Goal: Task Accomplishment & Management: Use online tool/utility

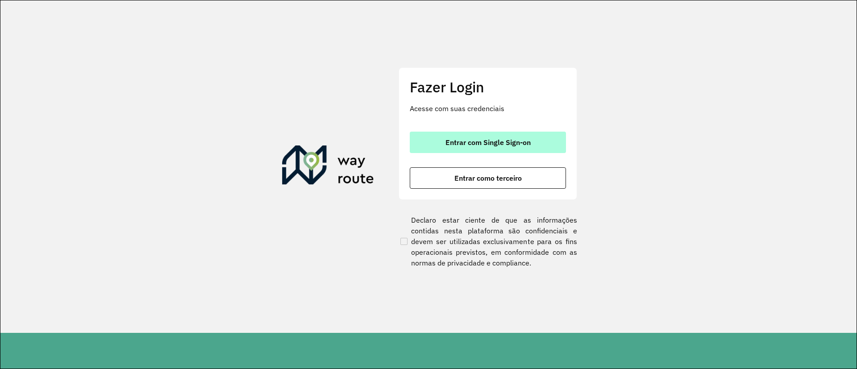
click at [472, 133] on button "Entrar com Single Sign-on" at bounding box center [488, 142] width 156 height 21
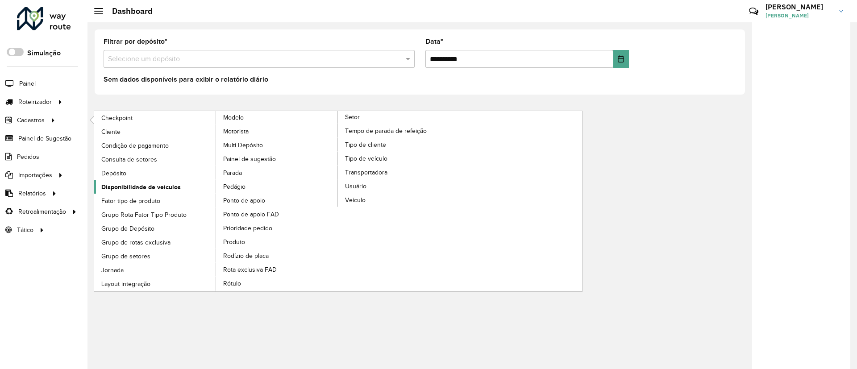
click at [137, 188] on span "Disponibilidade de veículos" at bounding box center [140, 187] width 79 height 9
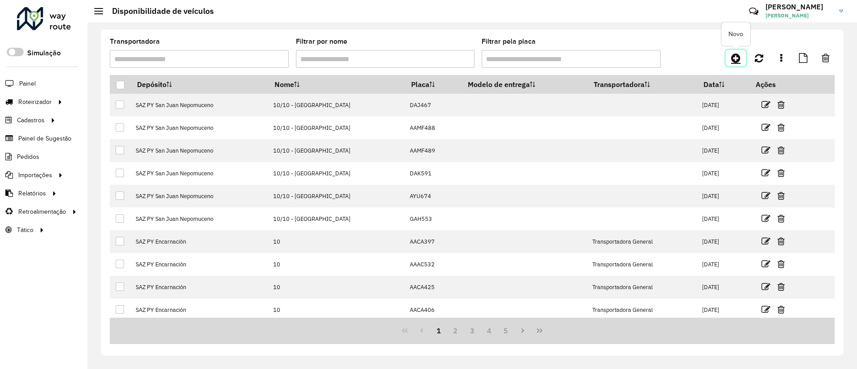
click at [729, 58] on link at bounding box center [736, 58] width 20 height 16
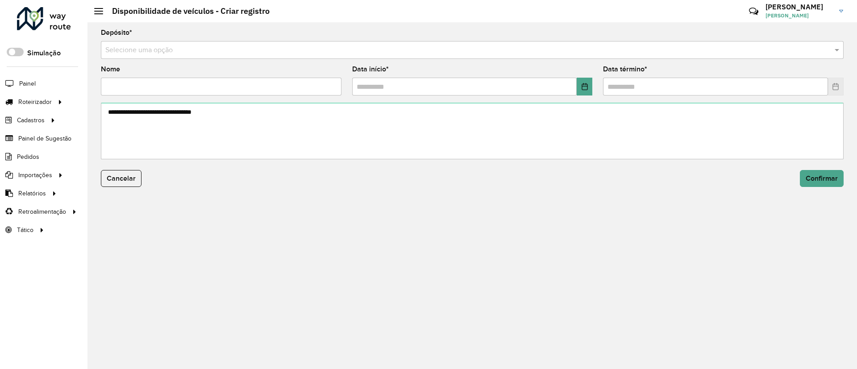
click at [340, 52] on input "text" at bounding box center [463, 50] width 716 height 11
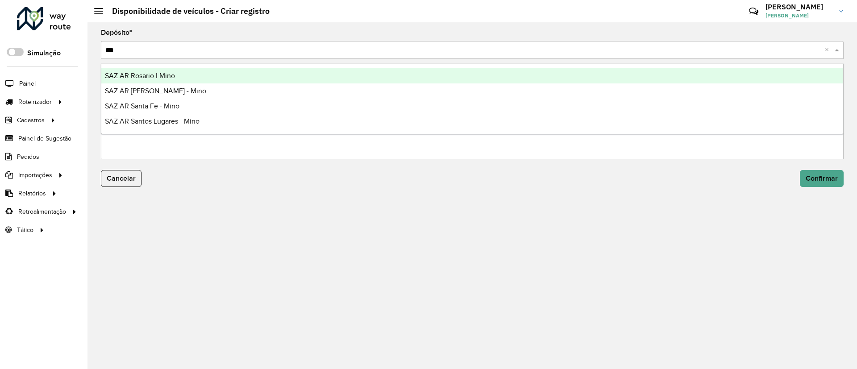
type input "****"
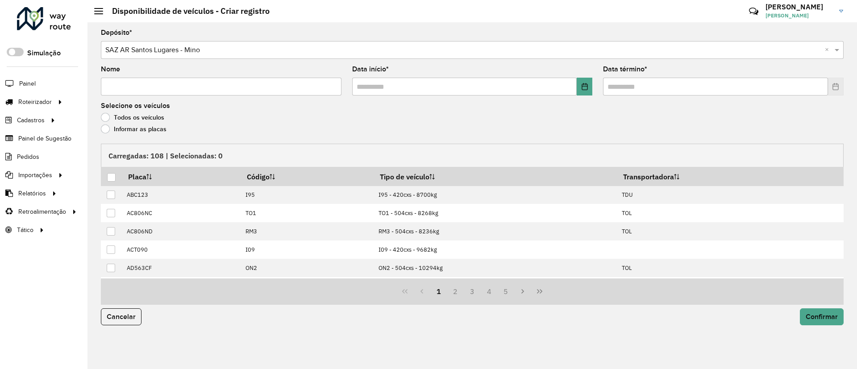
click at [149, 87] on input "Nome" at bounding box center [221, 87] width 241 height 18
type input "**********"
click at [581, 89] on icon "Choose Date" at bounding box center [584, 86] width 7 height 7
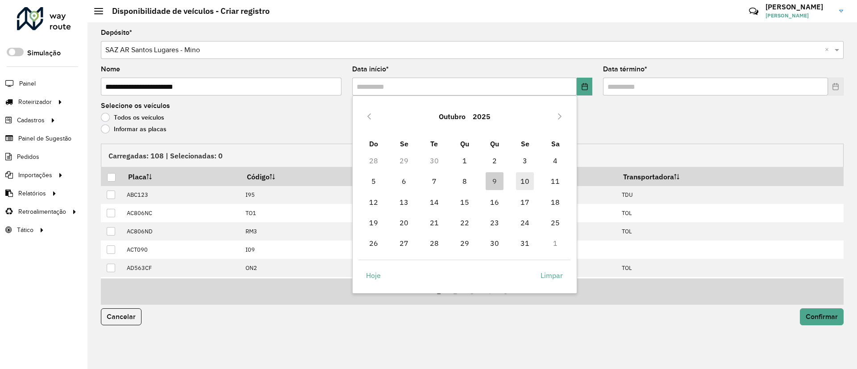
click at [521, 179] on span "10" at bounding box center [525, 181] width 18 height 18
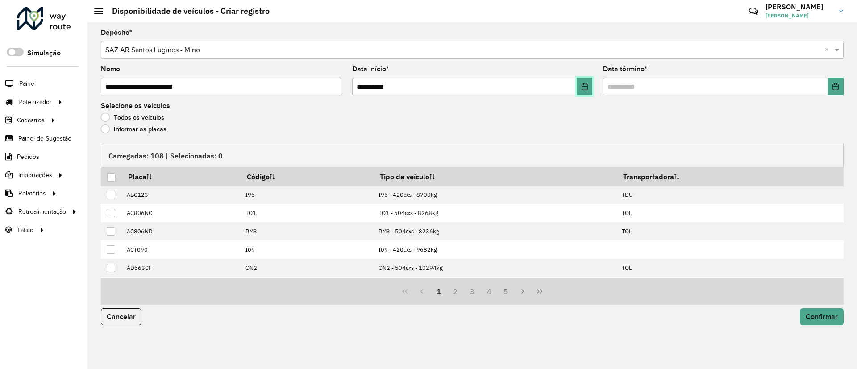
click at [583, 85] on icon "Choose Date" at bounding box center [584, 86] width 7 height 7
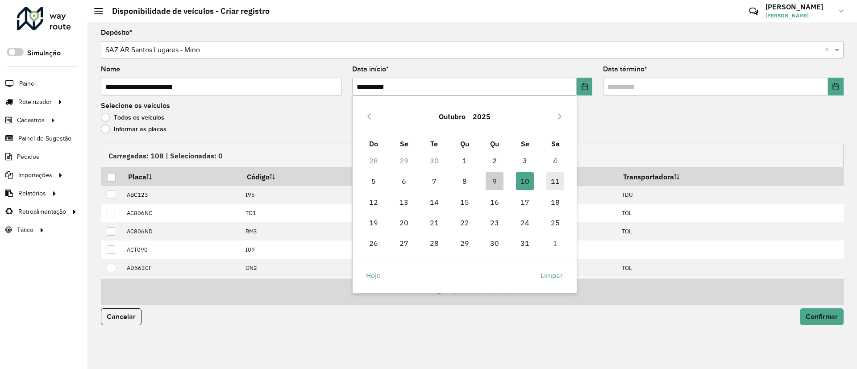
click at [552, 176] on span "11" at bounding box center [555, 181] width 18 height 18
type input "**********"
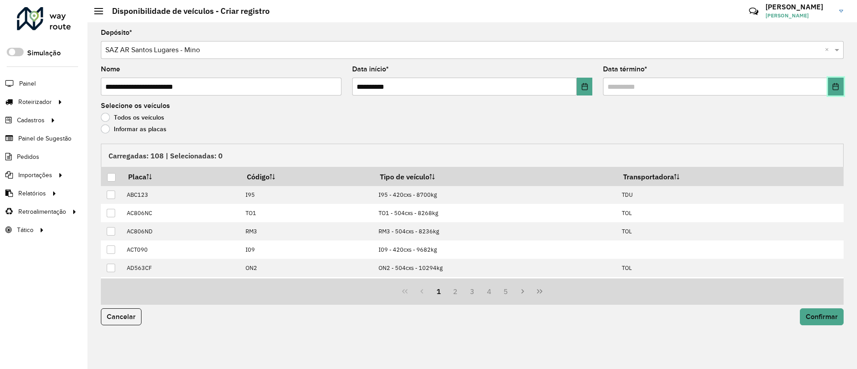
click at [833, 89] on icon "Choose Date" at bounding box center [836, 86] width 6 height 7
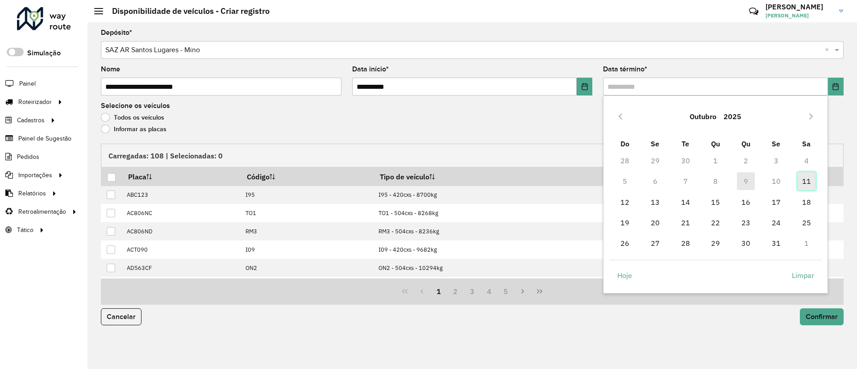
click at [811, 179] on span "11" at bounding box center [807, 181] width 18 height 18
type input "**********"
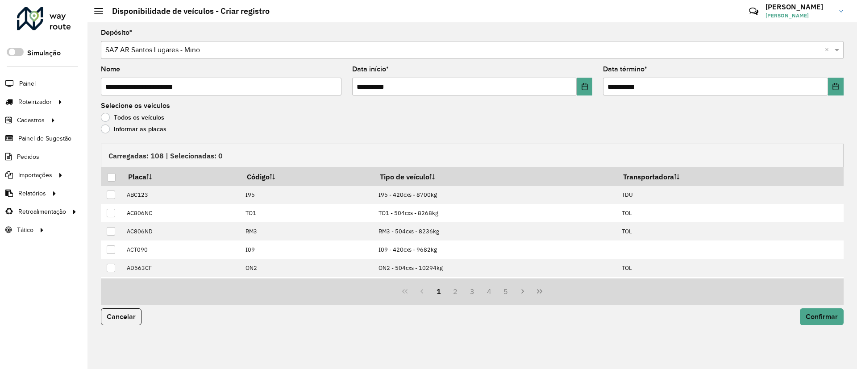
click at [148, 126] on label "Informar as placas" at bounding box center [134, 129] width 66 height 9
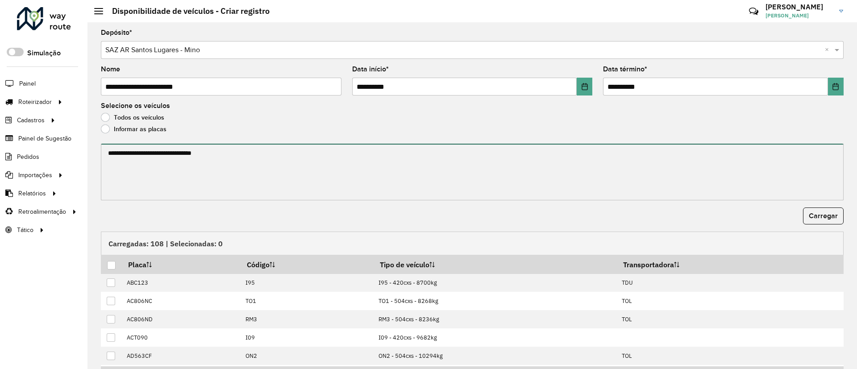
click at [168, 191] on textarea at bounding box center [472, 172] width 743 height 57
paste textarea "******* ******* ******* ******* ******* ****** ******* ******* ******* ****** *…"
paste textarea "******* ******* ******* ******* ******* *******"
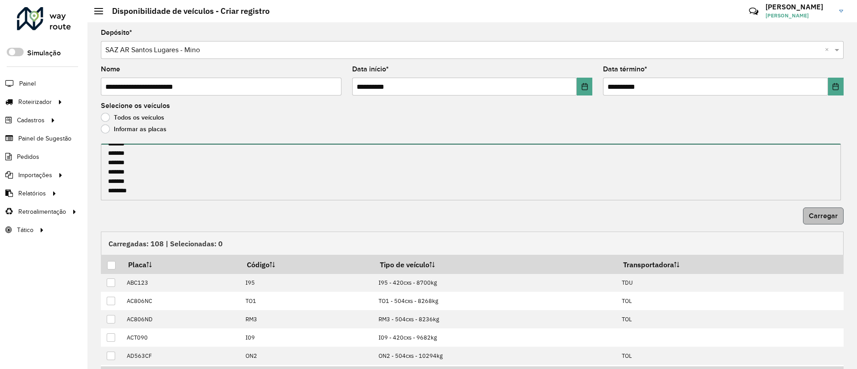
type textarea "******* ******* ******* ******* ******* ****** ******* ******* ******* ****** *…"
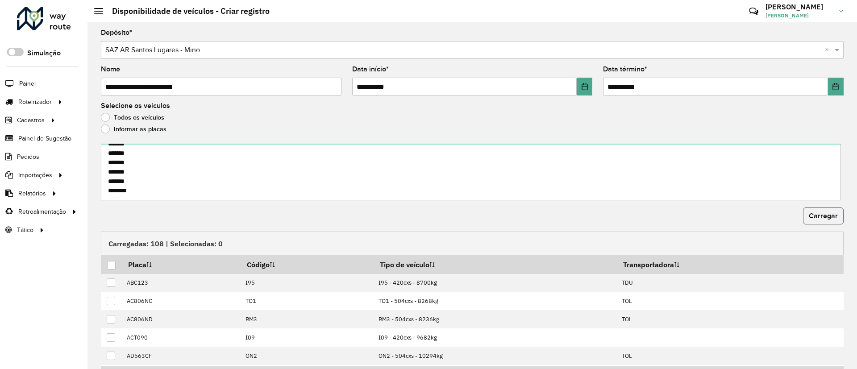
click at [825, 216] on span "Carregar" at bounding box center [823, 216] width 29 height 8
click at [108, 266] on div at bounding box center [111, 265] width 8 height 8
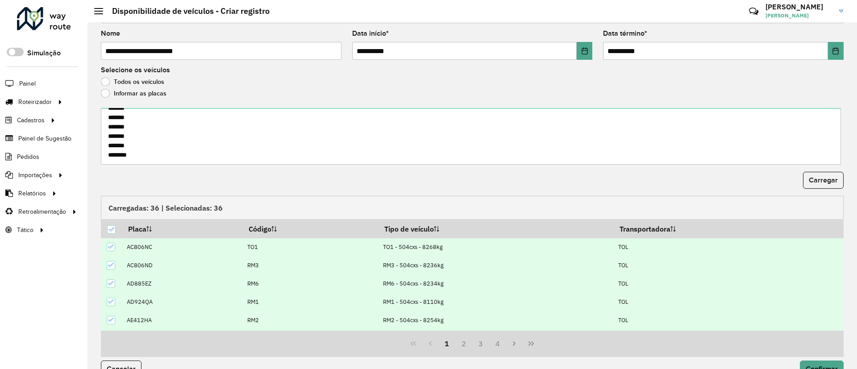
scroll to position [55, 0]
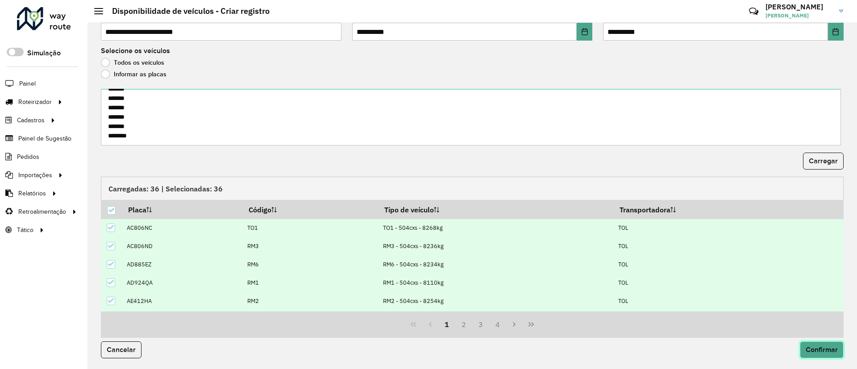
click at [812, 346] on span "Confirmar" at bounding box center [822, 350] width 32 height 8
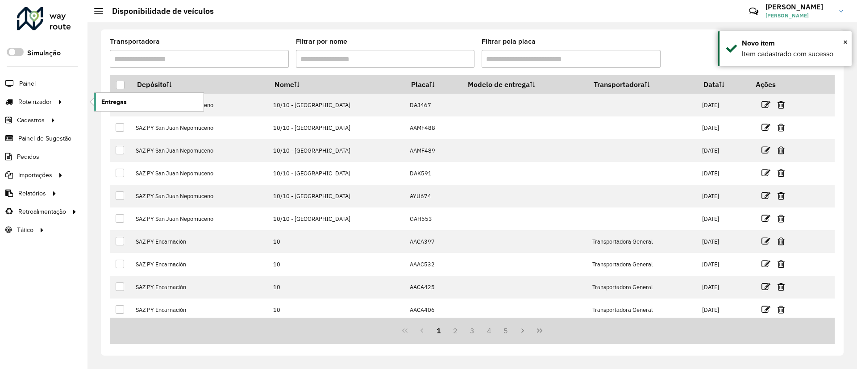
click at [112, 94] on link "Entregas" at bounding box center [148, 102] width 109 height 18
click at [740, 60] on icon at bounding box center [735, 58] width 9 height 11
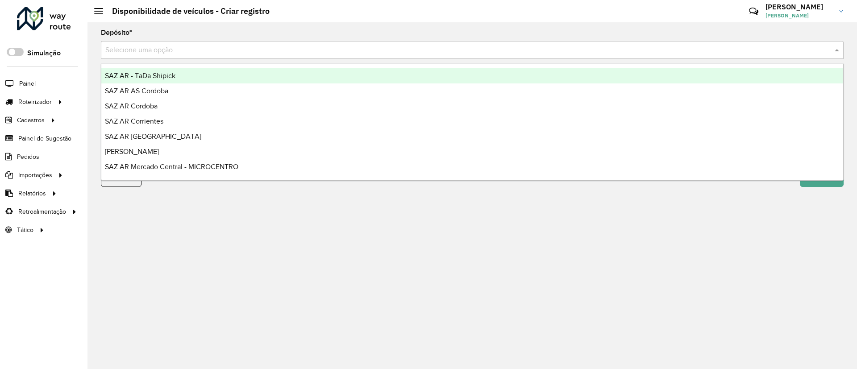
click at [347, 50] on input "text" at bounding box center [463, 50] width 716 height 11
type input "***"
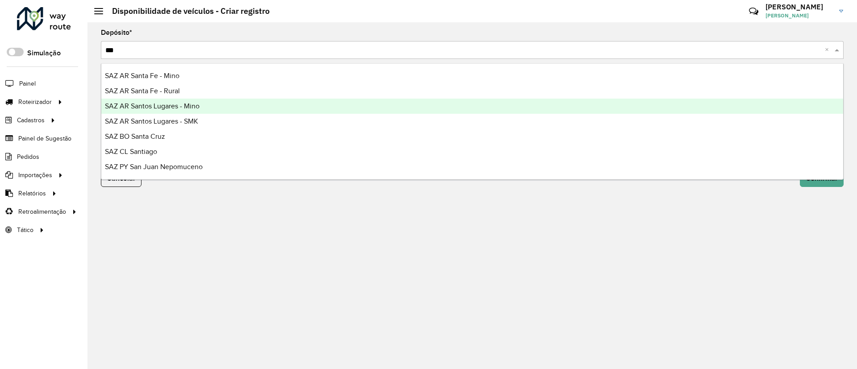
click at [204, 108] on div "SAZ AR Santos Lugares - Mino" at bounding box center [472, 106] width 742 height 15
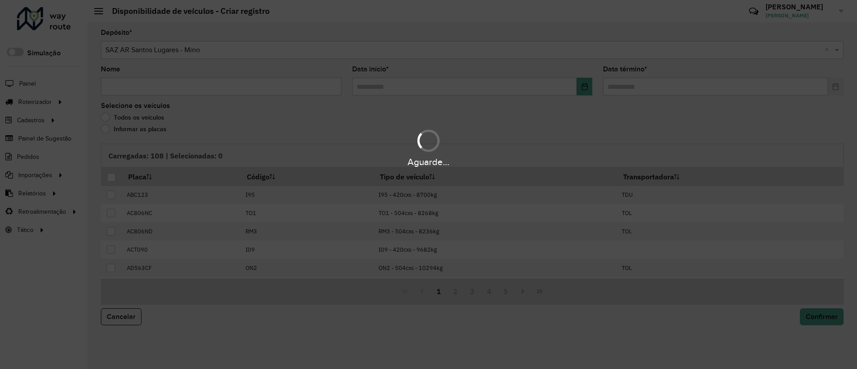
click at [222, 83] on div "Aguarde..." at bounding box center [428, 184] width 857 height 369
click at [224, 83] on input "Nome" at bounding box center [221, 87] width 241 height 18
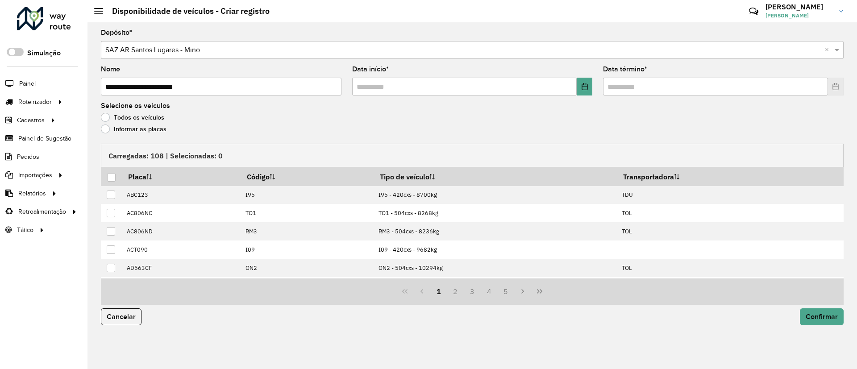
type input "**********"
click at [586, 86] on icon "Choose Date" at bounding box center [585, 86] width 6 height 7
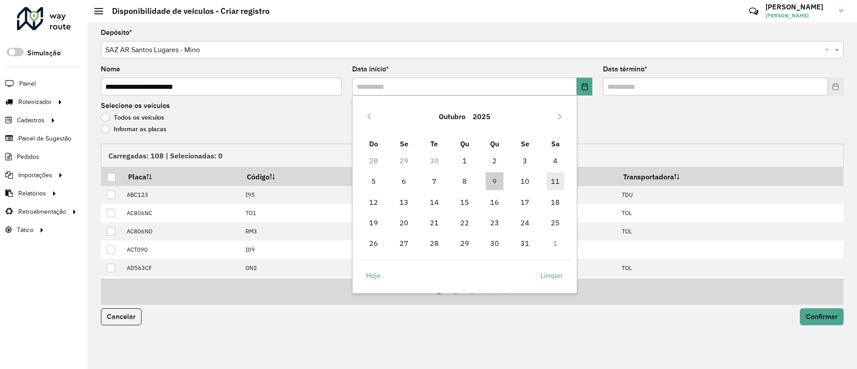
click at [560, 179] on span "11" at bounding box center [555, 181] width 18 height 18
type input "**********"
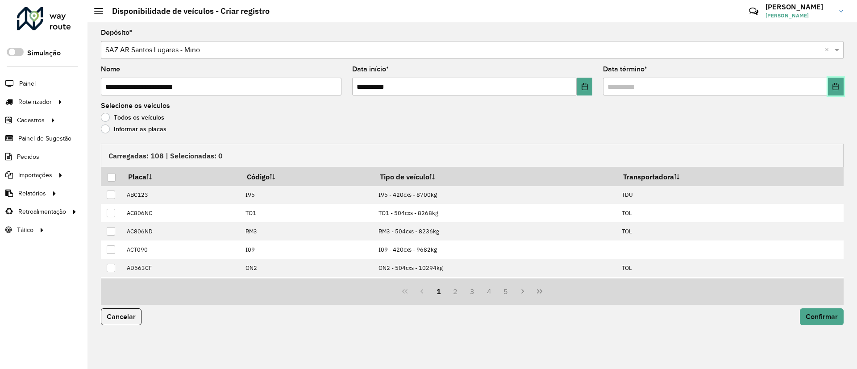
click at [838, 84] on icon "Choose Date" at bounding box center [836, 86] width 6 height 7
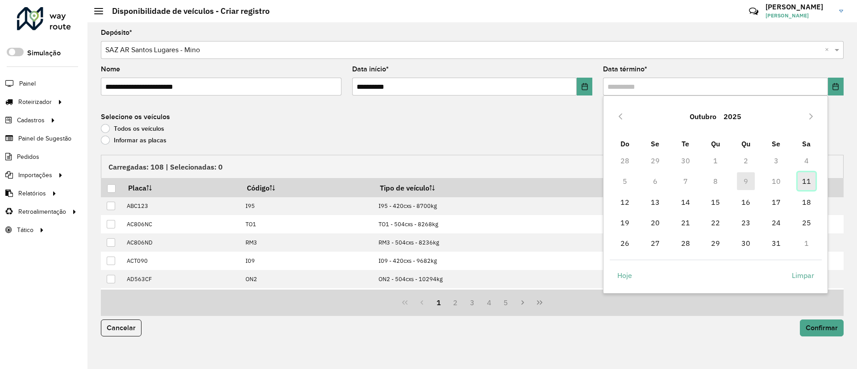
click at [808, 183] on span "11" at bounding box center [807, 181] width 18 height 18
type input "**********"
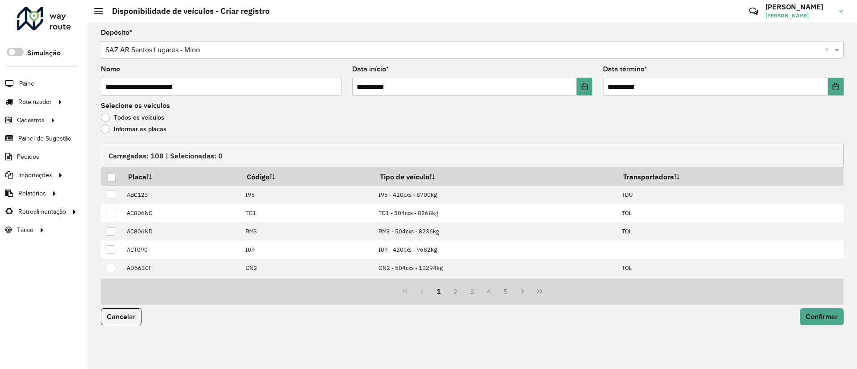
click at [157, 127] on label "Informar as placas" at bounding box center [134, 129] width 66 height 9
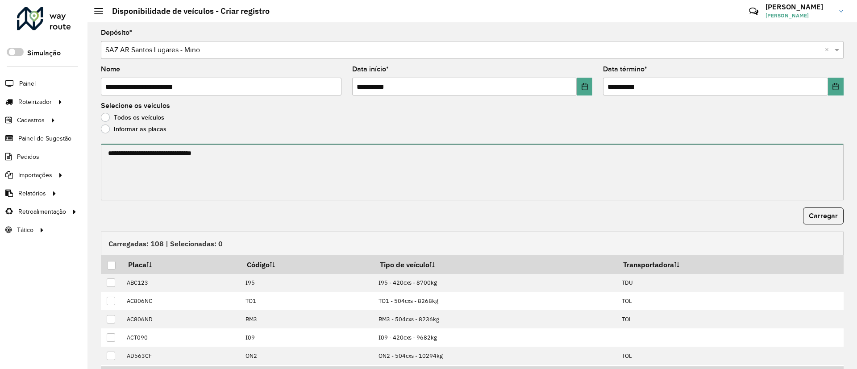
click at [140, 158] on textarea at bounding box center [472, 172] width 743 height 57
paste textarea "****** ****** ****** ******"
type textarea "****** ****** ****** ******"
drag, startPoint x: 132, startPoint y: 176, endPoint x: 94, endPoint y: 142, distance: 51.5
click at [94, 142] on div "**********" at bounding box center [471, 195] width 769 height 347
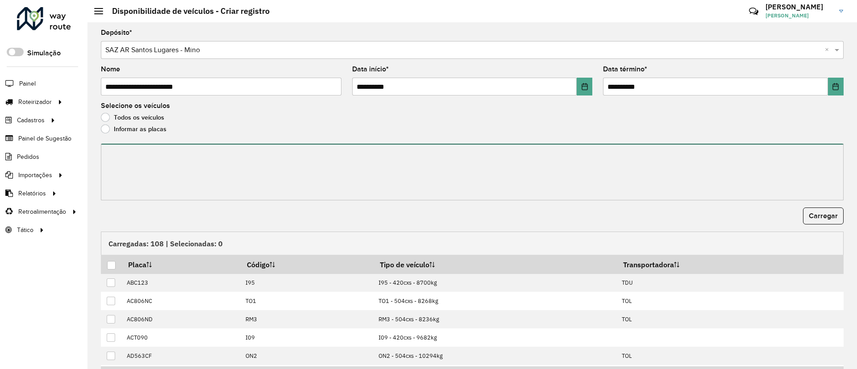
paste textarea "******* ******* ******* ******* ******* *******"
paste textarea "******* ******* ******* ******* ******* ****** ******* ******* ******* ****** *…"
drag, startPoint x: 822, startPoint y: 200, endPoint x: 819, endPoint y: 211, distance: 11.7
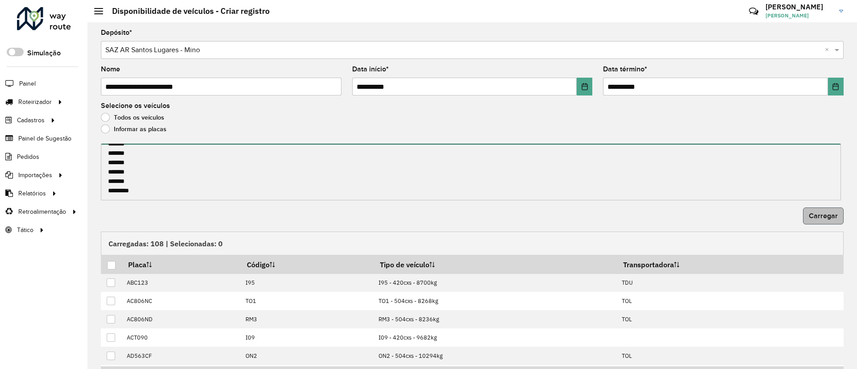
click at [820, 207] on form "**********" at bounding box center [472, 226] width 743 height 395
type textarea "******* ******* ******* ******* ******* ******* ******* ******* ******* *******…"
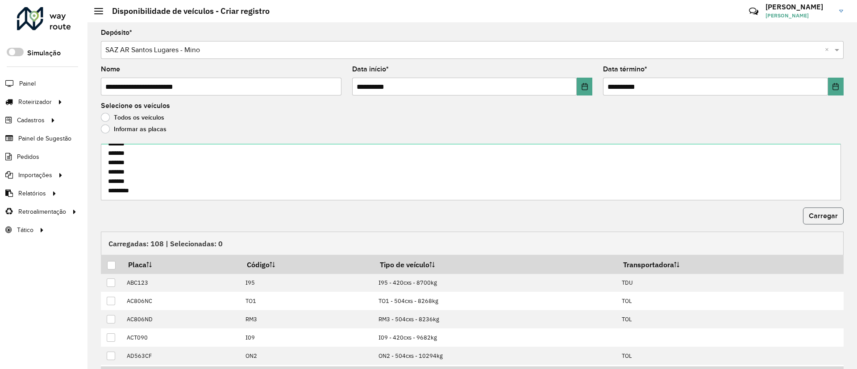
click at [819, 212] on span "Carregar" at bounding box center [823, 216] width 29 height 8
click at [112, 265] on div at bounding box center [111, 265] width 8 height 8
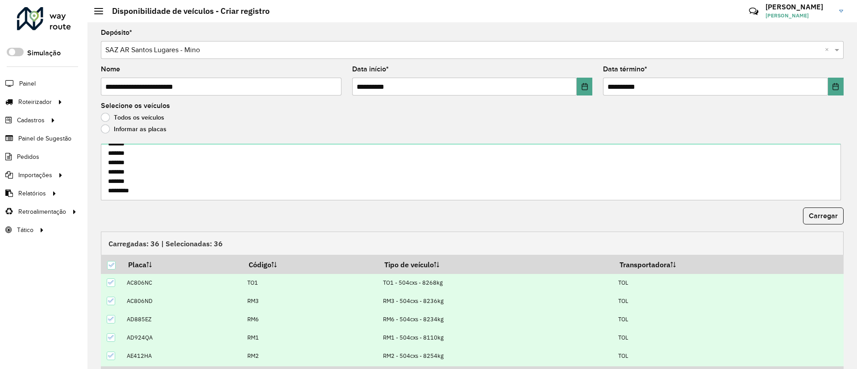
scroll to position [55, 0]
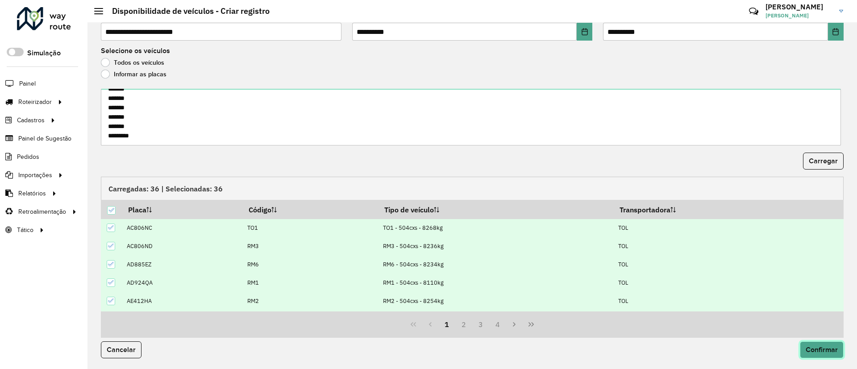
click at [818, 351] on span "Confirmar" at bounding box center [822, 350] width 32 height 8
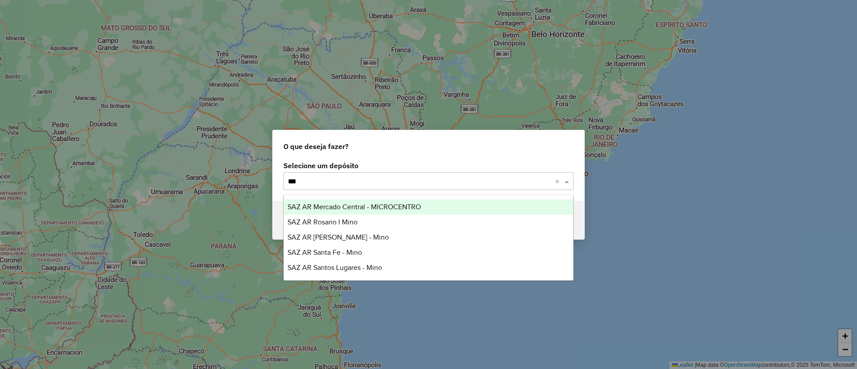
type input "****"
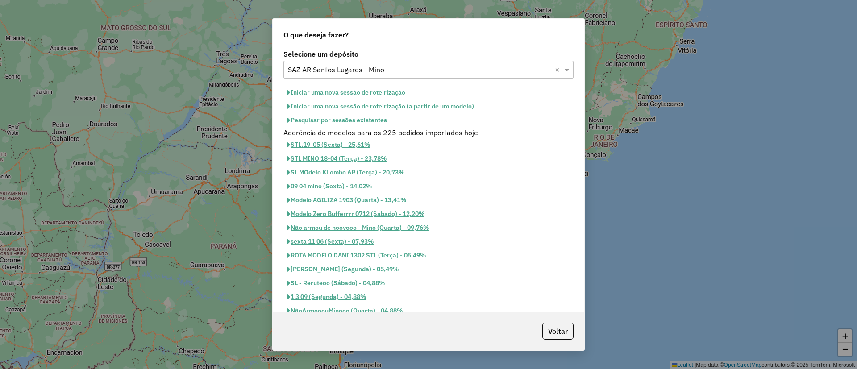
click at [374, 84] on div "Selecione um depósito Selecione um depósito × SAZ AR Santos Lugares - Mino × In…" at bounding box center [429, 179] width 312 height 264
click at [374, 100] on button "Iniciar uma nova sessão de roteirização (a partir de um modelo)" at bounding box center [380, 107] width 195 height 14
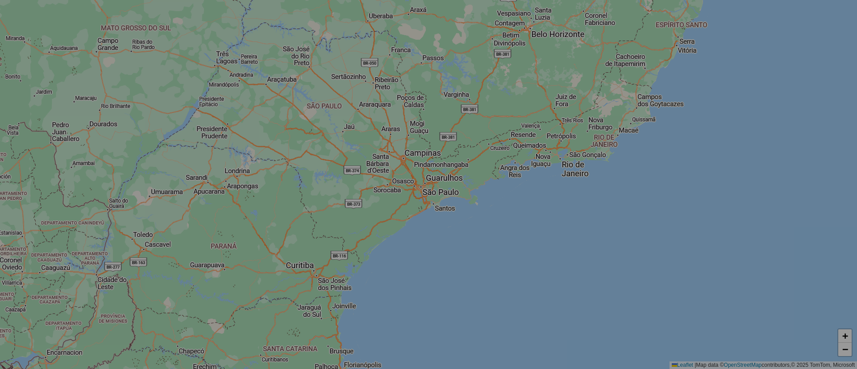
select select "*"
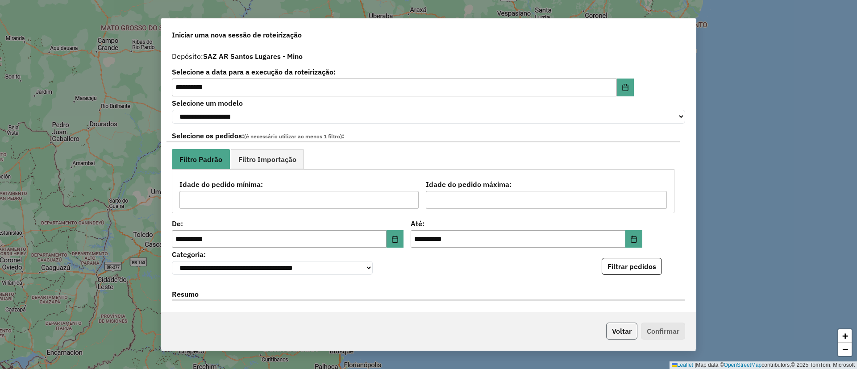
click at [624, 331] on button "Voltar" at bounding box center [621, 331] width 31 height 17
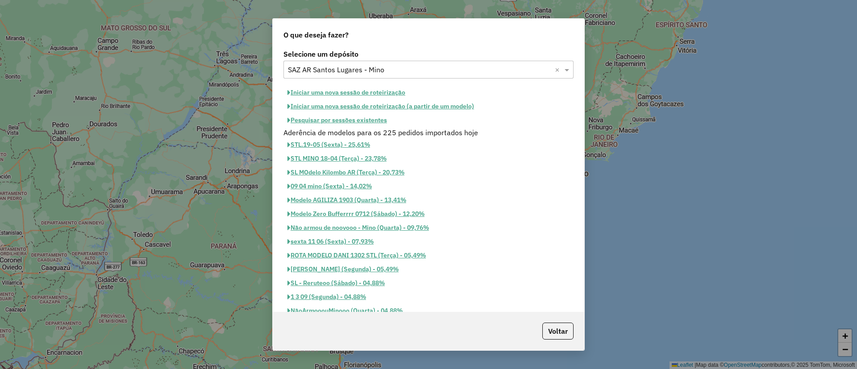
click at [380, 91] on button "Iniciar uma nova sessão de roteirização" at bounding box center [346, 93] width 126 height 14
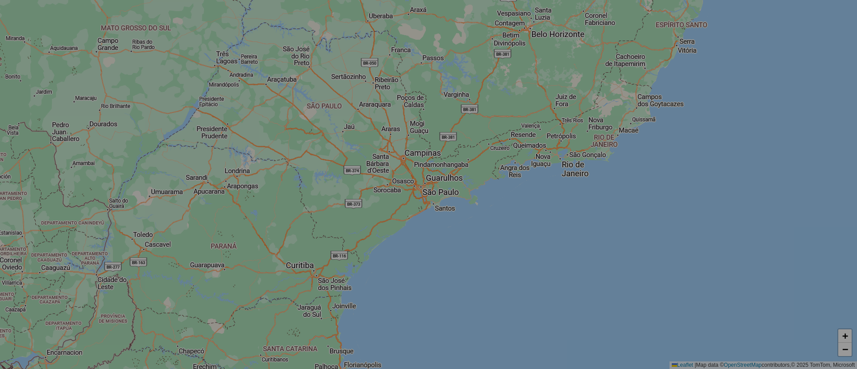
select select "*"
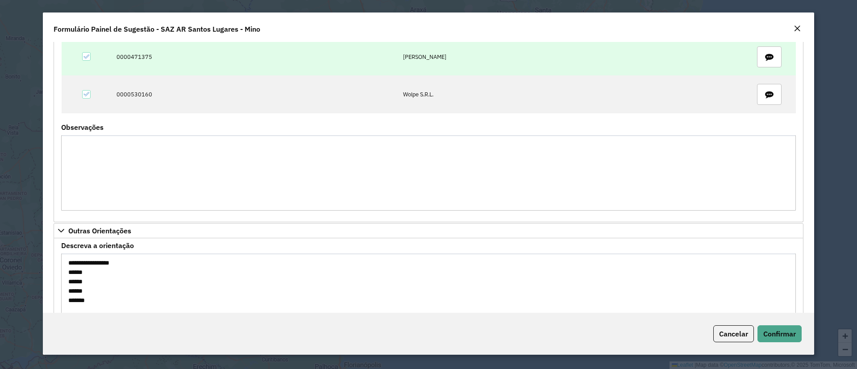
scroll to position [1062, 0]
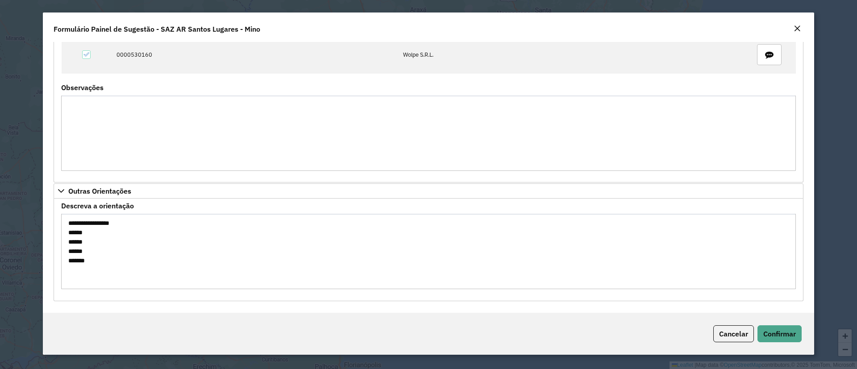
drag, startPoint x: 116, startPoint y: 269, endPoint x: 38, endPoint y: 234, distance: 86.1
click at [38, 234] on modal-container "**********" at bounding box center [428, 184] width 857 height 369
click at [798, 342] on div "Cancelar Confirmar" at bounding box center [428, 334] width 771 height 42
click at [793, 336] on span "Confirmar" at bounding box center [779, 333] width 33 height 9
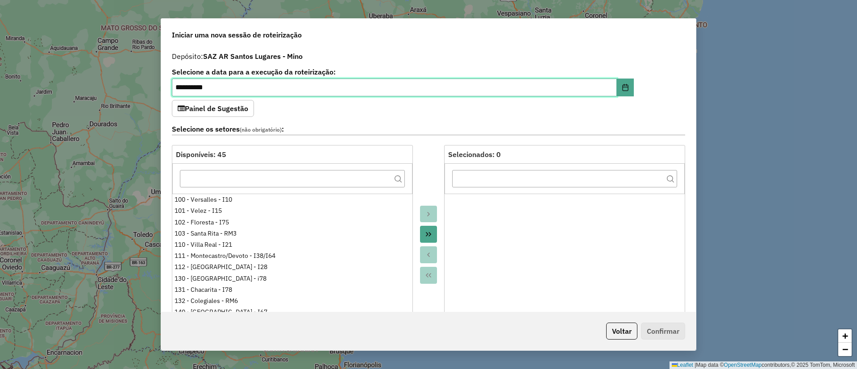
scroll to position [201, 0]
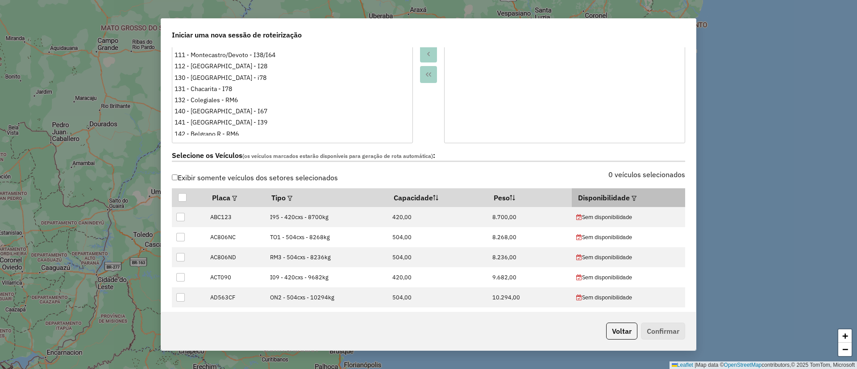
click at [632, 196] on em at bounding box center [634, 198] width 5 height 5
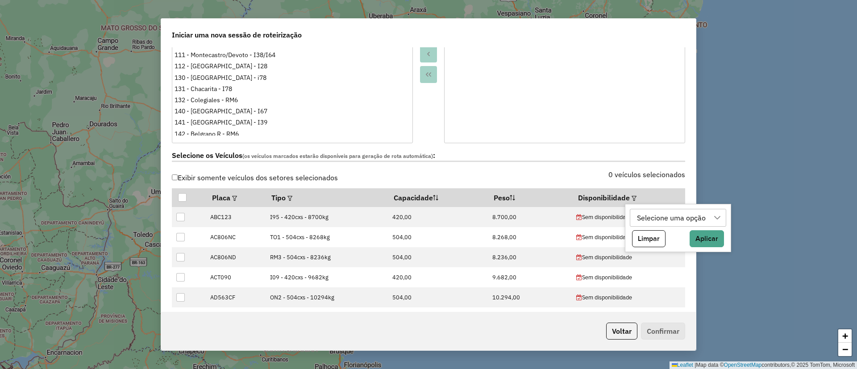
click at [648, 218] on div "Selecione uma opção" at bounding box center [671, 217] width 75 height 17
click at [674, 249] on div at bounding box center [678, 240] width 95 height 24
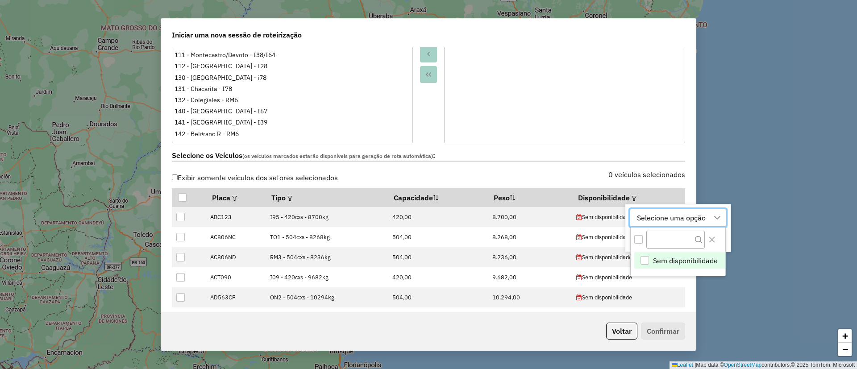
click at [717, 212] on div at bounding box center [717, 217] width 17 height 17
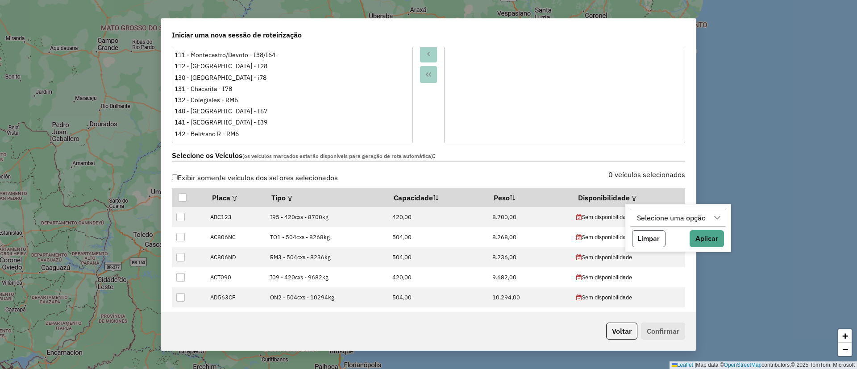
click at [641, 234] on button "Limpar" at bounding box center [648, 238] width 33 height 17
click at [623, 335] on button "Voltar" at bounding box center [621, 331] width 31 height 17
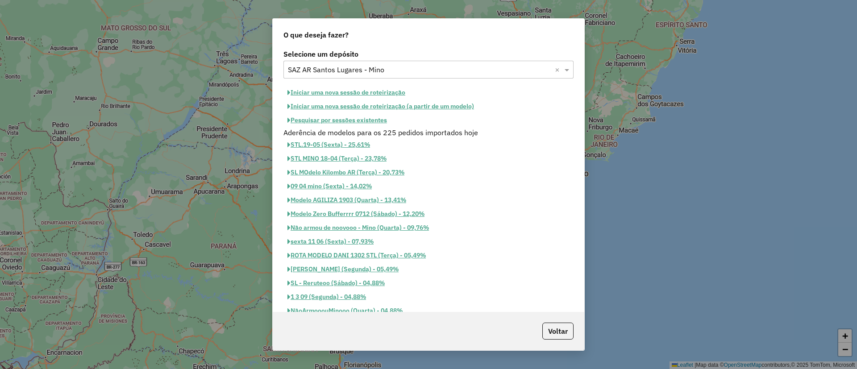
scroll to position [184, 0]
click at [340, 93] on button "Iniciar uma nova sessão de roteirização" at bounding box center [346, 93] width 126 height 14
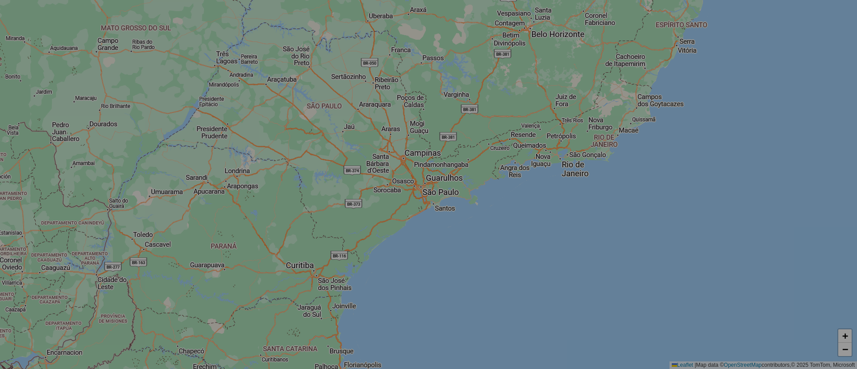
select select "*"
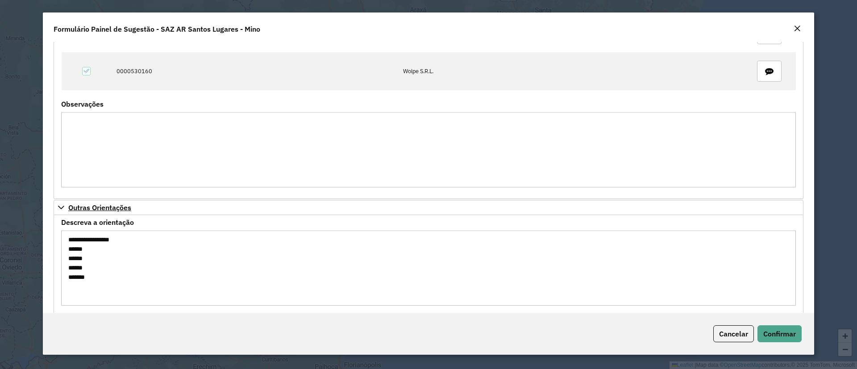
scroll to position [1062, 0]
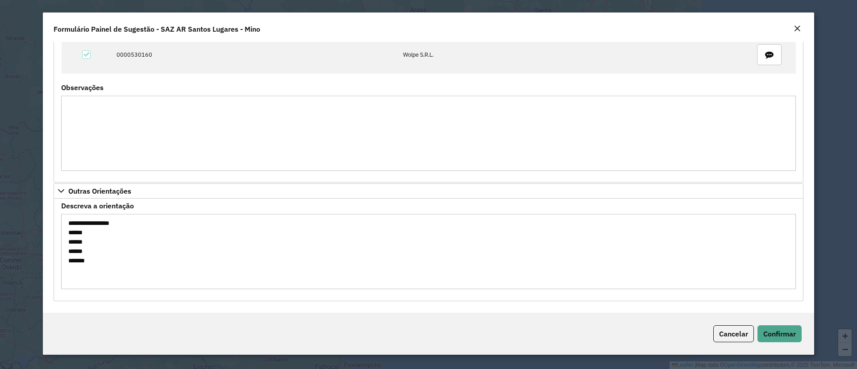
drag, startPoint x: 95, startPoint y: 273, endPoint x: 57, endPoint y: 235, distance: 53.7
click at [57, 235] on formly-field "**********" at bounding box center [428, 250] width 745 height 94
click at [785, 331] on span "Confirmar" at bounding box center [779, 333] width 33 height 9
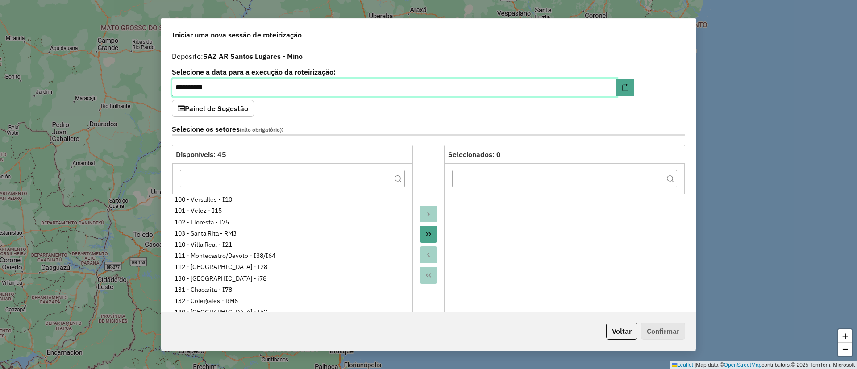
scroll to position [335, 0]
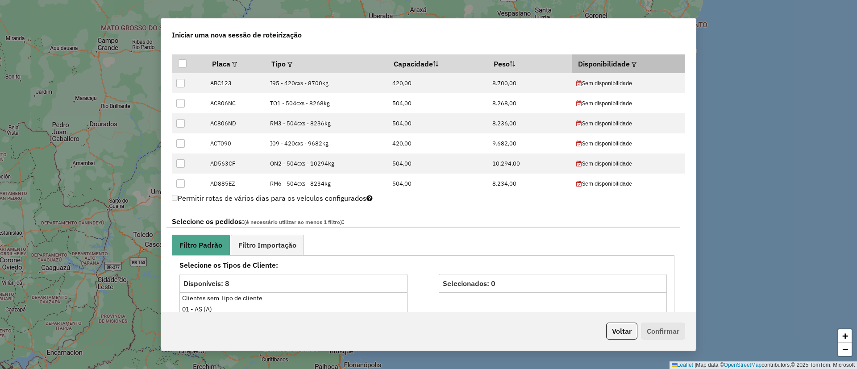
click at [632, 62] on em at bounding box center [634, 64] width 5 height 5
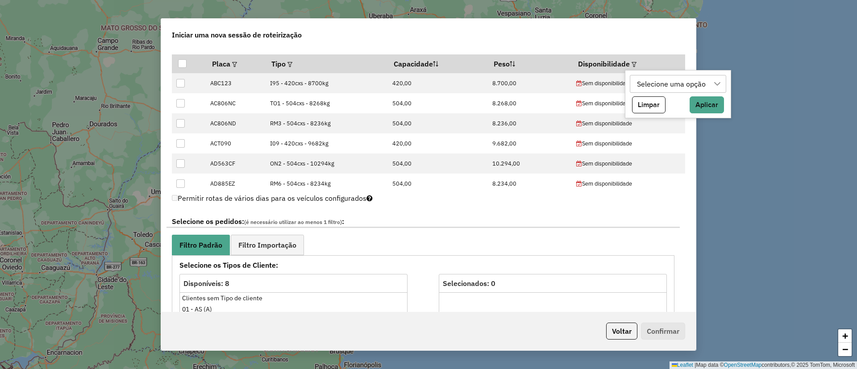
click at [648, 84] on div "Selecione uma opção" at bounding box center [671, 83] width 75 height 17
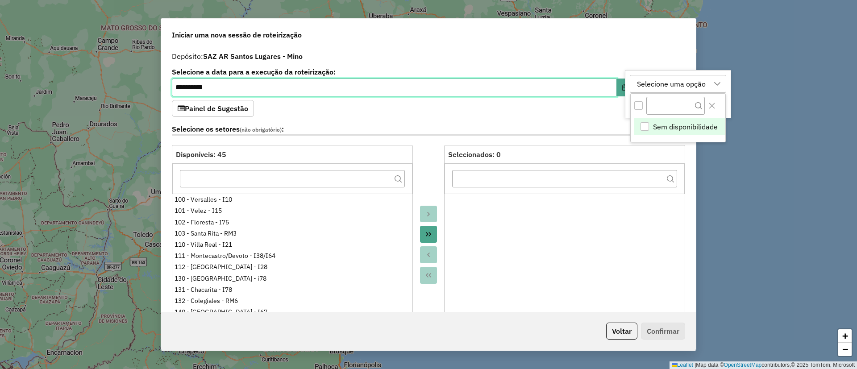
click at [233, 87] on input "**********" at bounding box center [394, 88] width 445 height 18
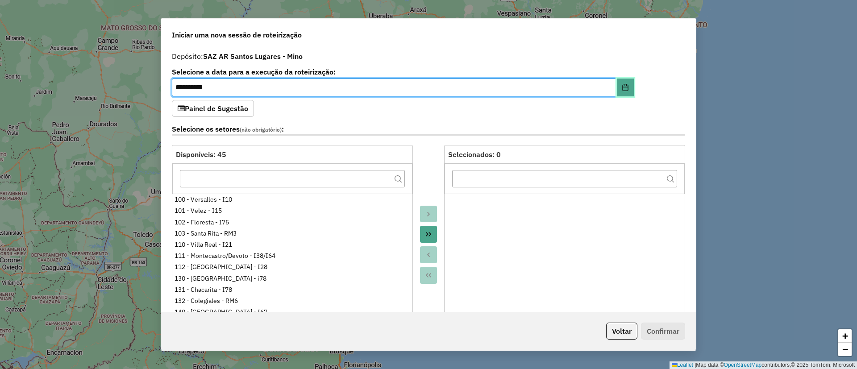
click at [627, 84] on button "Choose Date" at bounding box center [625, 88] width 17 height 18
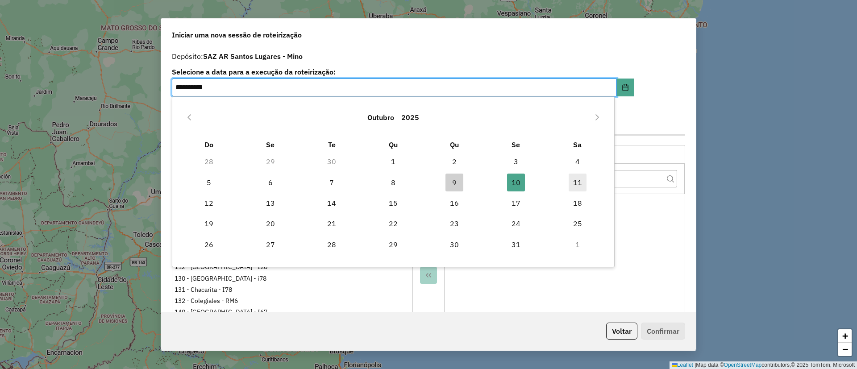
click at [577, 181] on span "11" at bounding box center [578, 183] width 18 height 18
type input "**********"
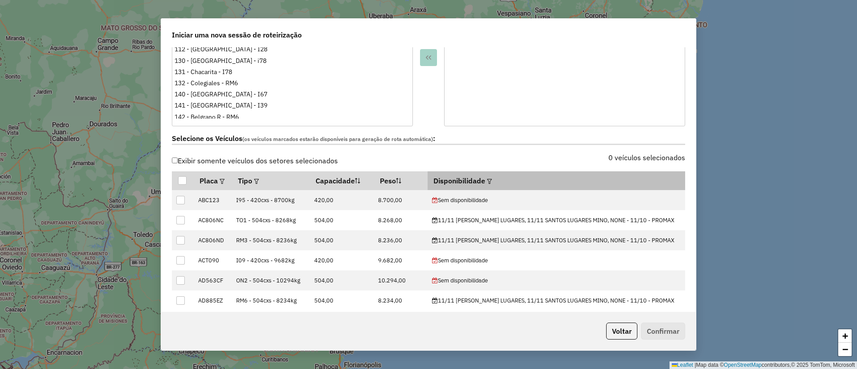
click at [486, 182] on div at bounding box center [488, 180] width 7 height 11
click at [488, 183] on em at bounding box center [489, 181] width 5 height 5
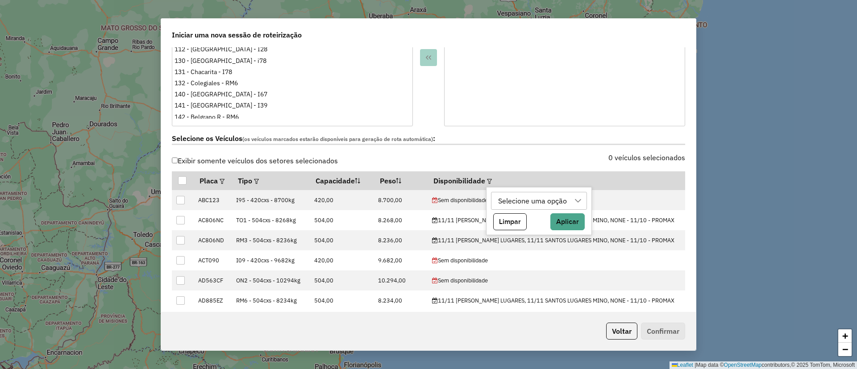
click at [511, 199] on div "Selecione uma opção" at bounding box center [532, 200] width 75 height 17
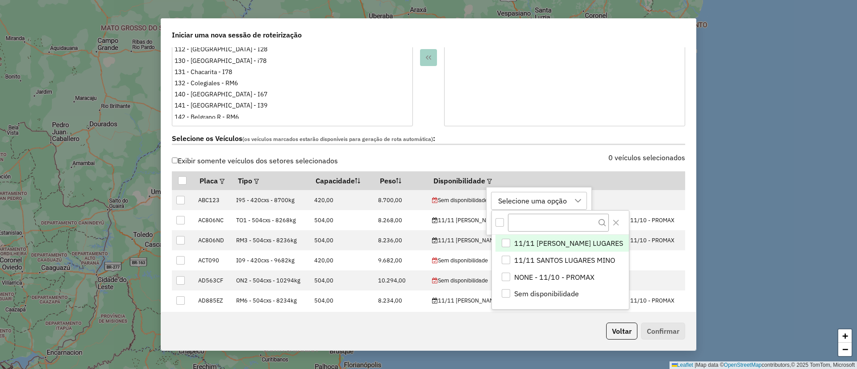
scroll to position [7, 41]
click at [540, 243] on span "11/11 [PERSON_NAME] LUGARES" at bounding box center [568, 243] width 109 height 11
click at [612, 225] on icon "Close" at bounding box center [615, 222] width 7 height 7
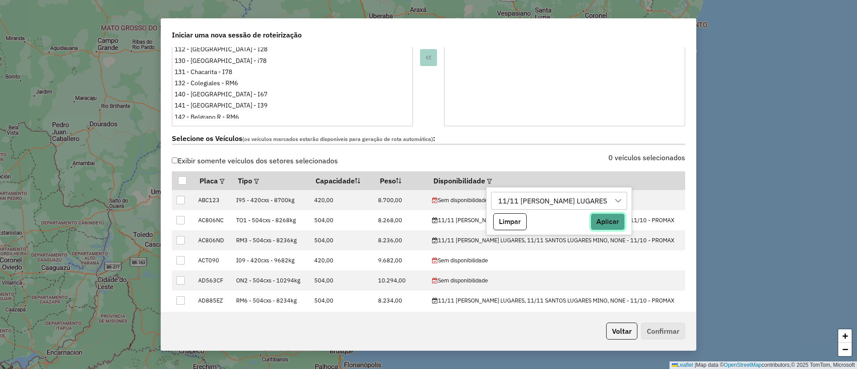
click at [606, 225] on button "Aplicar" at bounding box center [607, 221] width 34 height 17
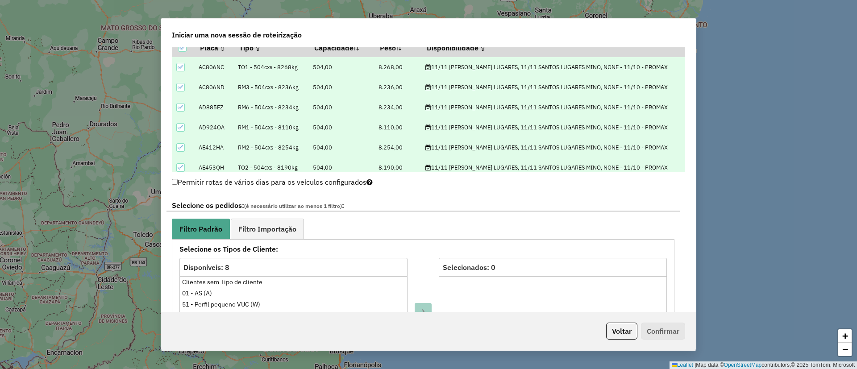
scroll to position [335, 0]
click at [288, 235] on link "Filtro Importação" at bounding box center [267, 228] width 73 height 20
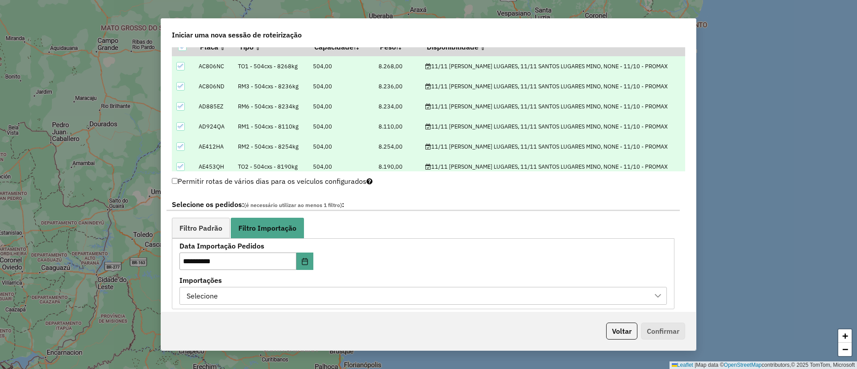
scroll to position [469, 0]
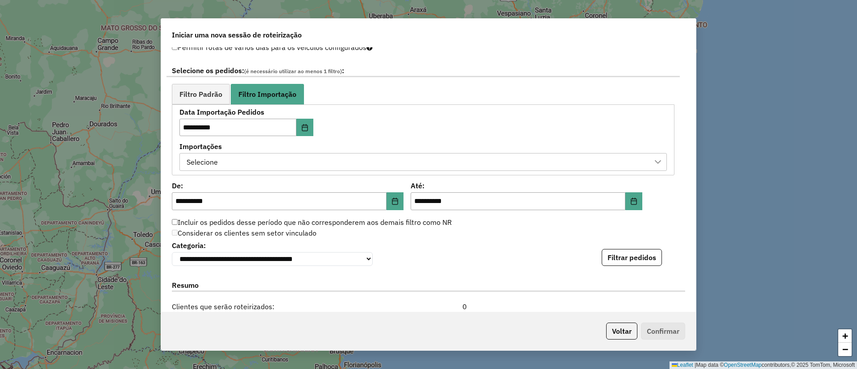
click at [303, 164] on div "Selecione" at bounding box center [416, 162] width 466 height 17
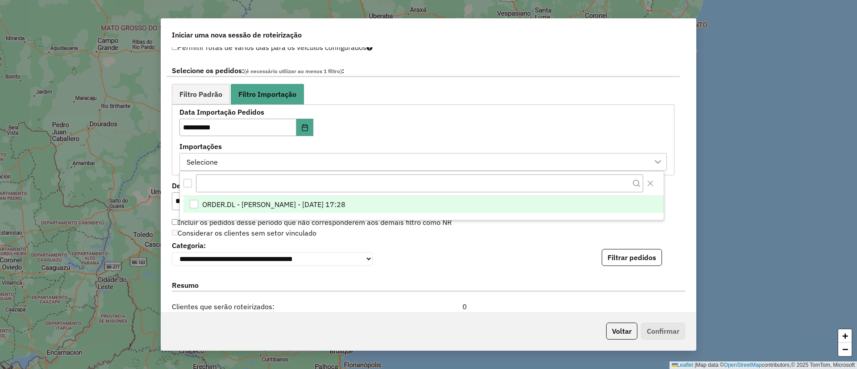
click at [283, 208] on span "ORDER.DL - [PERSON_NAME] - [DATE] 17:28" at bounding box center [273, 204] width 143 height 11
click at [448, 244] on div "**********" at bounding box center [428, 252] width 513 height 27
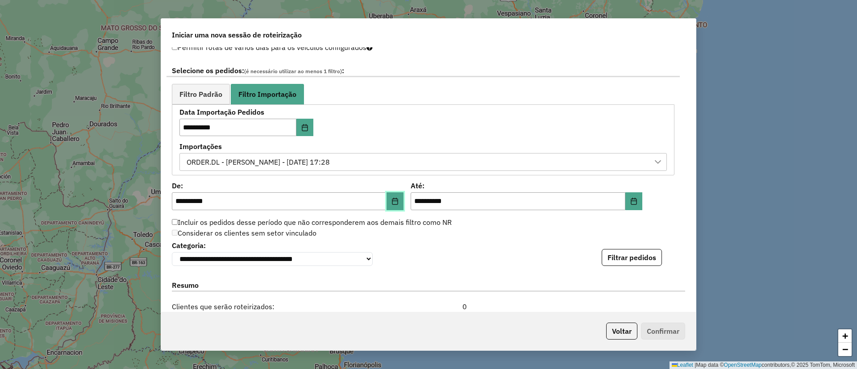
click at [395, 200] on icon "Choose Date" at bounding box center [394, 201] width 7 height 7
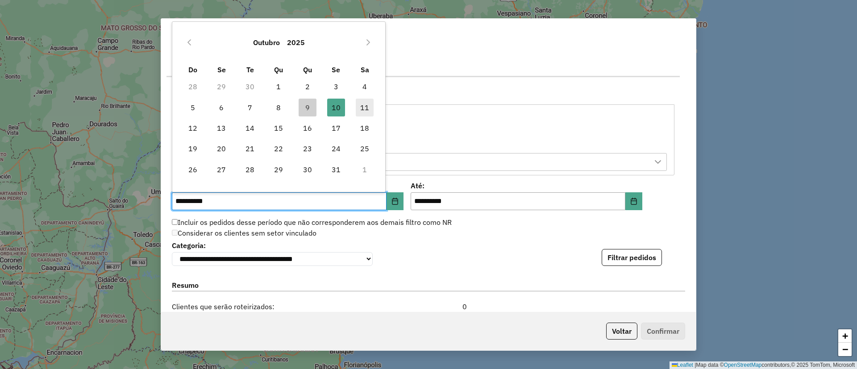
click at [366, 105] on span "11" at bounding box center [365, 108] width 18 height 18
type input "**********"
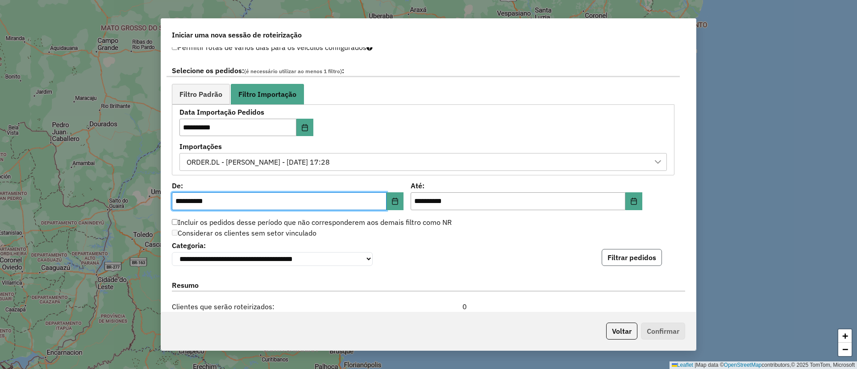
click at [636, 252] on button "Filtrar pedidos" at bounding box center [632, 257] width 60 height 17
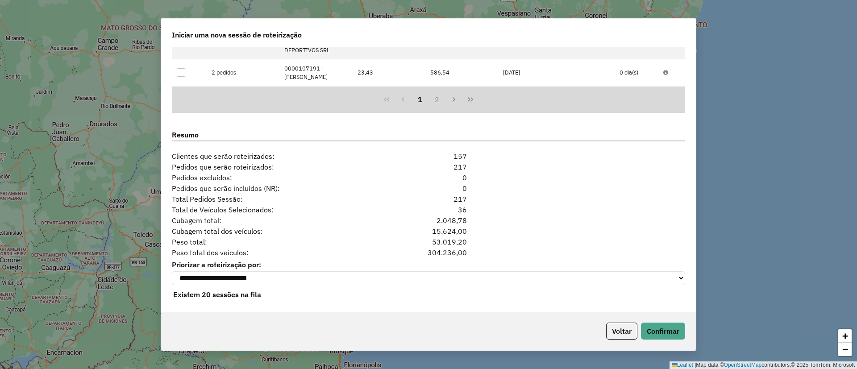
scroll to position [811, 0]
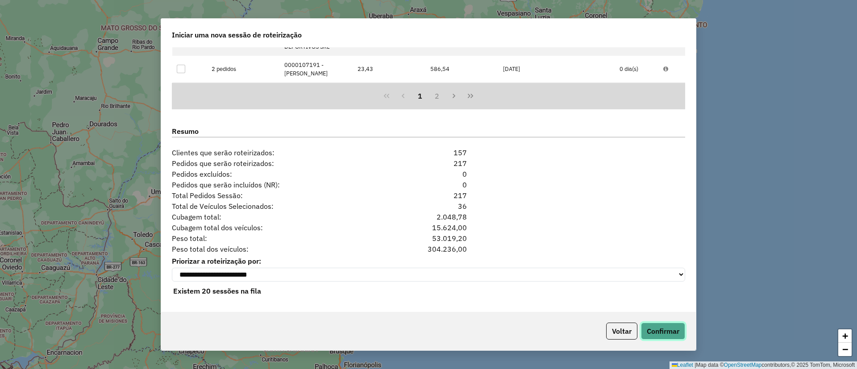
click at [660, 331] on button "Confirmar" at bounding box center [663, 331] width 44 height 17
click at [656, 336] on hb-app "Aguarde... Pop-up bloqueado! Seu navegador bloqueou automáticamente a abertura …" at bounding box center [428, 184] width 857 height 369
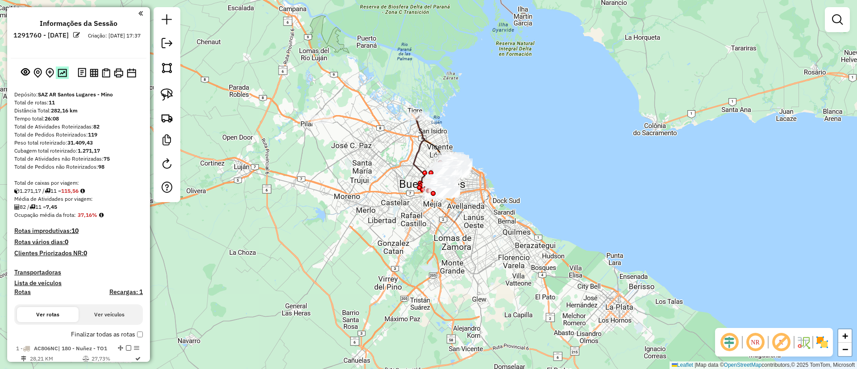
click at [63, 72] on img at bounding box center [62, 73] width 9 height 8
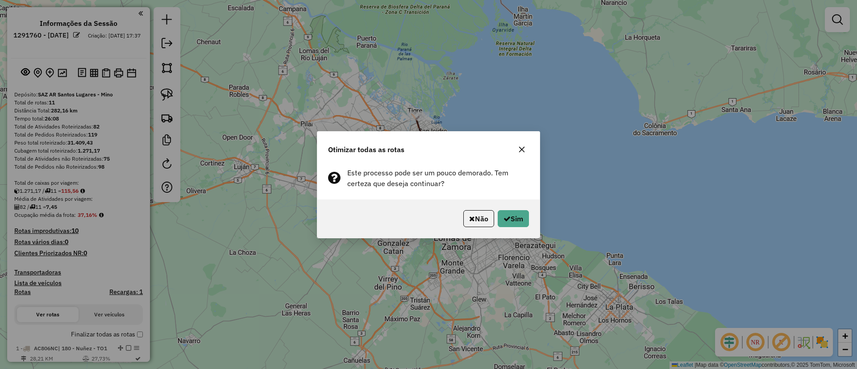
click at [523, 146] on icon "button" at bounding box center [521, 149] width 7 height 7
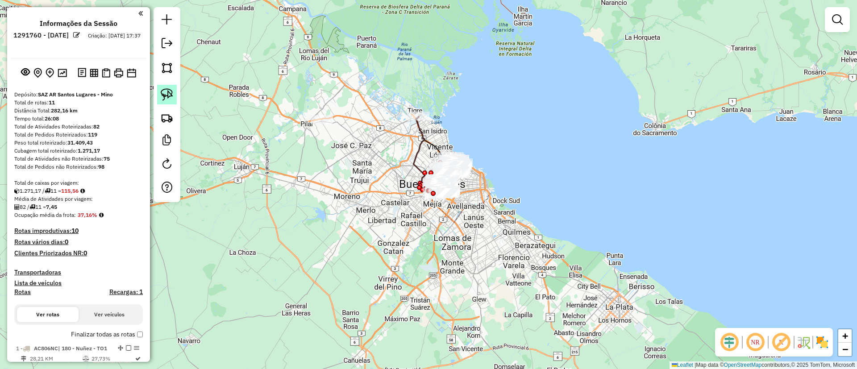
click at [158, 100] on link at bounding box center [167, 95] width 20 height 20
click at [161, 116] on img at bounding box center [167, 118] width 12 height 12
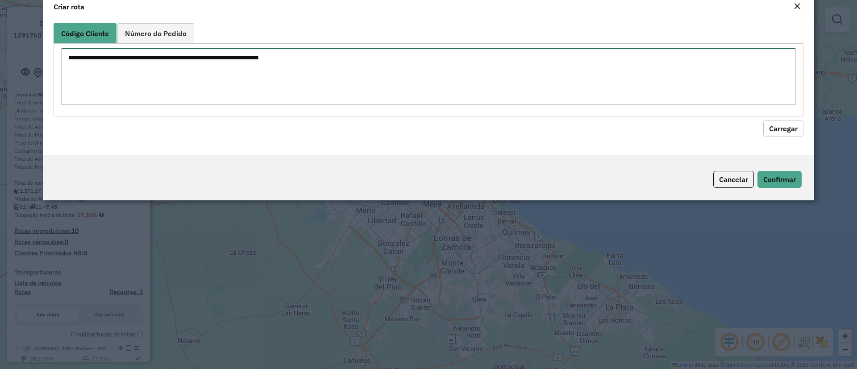
click at [190, 105] on textarea at bounding box center [428, 76] width 735 height 57
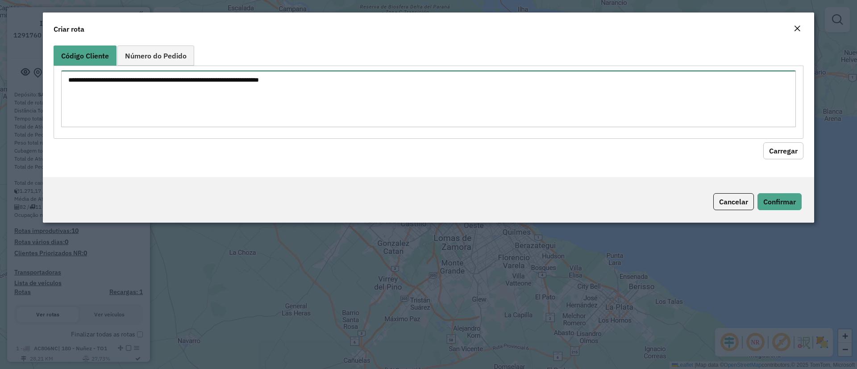
paste textarea "****** ****** ****** ******"
click at [65, 83] on textarea "****** ****** ****** ******" at bounding box center [428, 99] width 735 height 57
click at [66, 89] on textarea "**********" at bounding box center [428, 99] width 735 height 57
click at [68, 97] on textarea "**********" at bounding box center [428, 99] width 735 height 57
click at [67, 108] on textarea "**********" at bounding box center [428, 99] width 735 height 57
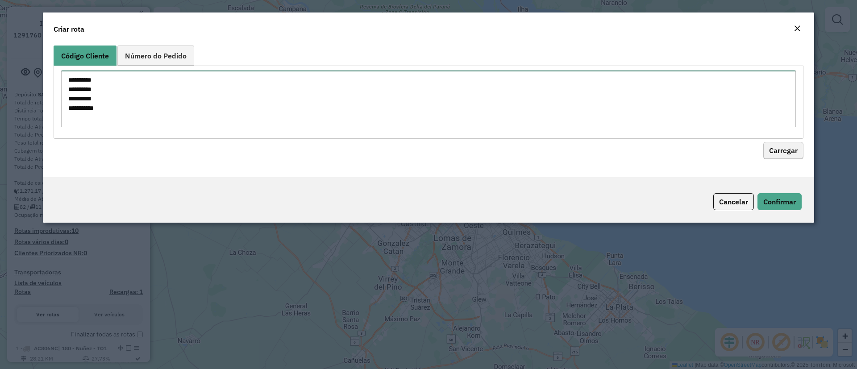
type textarea "**********"
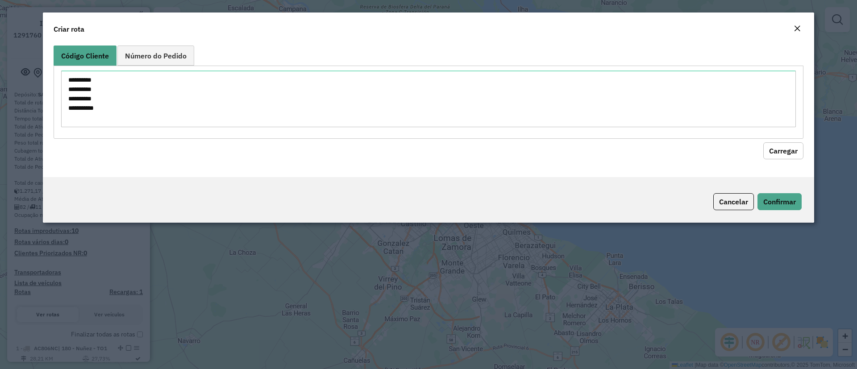
click at [771, 151] on button "Carregar" at bounding box center [783, 150] width 40 height 17
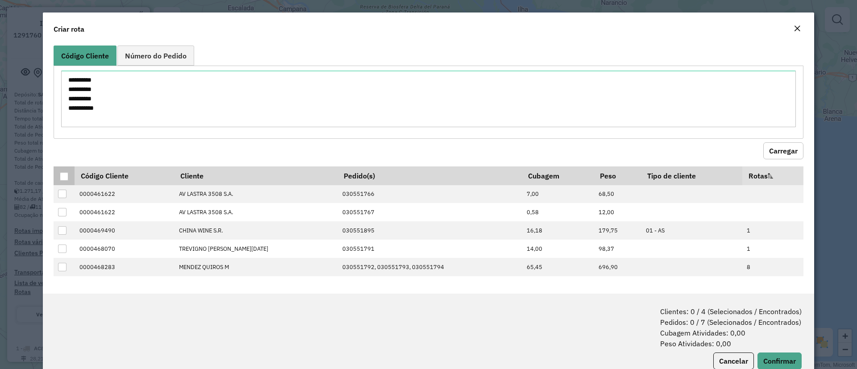
click at [63, 180] on div at bounding box center [64, 176] width 8 height 8
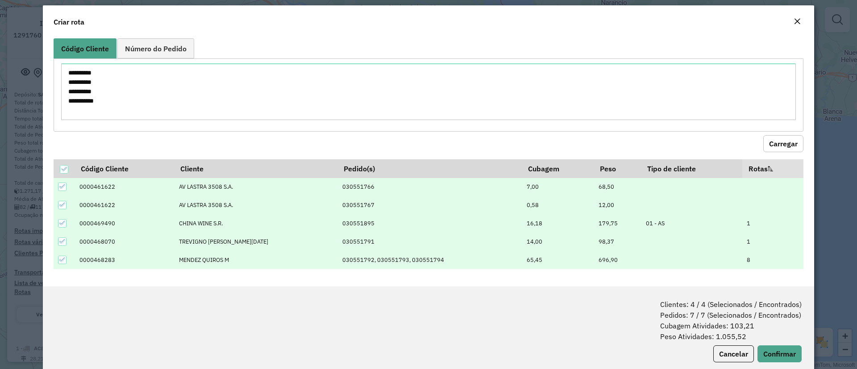
scroll to position [25, 0]
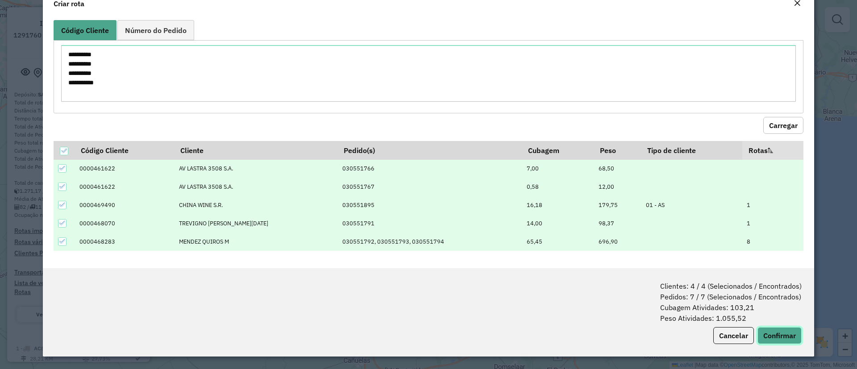
click at [774, 327] on button "Confirmar" at bounding box center [779, 335] width 44 height 17
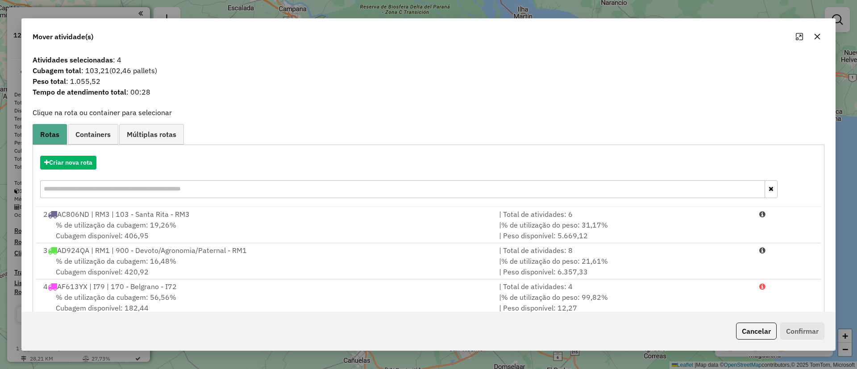
click at [100, 137] on span "Containers" at bounding box center [92, 134] width 35 height 7
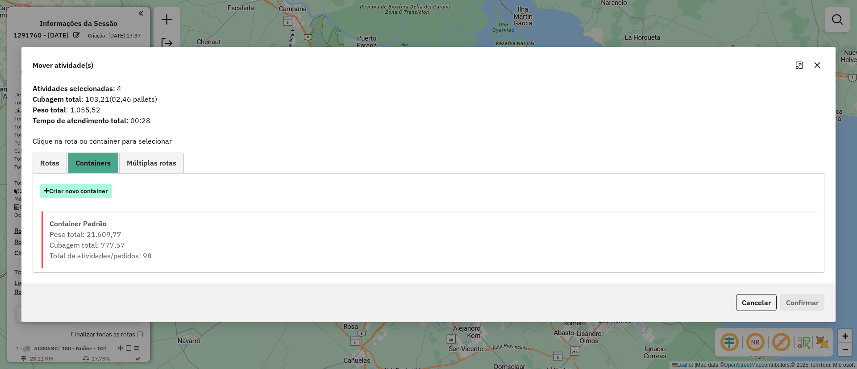
click at [70, 189] on button "Criar novo container" at bounding box center [76, 191] width 72 height 14
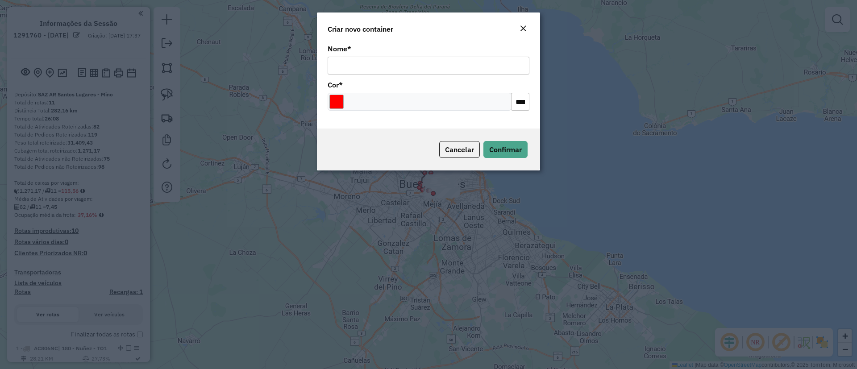
click at [372, 74] on input "Nome *" at bounding box center [429, 66] width 202 height 18
click at [379, 71] on input "Nome *" at bounding box center [429, 66] width 202 height 18
type input "******"
click at [520, 157] on button "Confirmar" at bounding box center [505, 149] width 44 height 17
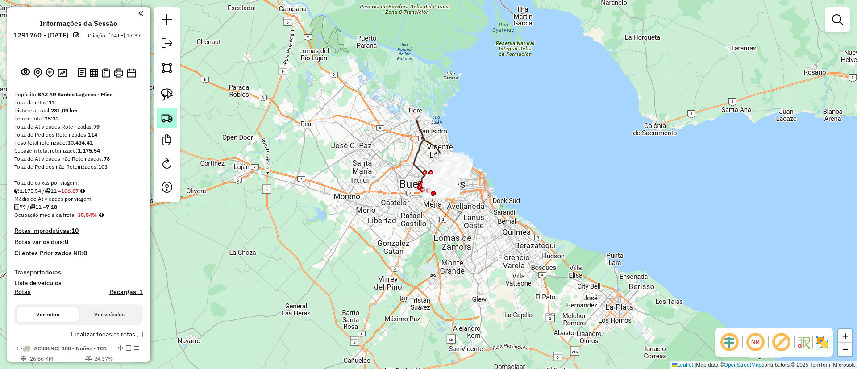
click at [171, 112] on img at bounding box center [167, 118] width 12 height 12
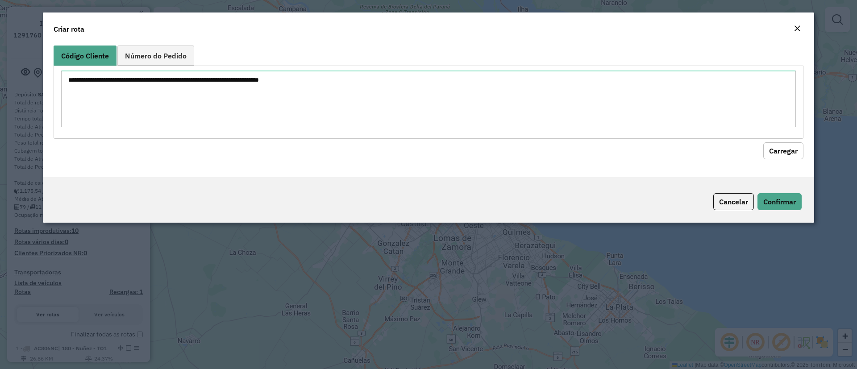
click at [803, 25] on button "Close" at bounding box center [797, 29] width 12 height 12
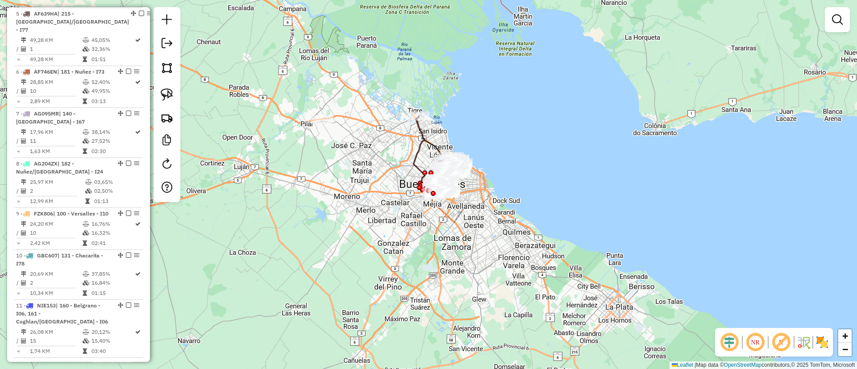
scroll to position [762, 0]
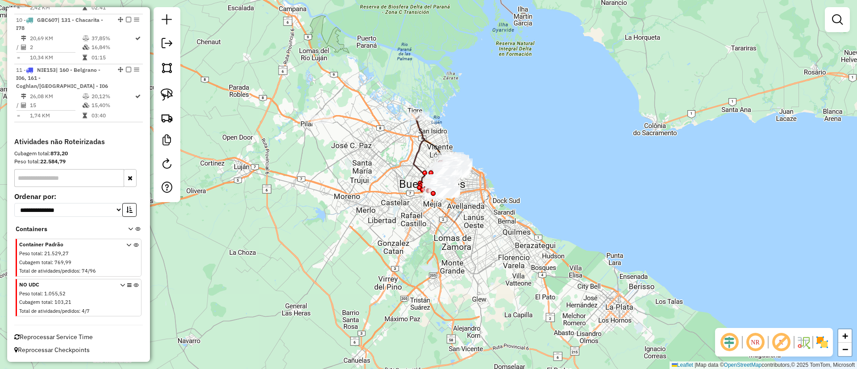
click at [133, 283] on icon at bounding box center [135, 299] width 5 height 33
click at [838, 14] on em at bounding box center [837, 19] width 11 height 11
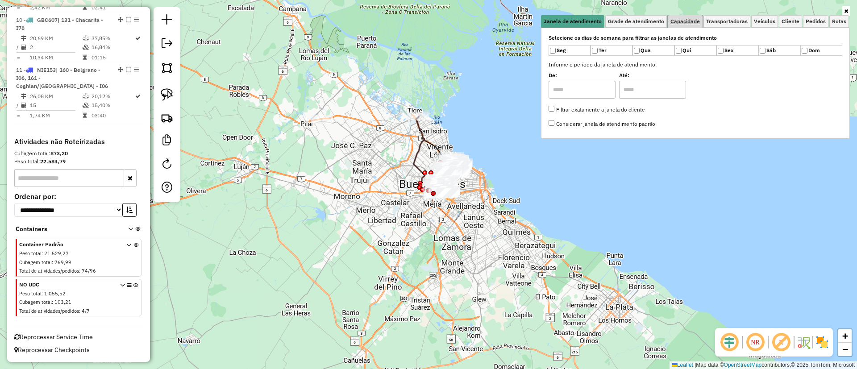
click at [694, 27] on link "Capacidade" at bounding box center [685, 21] width 35 height 12
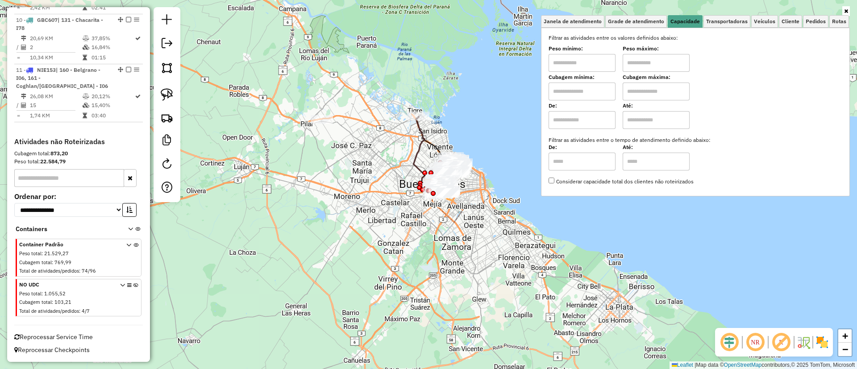
click at [580, 127] on input "text" at bounding box center [582, 120] width 67 height 18
type input "****"
click at [661, 110] on div "Até:" at bounding box center [656, 116] width 67 height 25
click at [663, 114] on input "text" at bounding box center [656, 120] width 67 height 18
type input "*****"
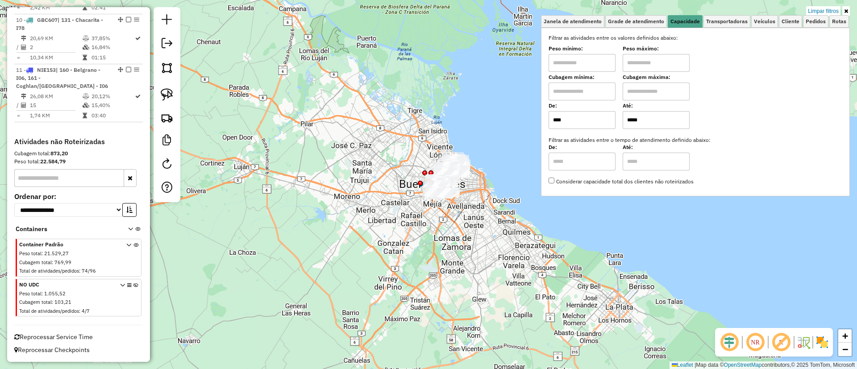
click at [819, 339] on img at bounding box center [822, 342] width 14 height 14
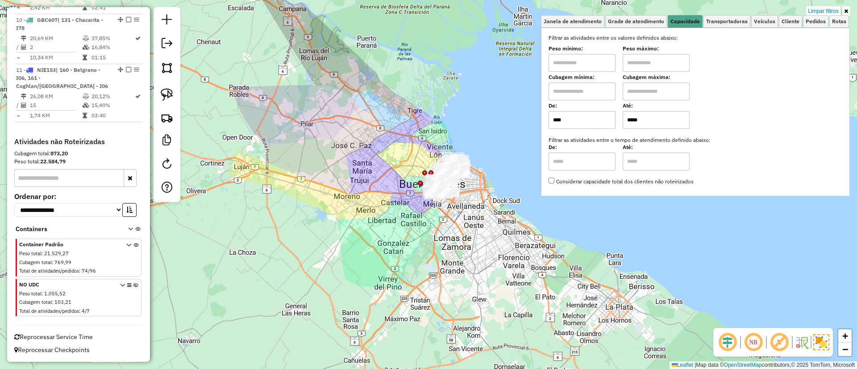
click at [844, 11] on icon at bounding box center [846, 10] width 4 height 5
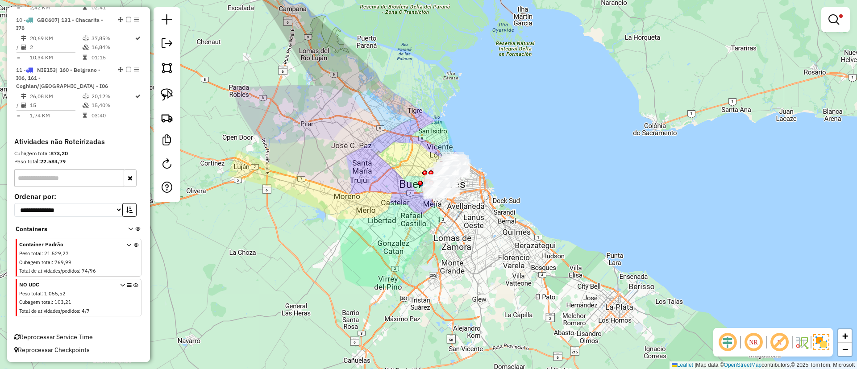
click at [825, 340] on img at bounding box center [821, 342] width 16 height 16
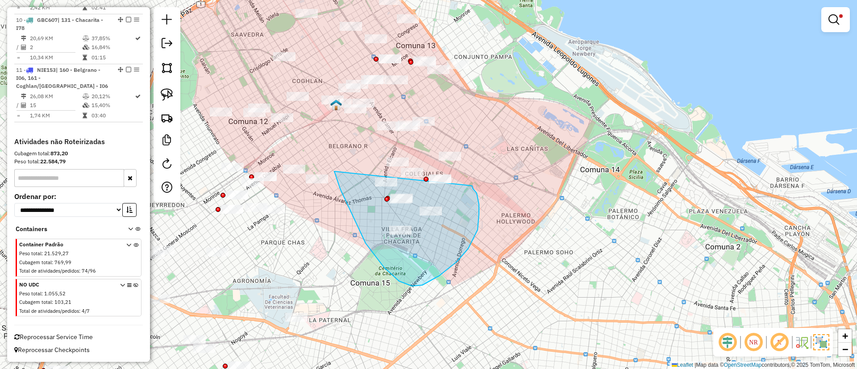
drag, startPoint x: 412, startPoint y: 286, endPoint x: 471, endPoint y: 186, distance: 116.4
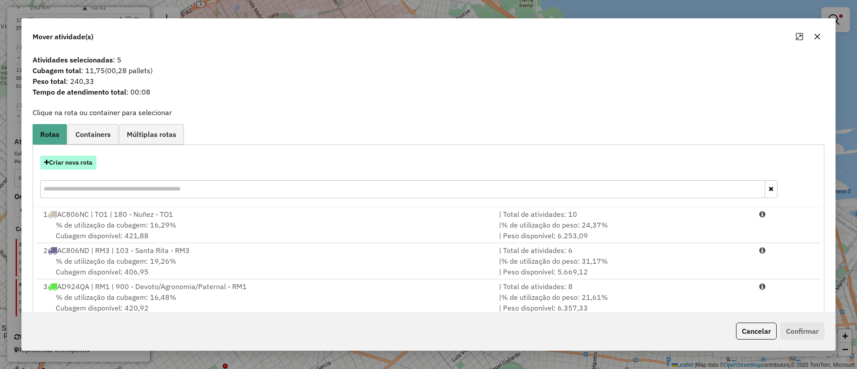
click at [76, 162] on button "Criar nova rota" at bounding box center [68, 163] width 56 height 14
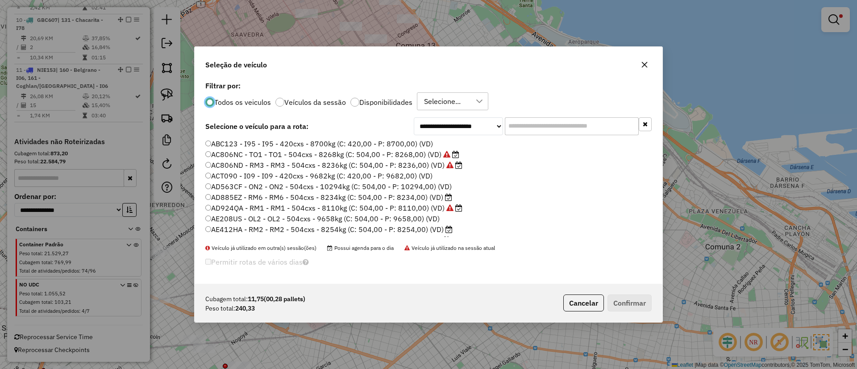
scroll to position [5, 3]
click at [539, 122] on input "text" at bounding box center [572, 126] width 134 height 18
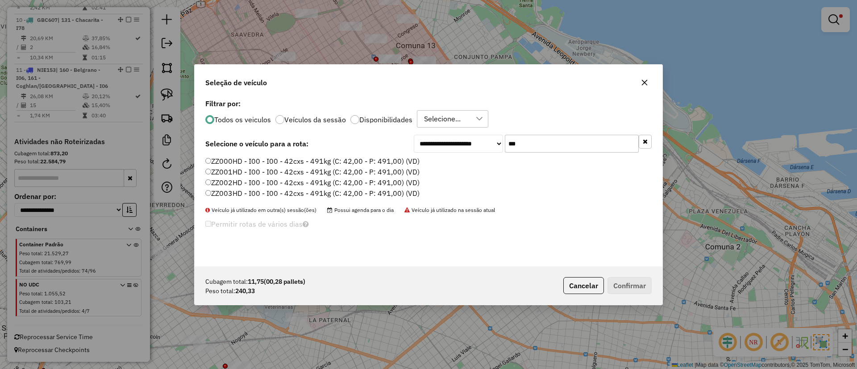
type input "***"
click at [405, 155] on div "**********" at bounding box center [429, 182] width 468 height 170
click at [403, 159] on label "ZZ000HD - I00 - I00 - 42cxs - 491kg (C: 42,00 - P: 491,00) (VD)" at bounding box center [312, 161] width 214 height 11
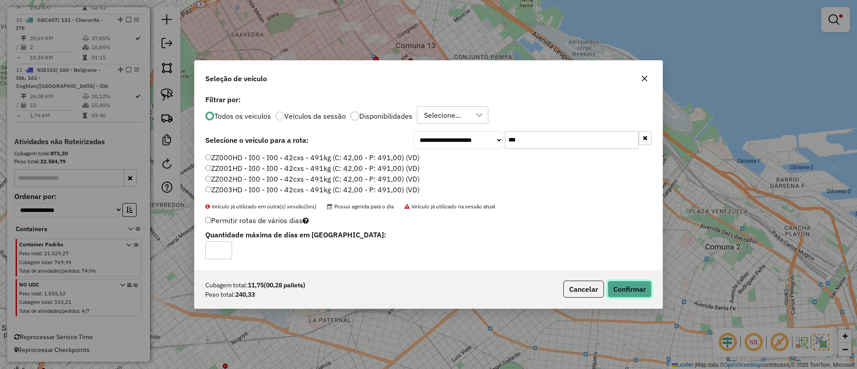
click at [625, 283] on button "Confirmar" at bounding box center [629, 289] width 44 height 17
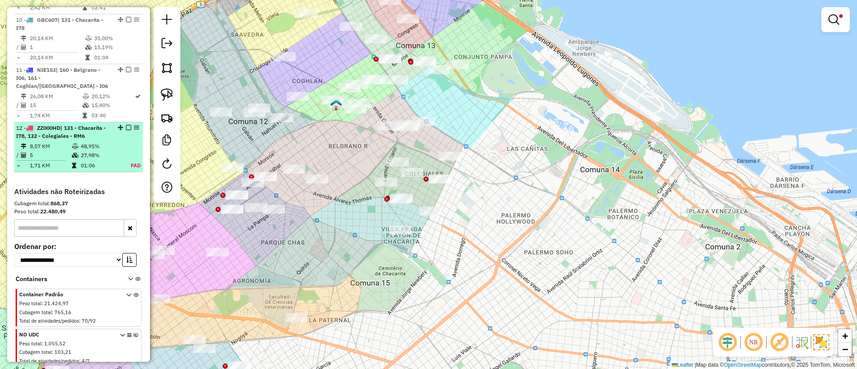
click at [104, 144] on td "48,95%" at bounding box center [99, 146] width 39 height 9
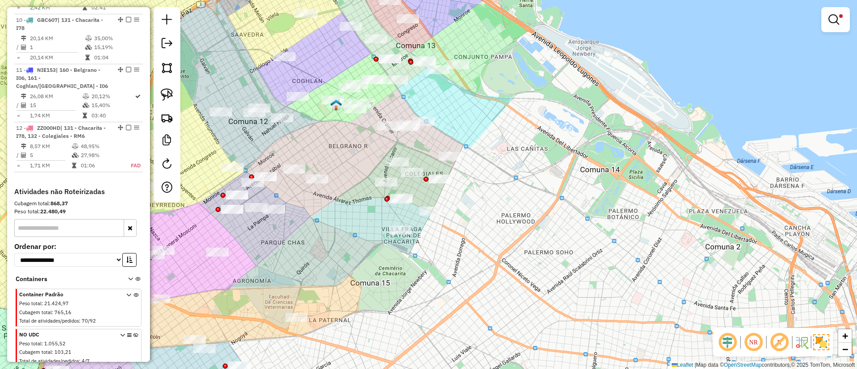
select select "**********"
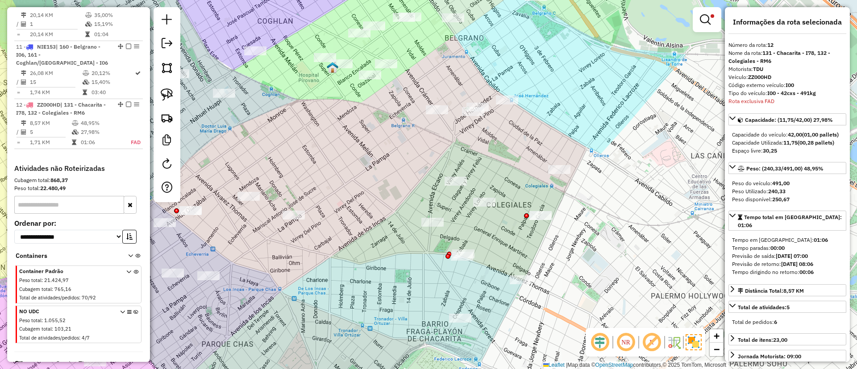
scroll to position [812, 0]
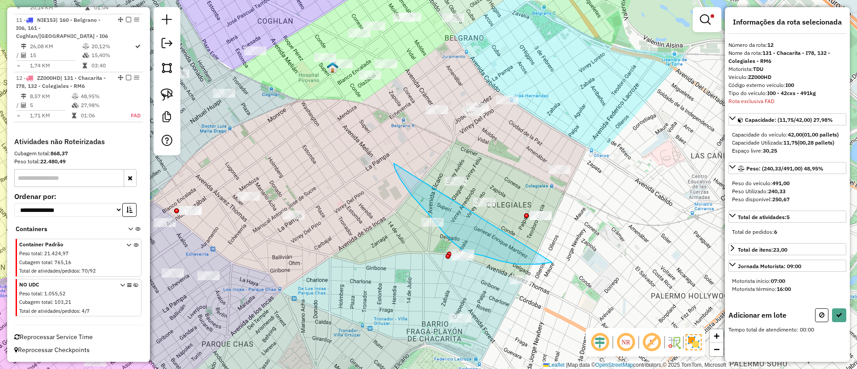
drag, startPoint x: 453, startPoint y: 243, endPoint x: 582, endPoint y: 183, distance: 141.6
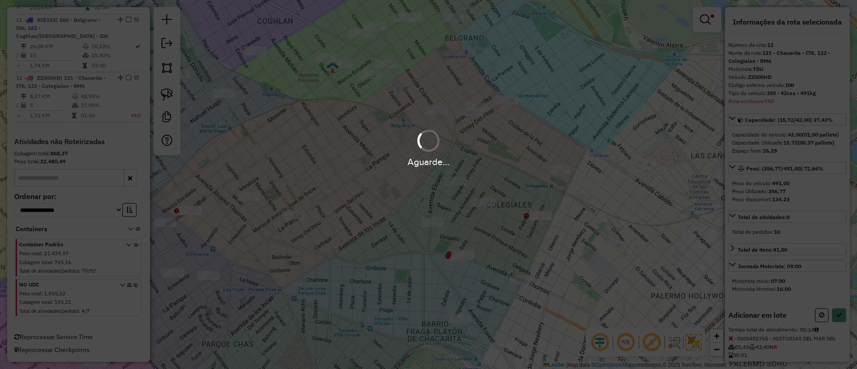
select select "**********"
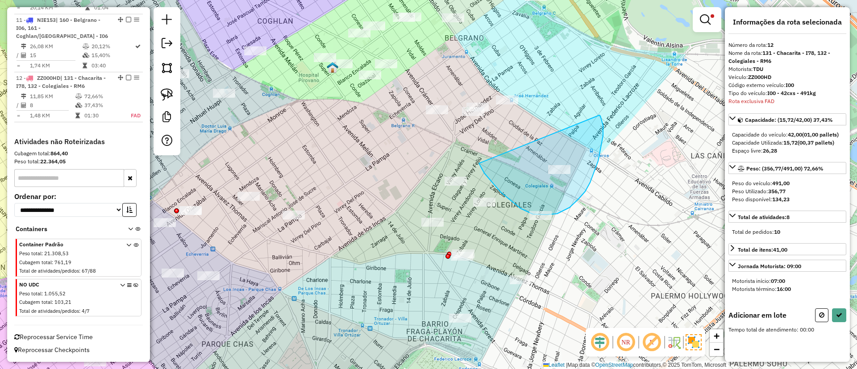
drag, startPoint x: 520, startPoint y: 208, endPoint x: 594, endPoint y: 113, distance: 120.0
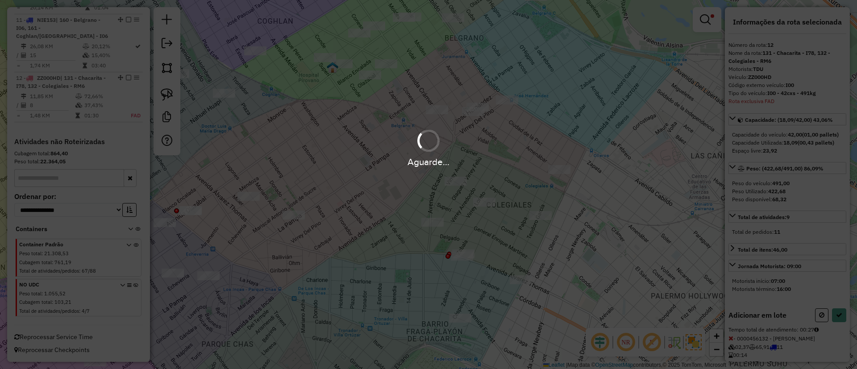
select select "**********"
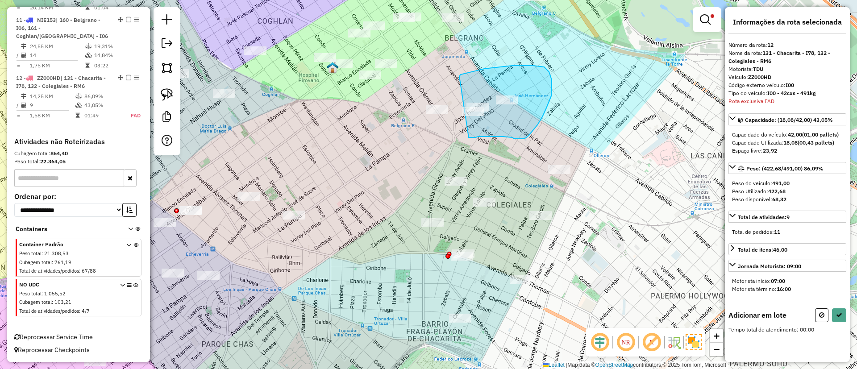
drag, startPoint x: 544, startPoint y: 67, endPoint x: 469, endPoint y: 137, distance: 103.3
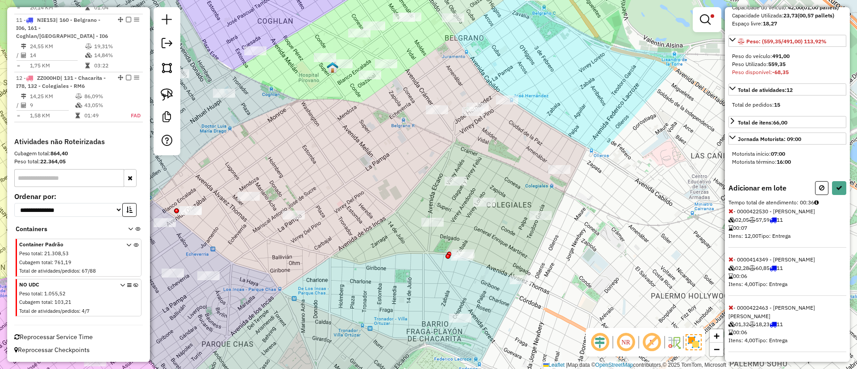
scroll to position [128, 0]
click at [730, 262] on icon at bounding box center [730, 258] width 5 height 6
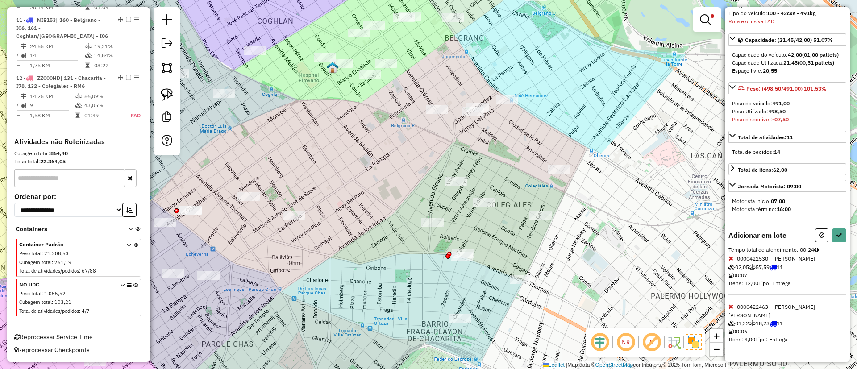
click at [730, 310] on icon at bounding box center [730, 306] width 5 height 6
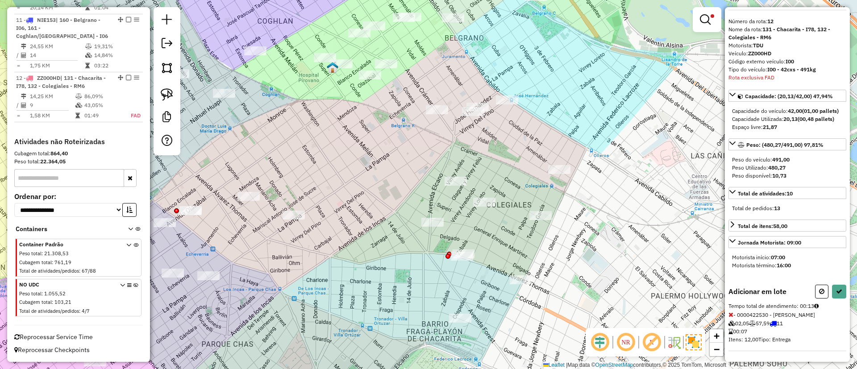
select select "**********"
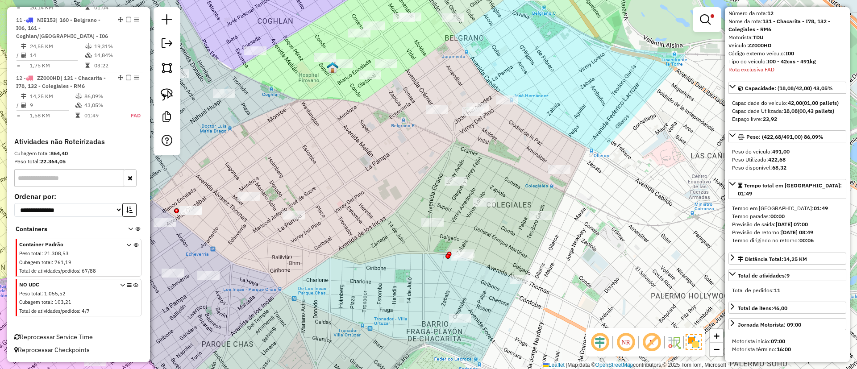
scroll to position [128, 0]
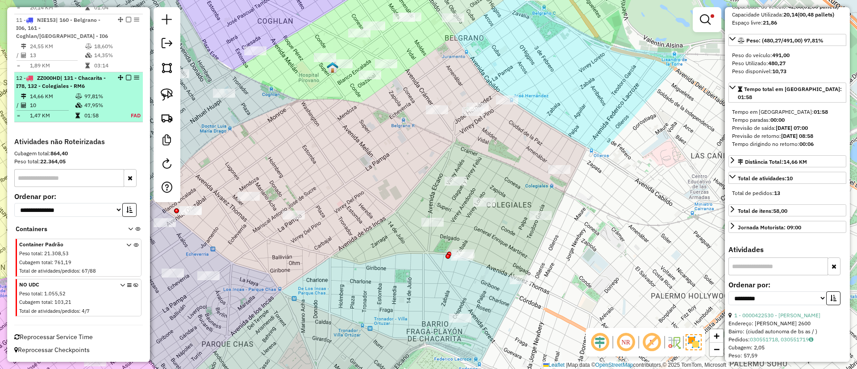
click at [126, 79] on em at bounding box center [128, 77] width 5 height 5
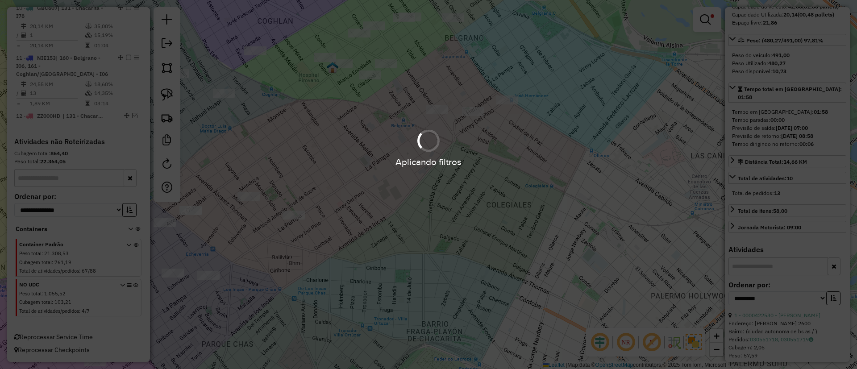
scroll to position [774, 0]
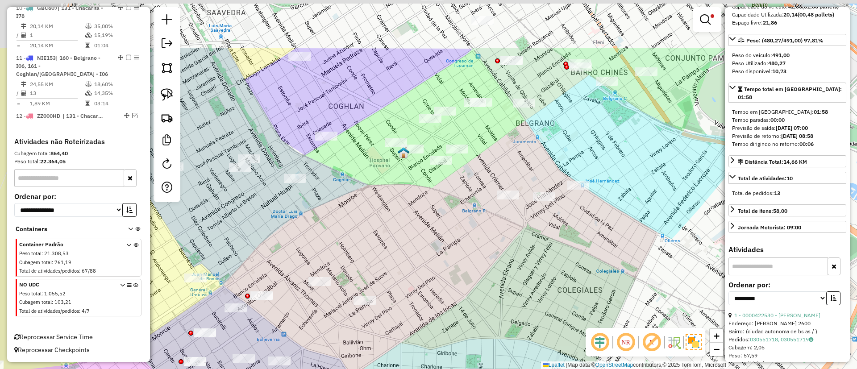
drag, startPoint x: 423, startPoint y: 249, endPoint x: 441, endPoint y: 278, distance: 35.1
click at [441, 278] on div "Limpar filtros Janela de atendimento Grade de atendimento Capacidade Transporta…" at bounding box center [428, 184] width 857 height 369
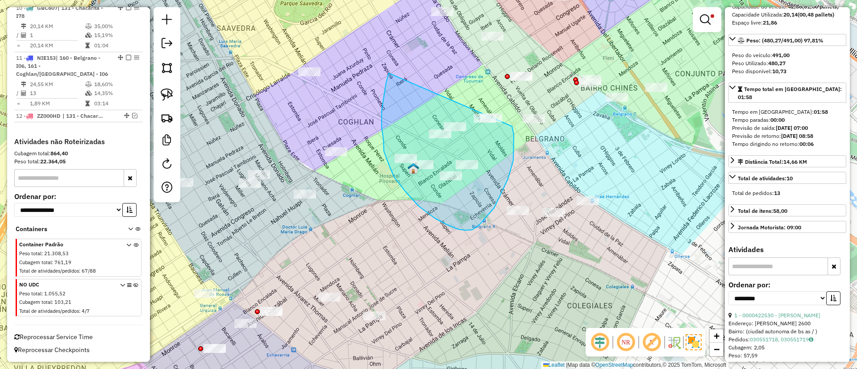
drag, startPoint x: 386, startPoint y: 83, endPoint x: 510, endPoint y: 122, distance: 130.3
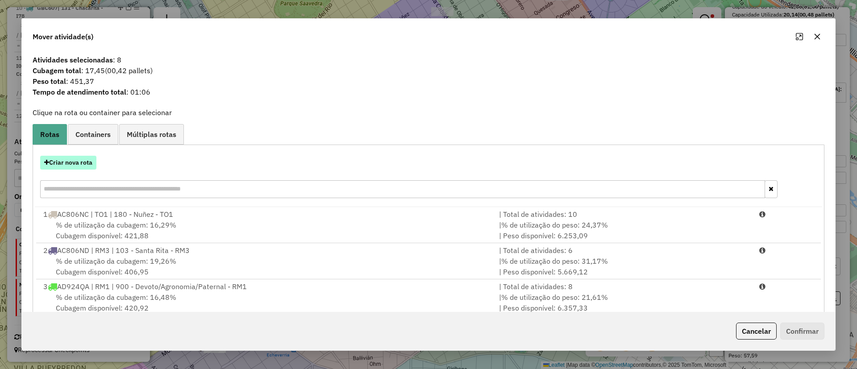
click at [67, 157] on button "Criar nova rota" at bounding box center [68, 163] width 56 height 14
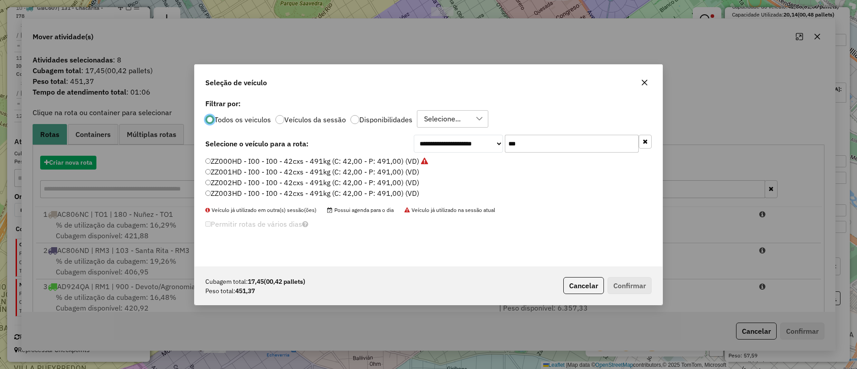
scroll to position [5, 3]
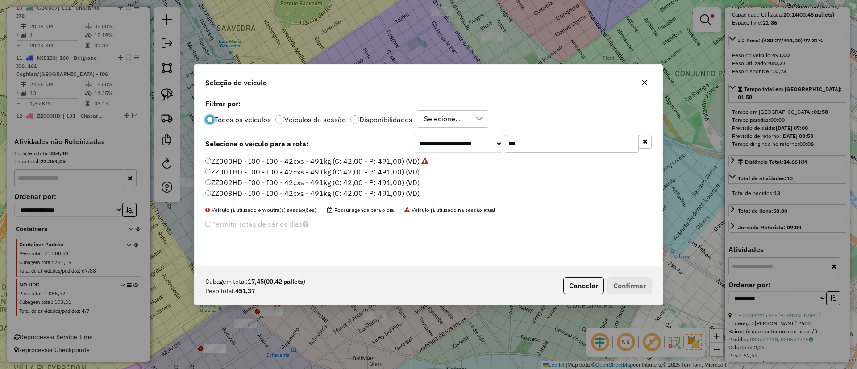
click at [403, 176] on label "ZZ001HD - I00 - I00 - 42cxs - 491kg (C: 42,00 - P: 491,00) (VD)" at bounding box center [312, 171] width 214 height 11
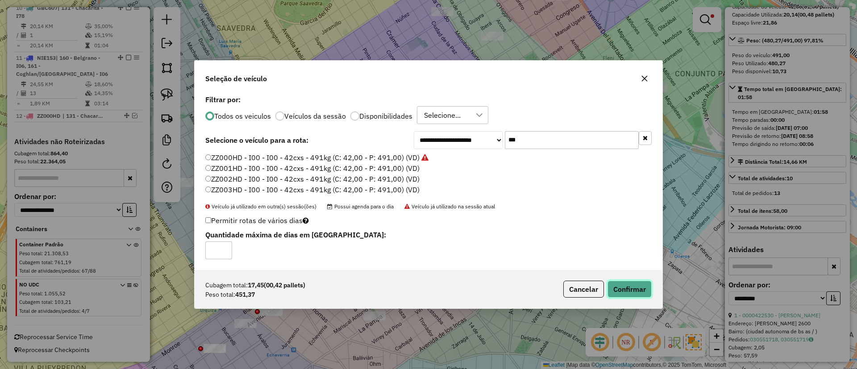
click at [619, 293] on button "Confirmar" at bounding box center [629, 289] width 44 height 17
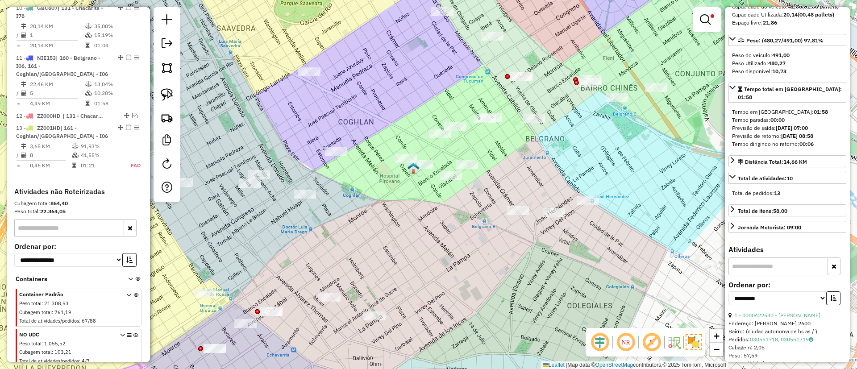
scroll to position [824, 0]
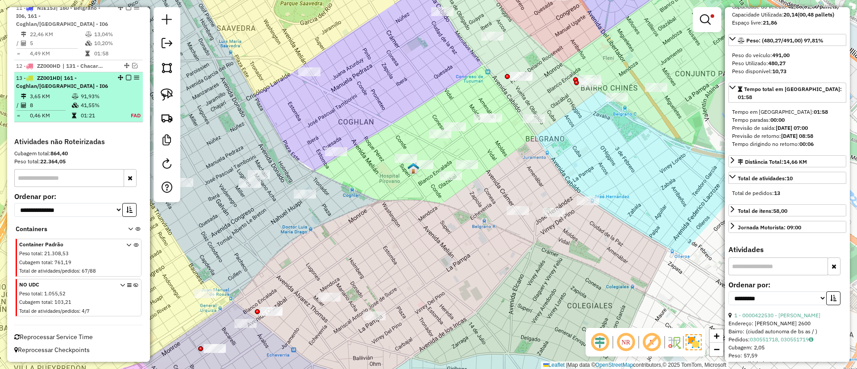
click at [126, 78] on em at bounding box center [128, 77] width 5 height 5
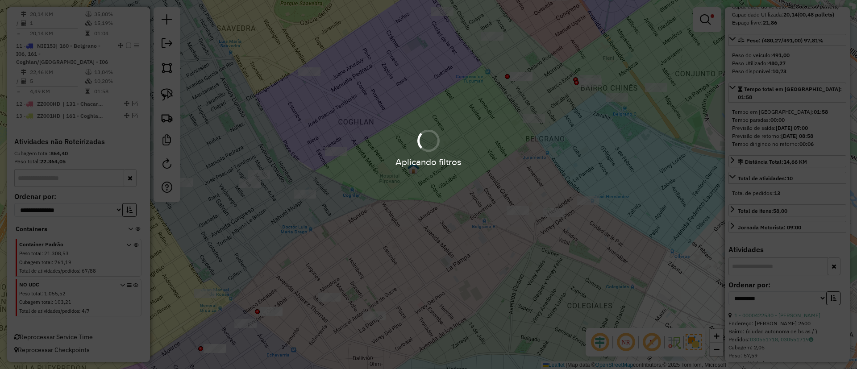
scroll to position [786, 0]
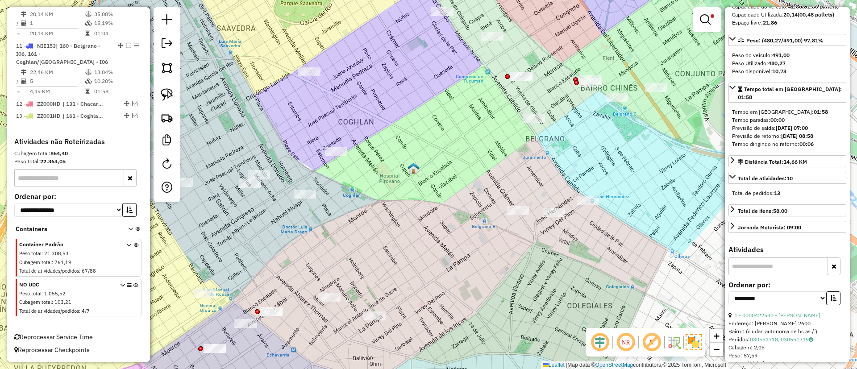
click at [133, 284] on icon at bounding box center [135, 299] width 5 height 33
click at [706, 23] on em at bounding box center [705, 19] width 11 height 11
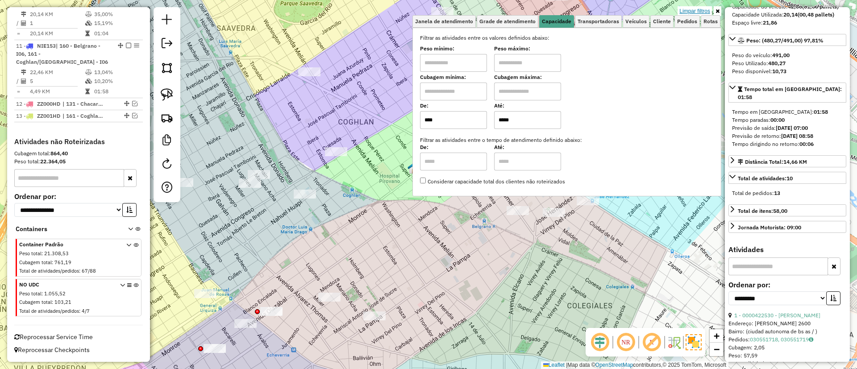
click at [700, 12] on link "Limpar filtros" at bounding box center [695, 11] width 34 height 10
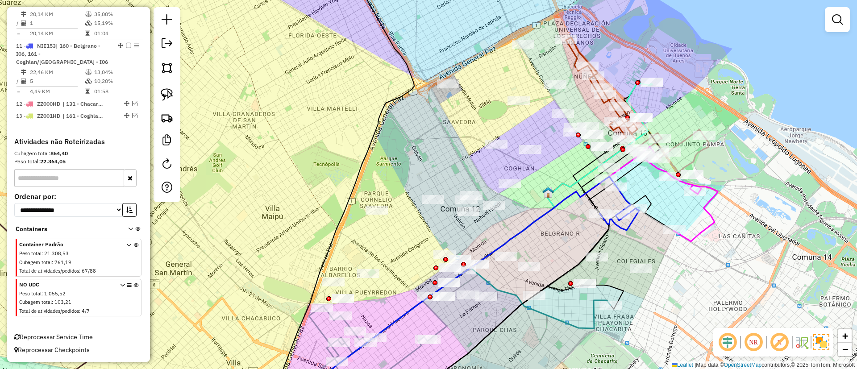
click at [778, 341] on em at bounding box center [779, 342] width 21 height 21
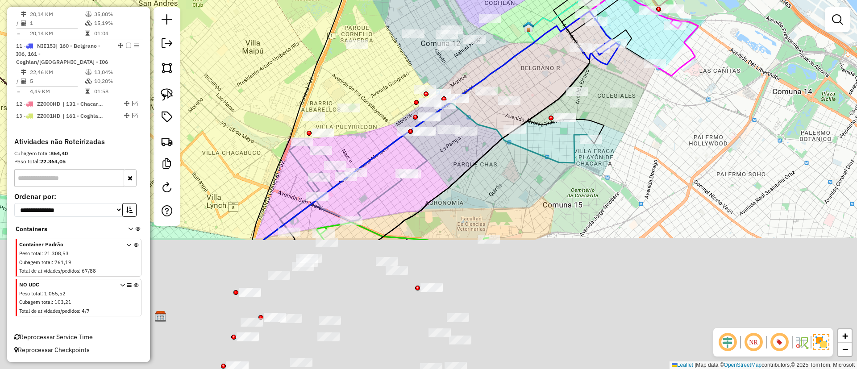
drag, startPoint x: 567, startPoint y: 326, endPoint x: 555, endPoint y: 57, distance: 269.0
click at [550, 102] on icon at bounding box center [427, 171] width 328 height 138
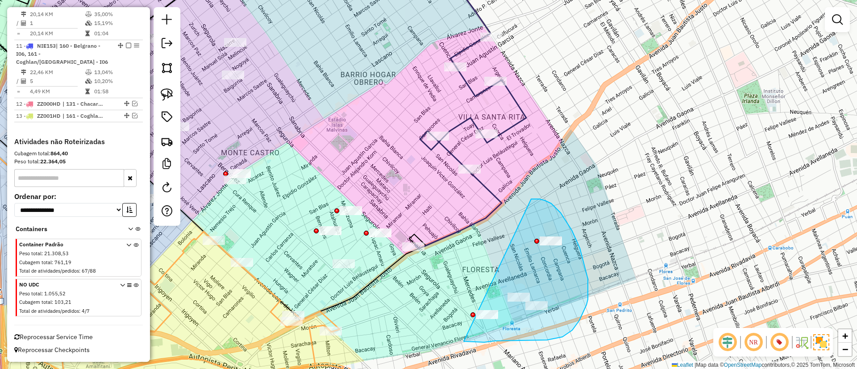
drag, startPoint x: 572, startPoint y: 230, endPoint x: 452, endPoint y: 331, distance: 156.8
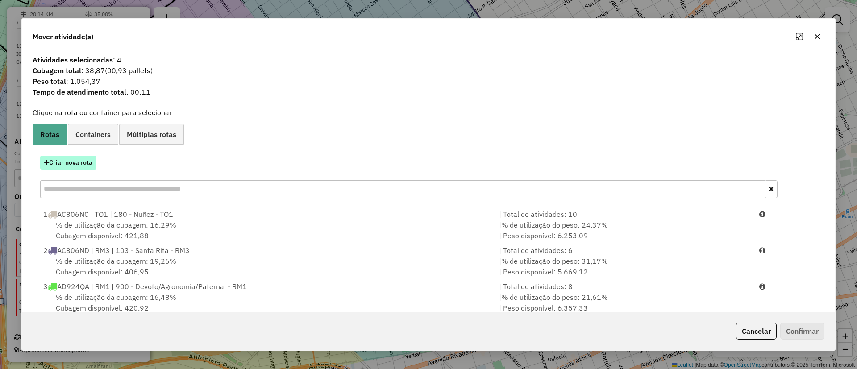
click at [74, 164] on button "Criar nova rota" at bounding box center [68, 163] width 56 height 14
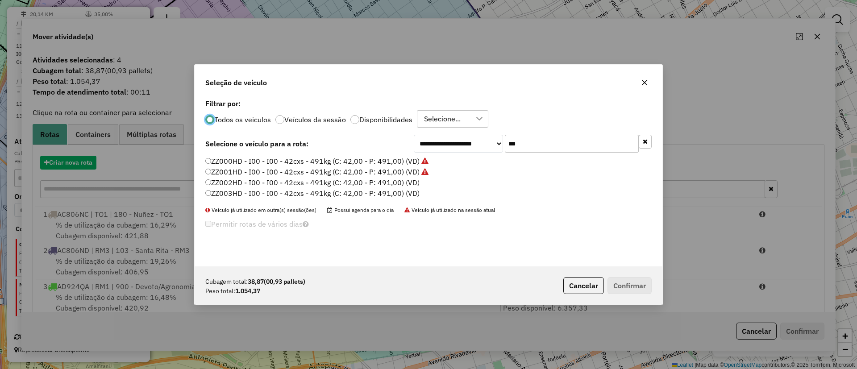
scroll to position [5, 3]
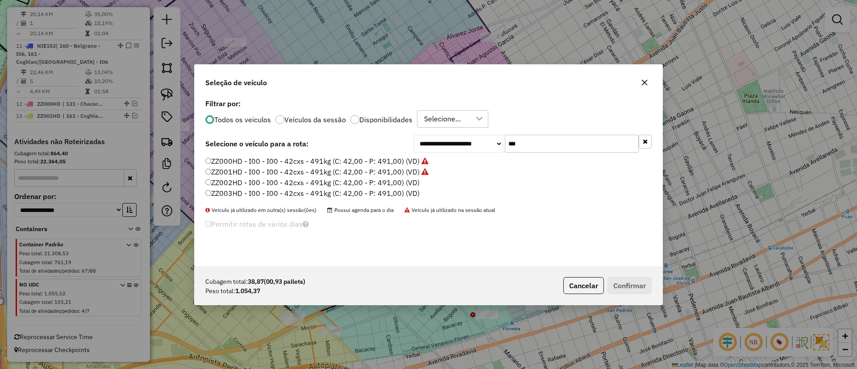
drag, startPoint x: 555, startPoint y: 150, endPoint x: 469, endPoint y: 142, distance: 86.5
click at [469, 142] on div "**********" at bounding box center [533, 144] width 238 height 18
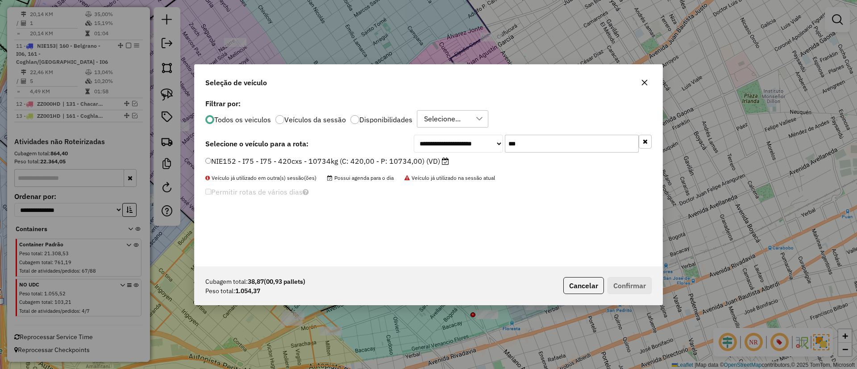
type input "***"
click at [425, 162] on label "NIE152 - I75 - I75 - 420cxs - 10734kg (C: 420,00 - P: 10734,00) (VD)" at bounding box center [327, 161] width 244 height 11
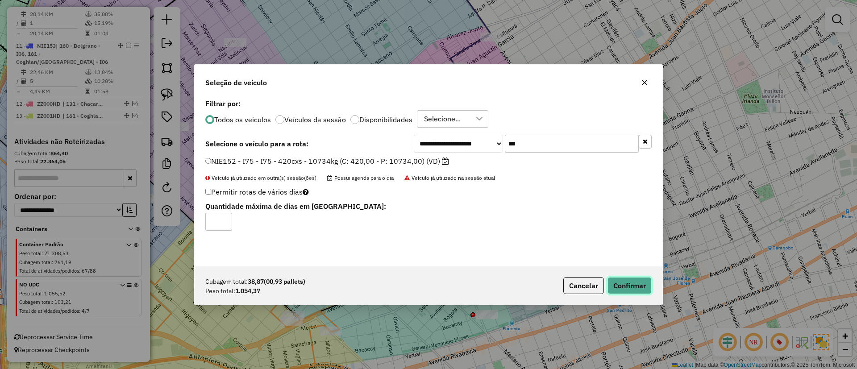
click at [609, 281] on button "Confirmar" at bounding box center [629, 285] width 44 height 17
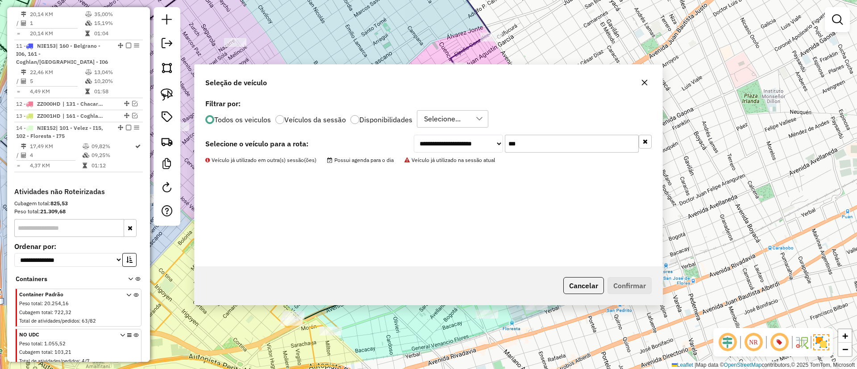
scroll to position [824, 0]
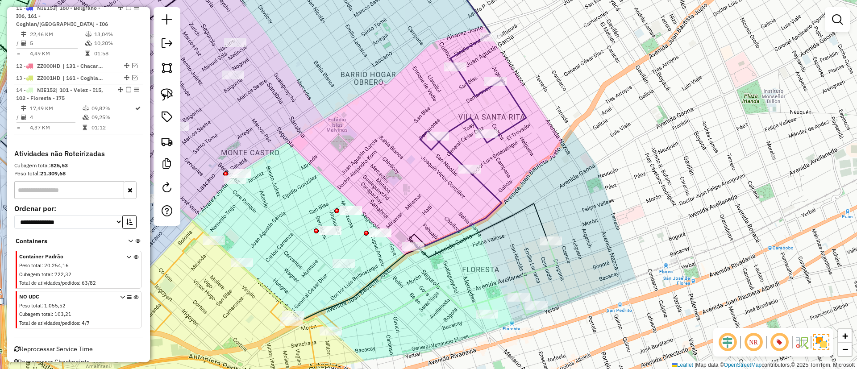
drag, startPoint x: 490, startPoint y: 254, endPoint x: 537, endPoint y: 230, distance: 53.3
click at [537, 230] on div "Janela de atendimento Grade de atendimento Capacidade Transportadoras Veículos …" at bounding box center [428, 184] width 857 height 369
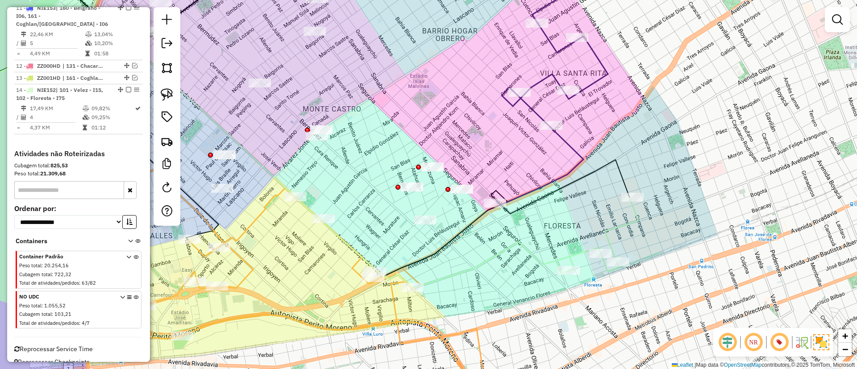
drag, startPoint x: 476, startPoint y: 261, endPoint x: 511, endPoint y: 241, distance: 39.4
click at [511, 241] on icon at bounding box center [262, 140] width 626 height 297
click at [598, 226] on div "Janela de atendimento Grade de atendimento Capacidade Transportadoras Veículos …" at bounding box center [428, 184] width 857 height 369
click at [608, 230] on icon at bounding box center [597, 235] width 81 height 75
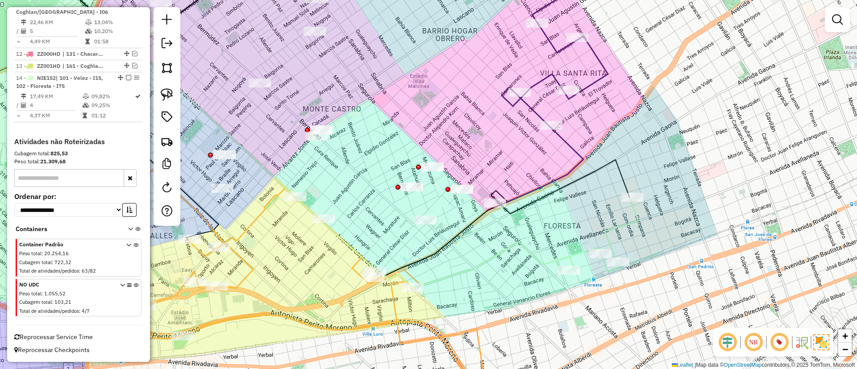
select select "**********"
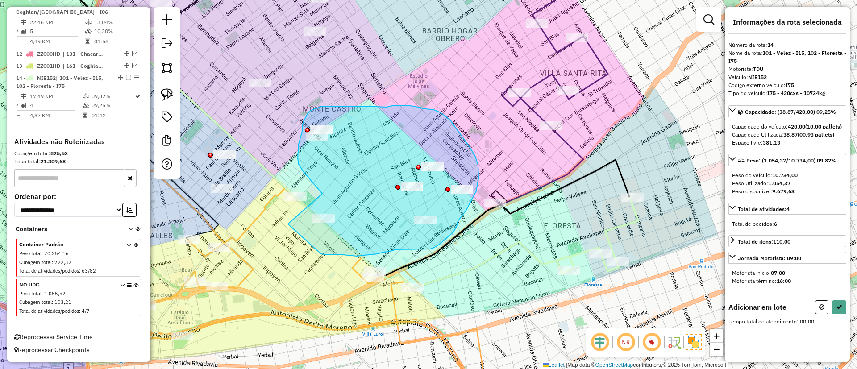
drag, startPoint x: 288, startPoint y: 224, endPoint x: 322, endPoint y: 194, distance: 45.8
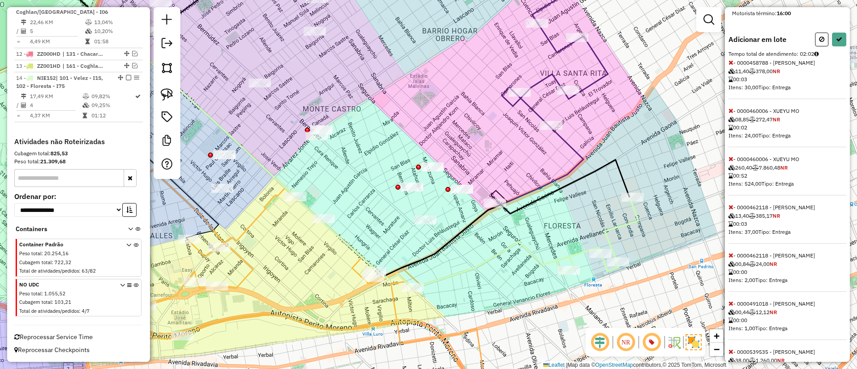
scroll to position [402, 0]
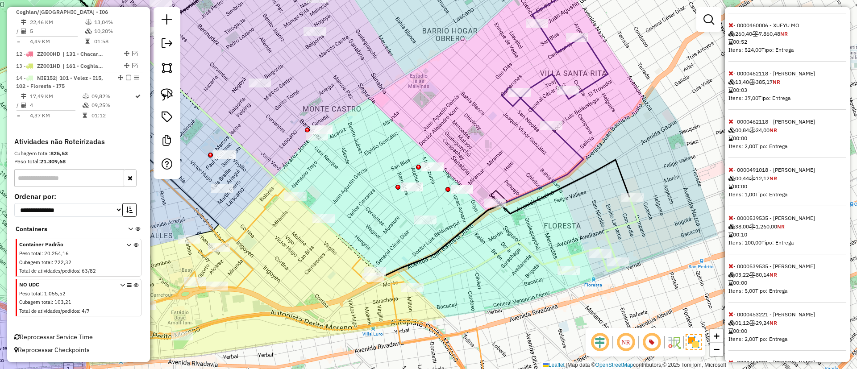
click at [729, 221] on icon at bounding box center [730, 218] width 5 height 6
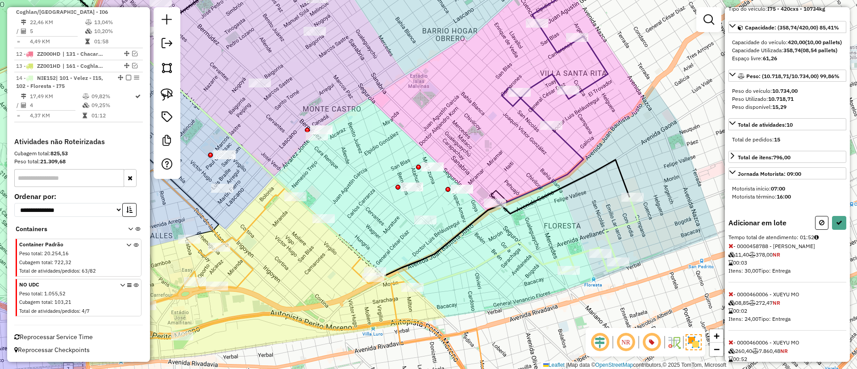
scroll to position [59, 0]
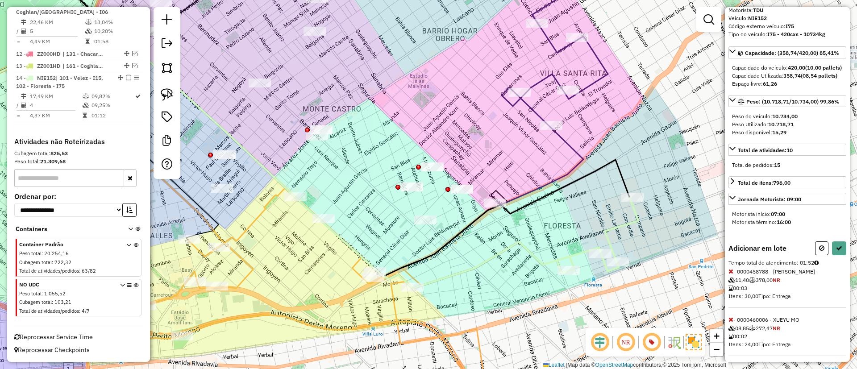
select select "**********"
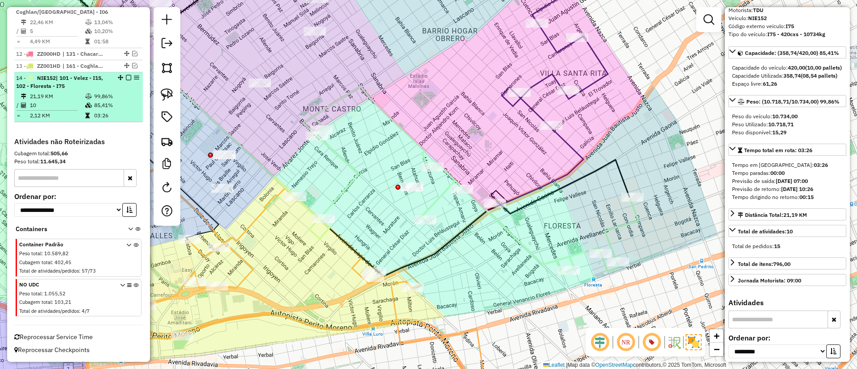
click at [127, 78] on em at bounding box center [128, 77] width 5 height 5
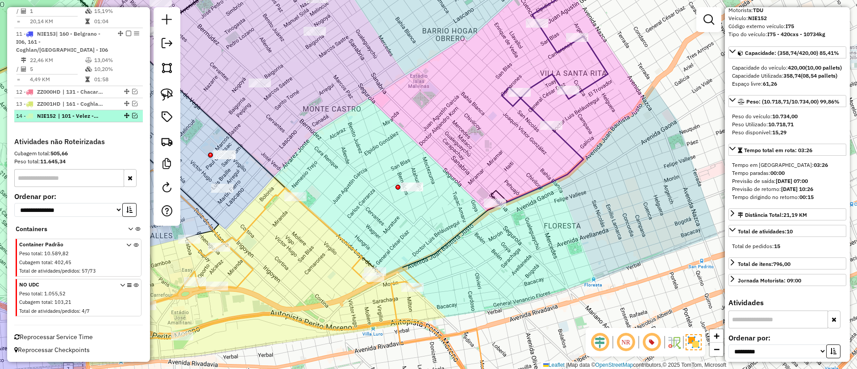
scroll to position [798, 0]
click at [543, 182] on icon at bounding box center [552, 114] width 111 height 182
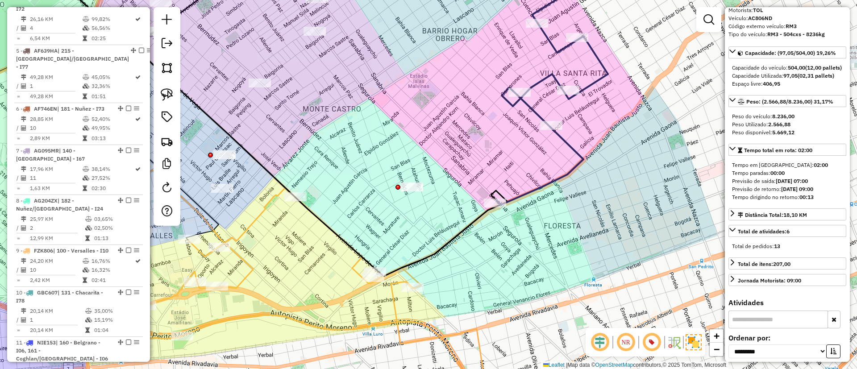
scroll to position [386, 0]
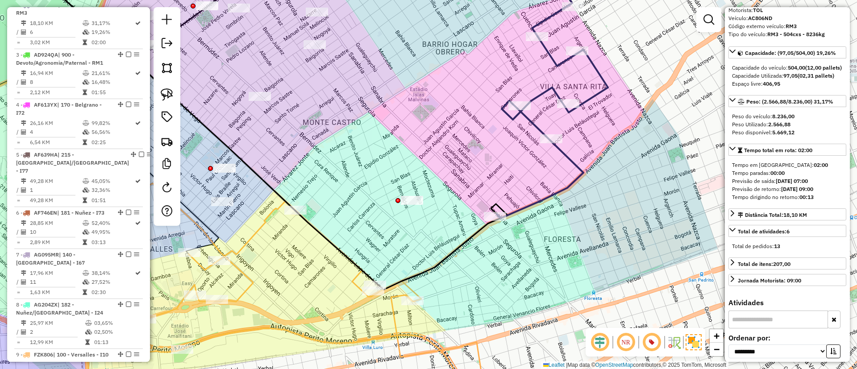
drag, startPoint x: 519, startPoint y: 169, endPoint x: 519, endPoint y: 191, distance: 21.9
click at [519, 191] on div "Janela de atendimento Grade de atendimento Capacidade Transportadoras Veículos …" at bounding box center [428, 184] width 857 height 369
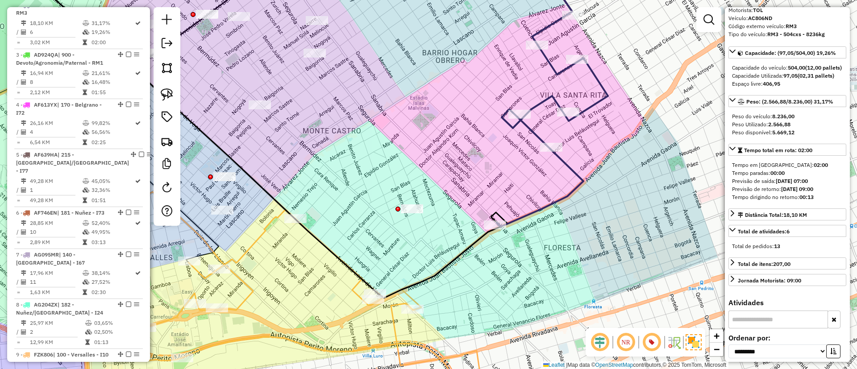
scroll to position [0, 0]
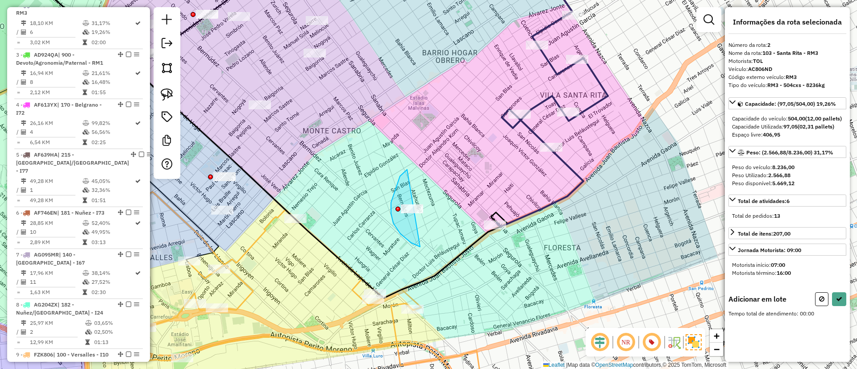
drag, startPoint x: 400, startPoint y: 234, endPoint x: 481, endPoint y: 159, distance: 110.2
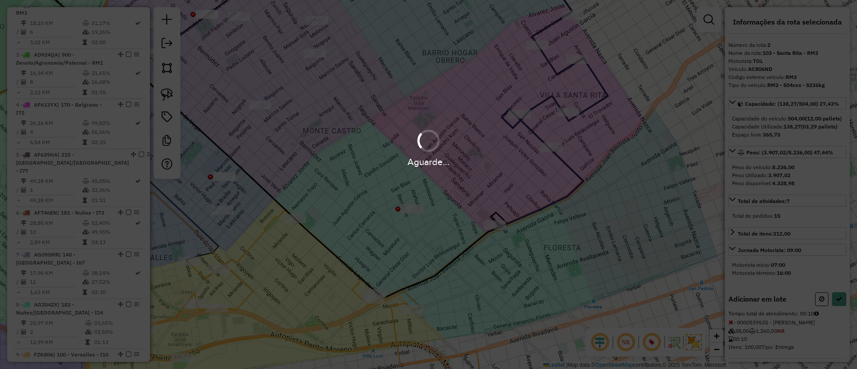
select select "**********"
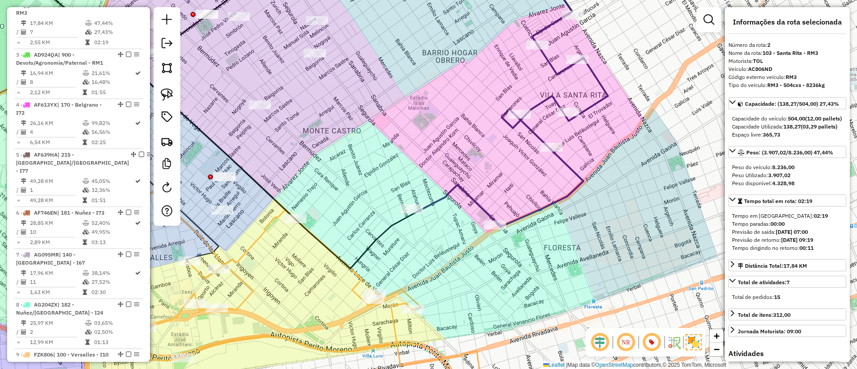
drag, startPoint x: 611, startPoint y: 135, endPoint x: 608, endPoint y: 150, distance: 15.0
click at [608, 150] on div "Janela de atendimento Grade de atendimento Capacidade Transportadoras Veículos …" at bounding box center [428, 184] width 857 height 369
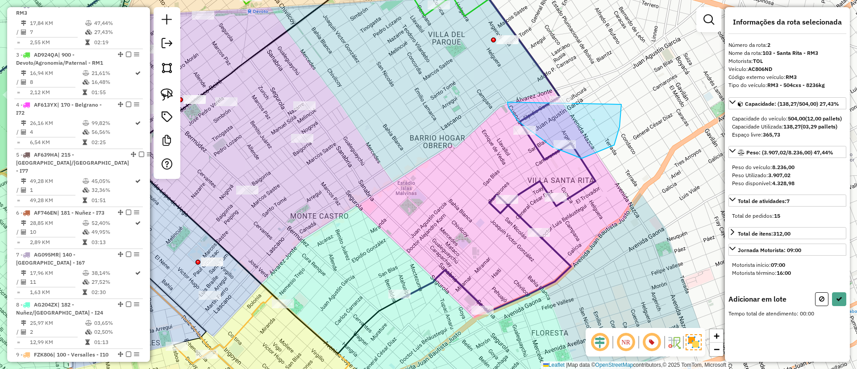
drag, startPoint x: 518, startPoint y: 121, endPoint x: 591, endPoint y: 37, distance: 111.7
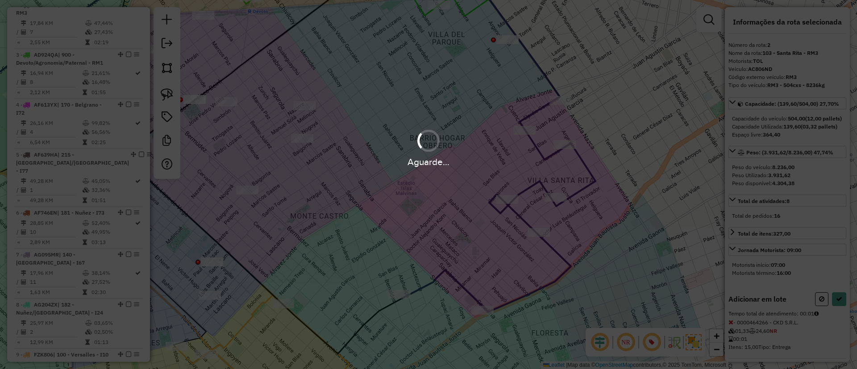
select select "**********"
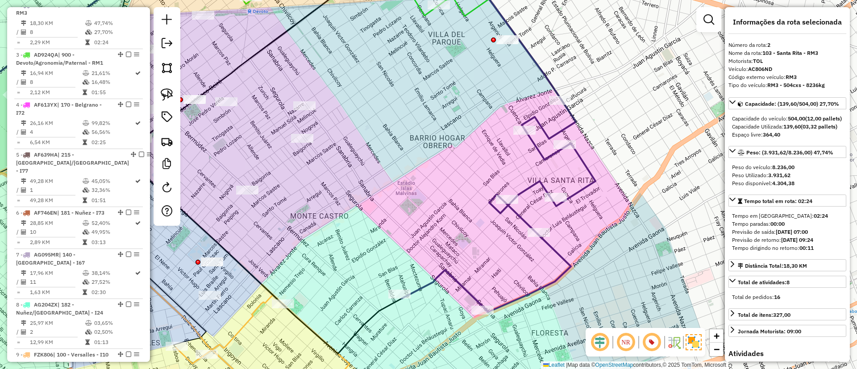
drag, startPoint x: 482, startPoint y: 244, endPoint x: 590, endPoint y: 127, distance: 159.2
click at [590, 128] on div "Janela de atendimento Grade de atendimento Capacidade Transportadoras Veículos …" at bounding box center [428, 184] width 857 height 369
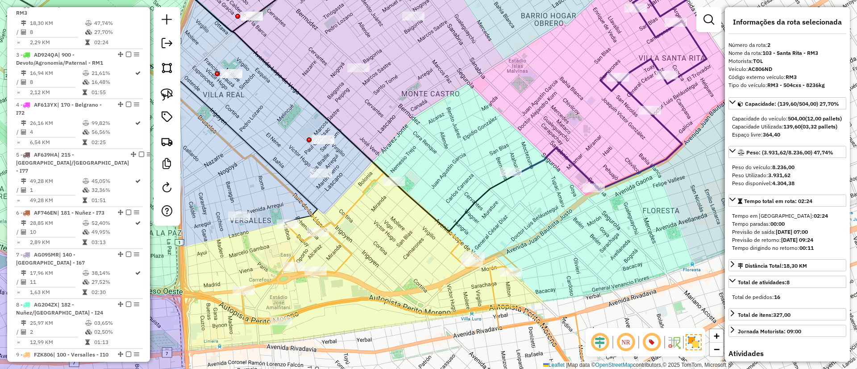
click at [340, 258] on div "Janela de atendimento Grade de atendimento Capacidade Transportadoras Veículos …" at bounding box center [428, 184] width 857 height 369
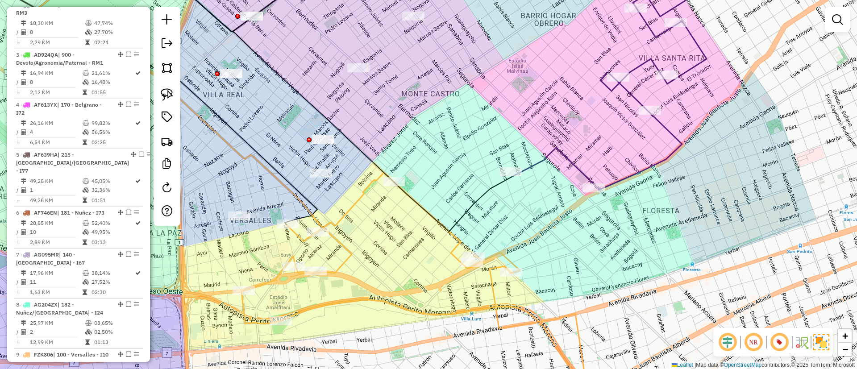
click at [344, 258] on icon at bounding box center [185, 124] width 333 height 297
select select "**********"
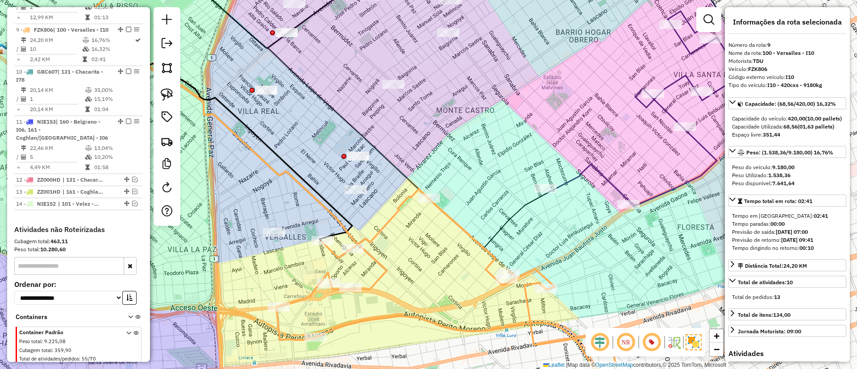
scroll to position [727, 0]
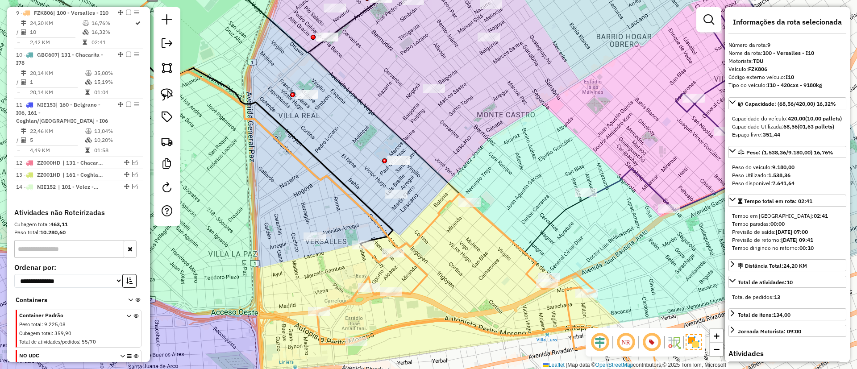
drag, startPoint x: 409, startPoint y: 262, endPoint x: 449, endPoint y: 267, distance: 40.9
click at [449, 267] on div "Janela de atendimento Grade de atendimento Capacidade Transportadoras Veículos …" at bounding box center [428, 184] width 857 height 369
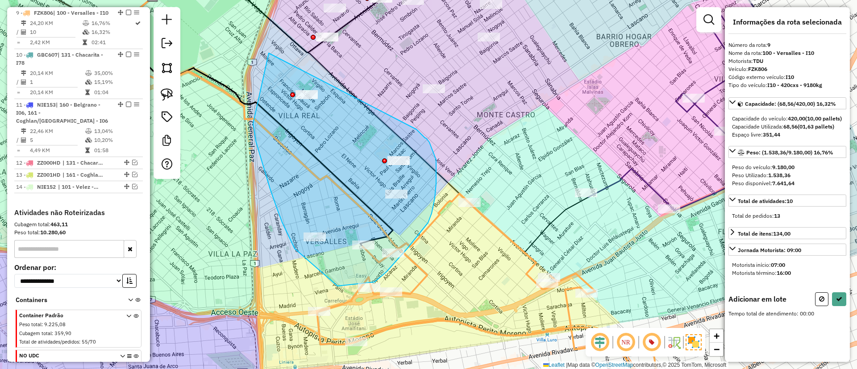
drag, startPoint x: 295, startPoint y: 249, endPoint x: 416, endPoint y: 129, distance: 170.4
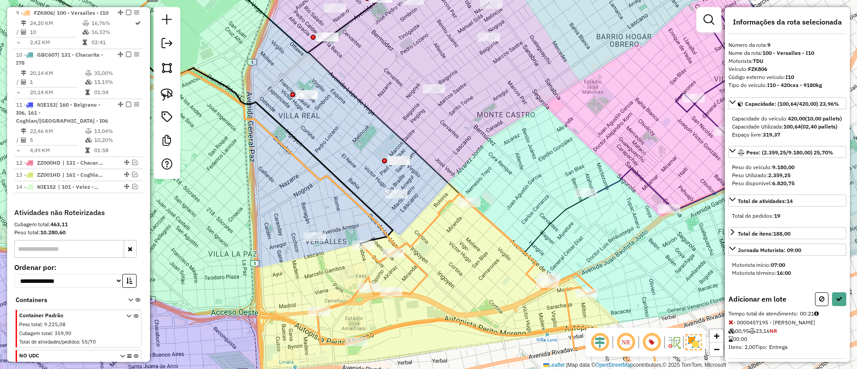
select select "**********"
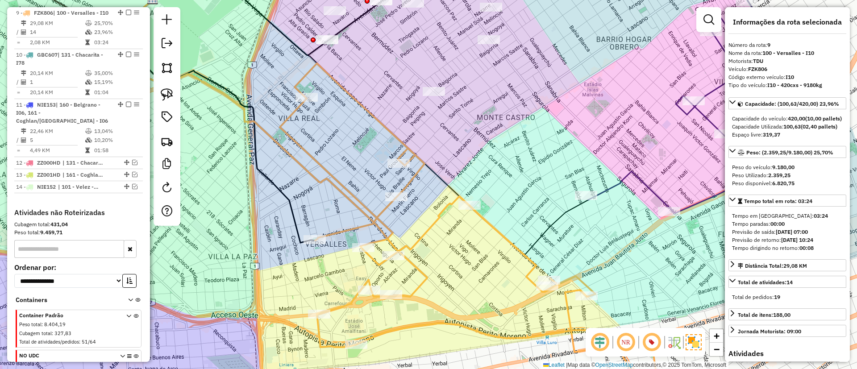
drag, startPoint x: 459, startPoint y: 108, endPoint x: 440, endPoint y: 181, distance: 75.7
click at [440, 181] on div "Janela de atendimento Grade de atendimento Capacidade Transportadoras Veículos …" at bounding box center [428, 184] width 857 height 369
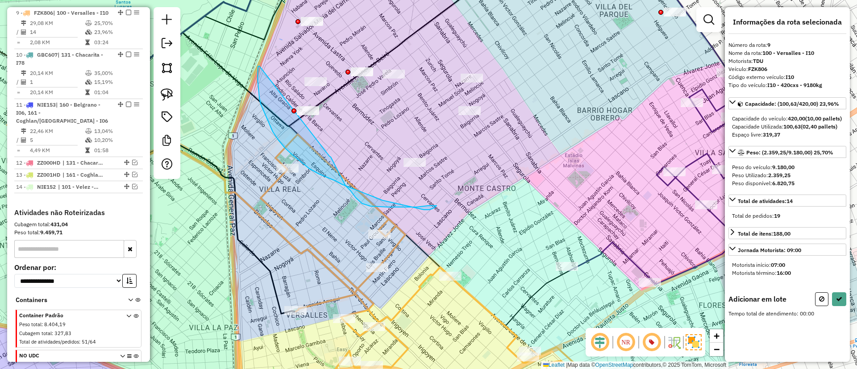
drag, startPoint x: 259, startPoint y: 66, endPoint x: 329, endPoint y: 156, distance: 114.2
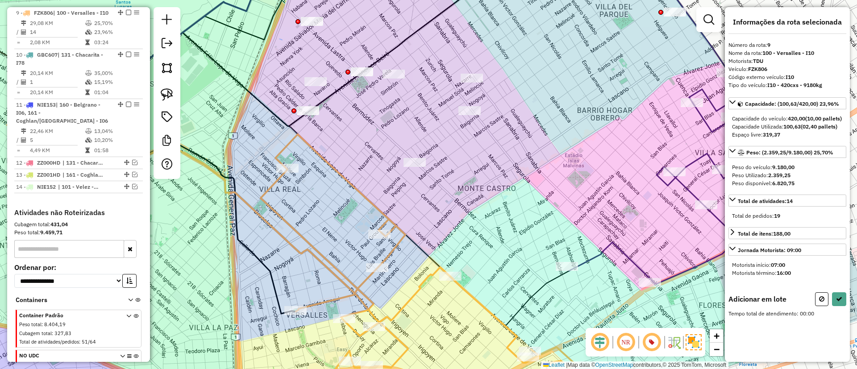
click at [507, 253] on div "Janela de atendimento Grade de atendimento Capacidade Transportadoras Veículos …" at bounding box center [428, 184] width 857 height 369
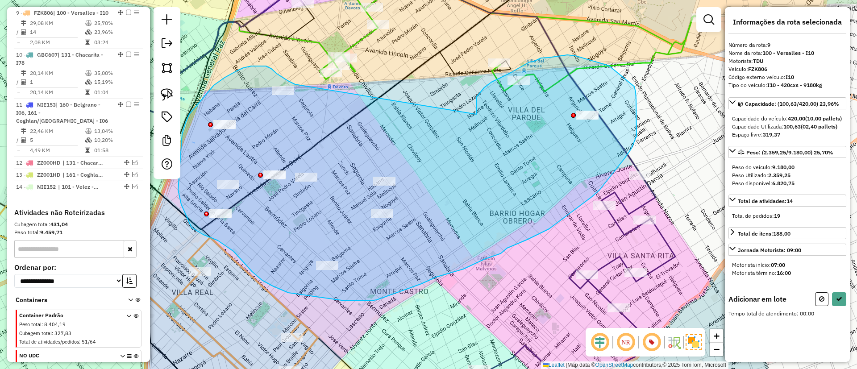
drag, startPoint x: 476, startPoint y: 113, endPoint x: 301, endPoint y: 87, distance: 177.0
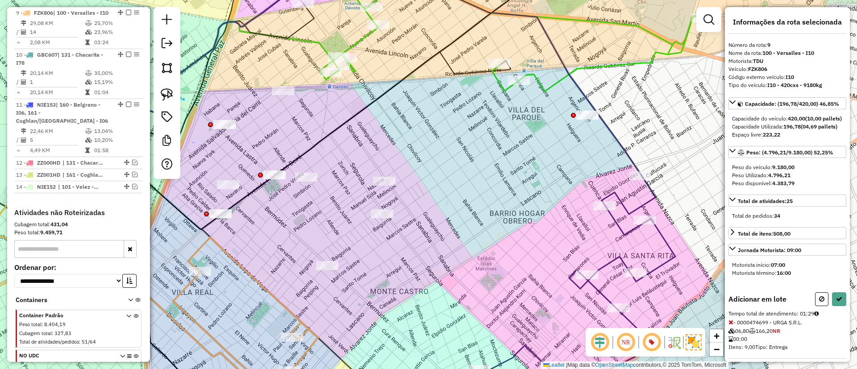
select select "**********"
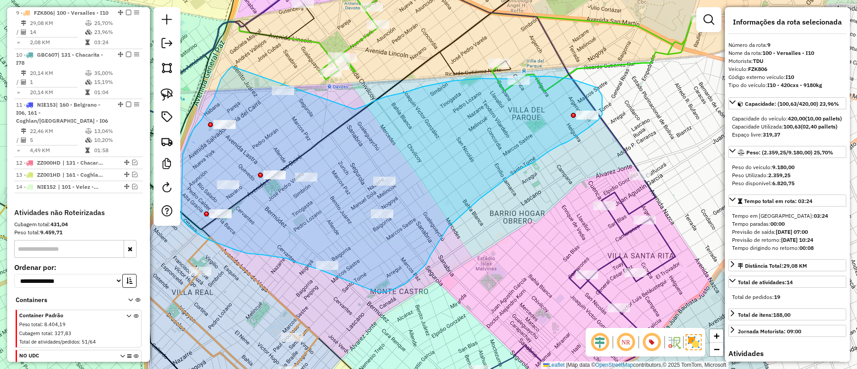
drag, startPoint x: 228, startPoint y: 71, endPoint x: 355, endPoint y: 109, distance: 133.0
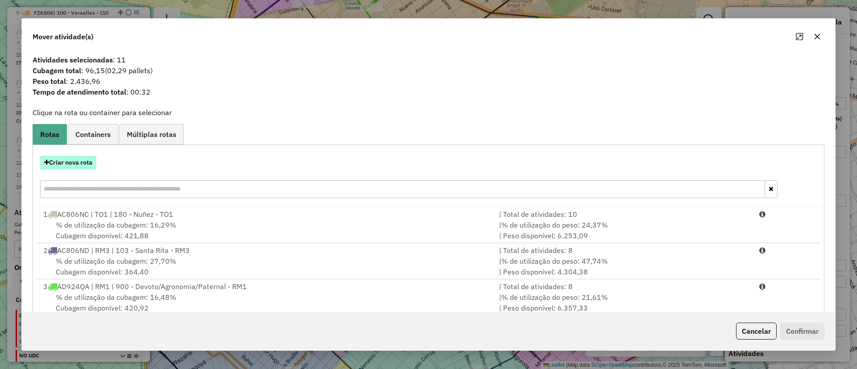
click at [79, 158] on button "Criar nova rota" at bounding box center [68, 163] width 56 height 14
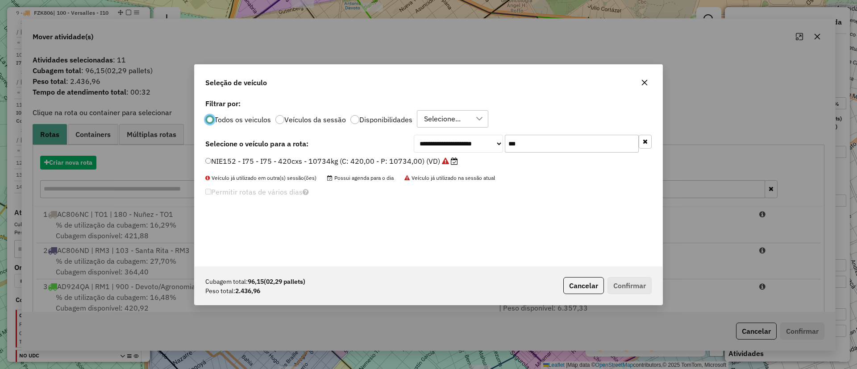
scroll to position [5, 3]
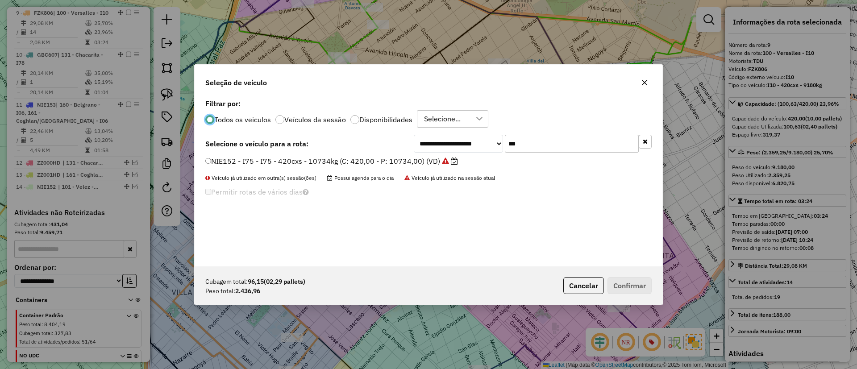
click at [532, 140] on input "***" at bounding box center [572, 144] width 134 height 18
type input "***"
click at [431, 157] on label "HHJ239 - I25 - I25 - 420cxs - 7110kg (C: 420,00 - P: 7110,00) (VD)" at bounding box center [323, 161] width 237 height 11
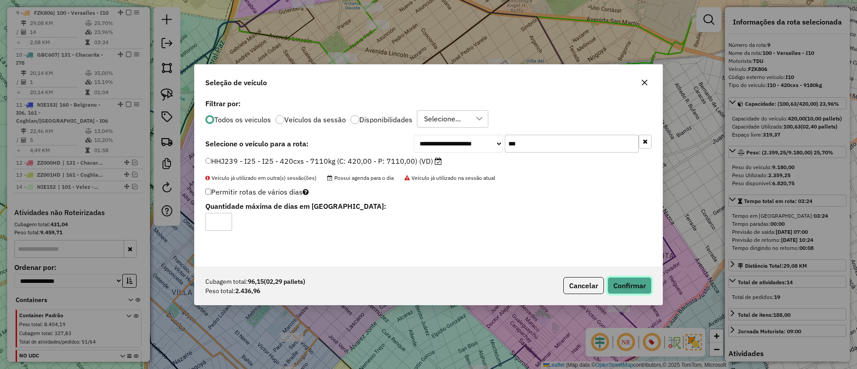
click at [642, 287] on button "Confirmar" at bounding box center [629, 285] width 44 height 17
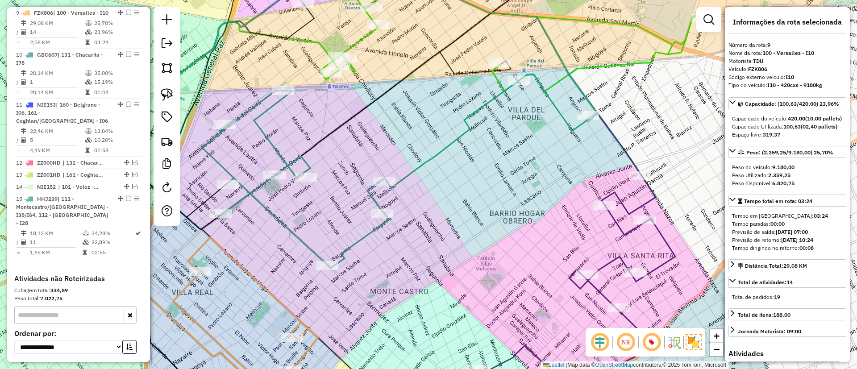
click at [420, 158] on div "Janela de atendimento Grade de atendimento Capacidade Transportadoras Veículos …" at bounding box center [428, 184] width 857 height 369
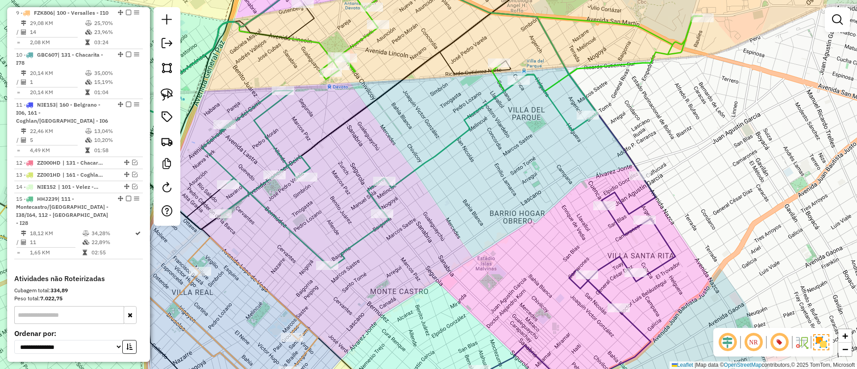
click at [425, 162] on icon at bounding box center [396, 172] width 388 height 194
select select "**********"
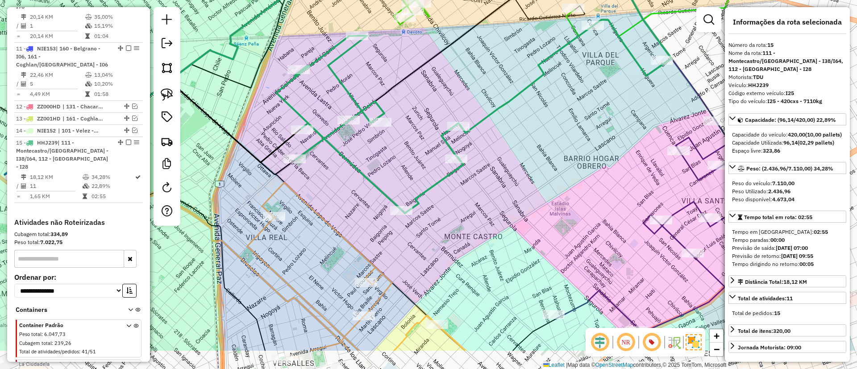
scroll to position [856, 0]
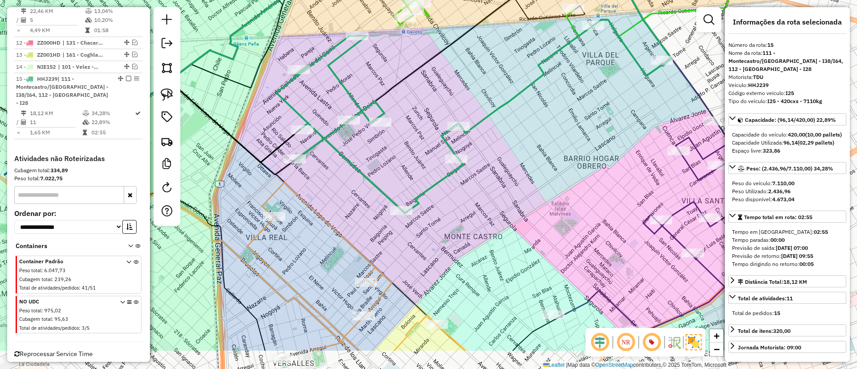
drag, startPoint x: 512, startPoint y: 125, endPoint x: 527, endPoint y: 113, distance: 19.0
click at [527, 113] on div "Janela de atendimento Grade de atendimento Capacidade Transportadoras Veículos …" at bounding box center [428, 184] width 857 height 369
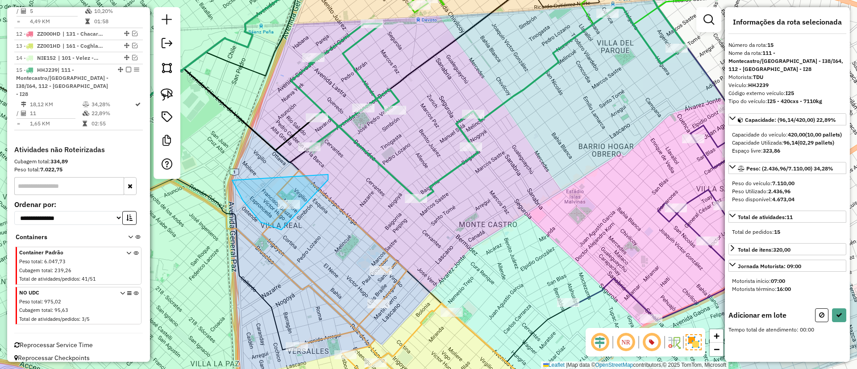
drag, startPoint x: 261, startPoint y: 222, endPoint x: 328, endPoint y: 165, distance: 89.0
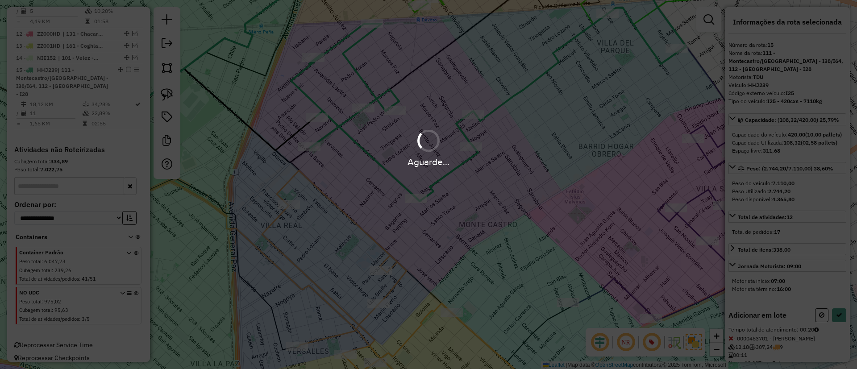
select select "**********"
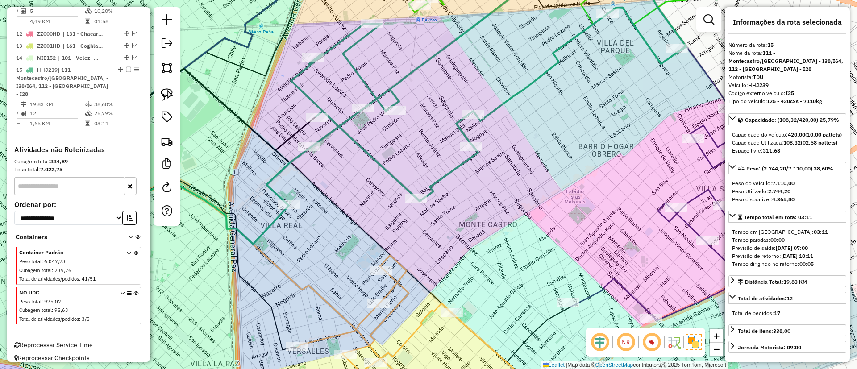
click at [126, 70] on em at bounding box center [128, 69] width 5 height 5
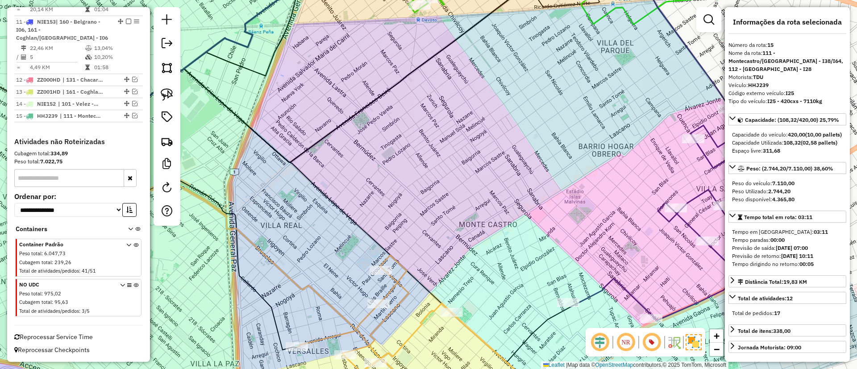
scroll to position [811, 0]
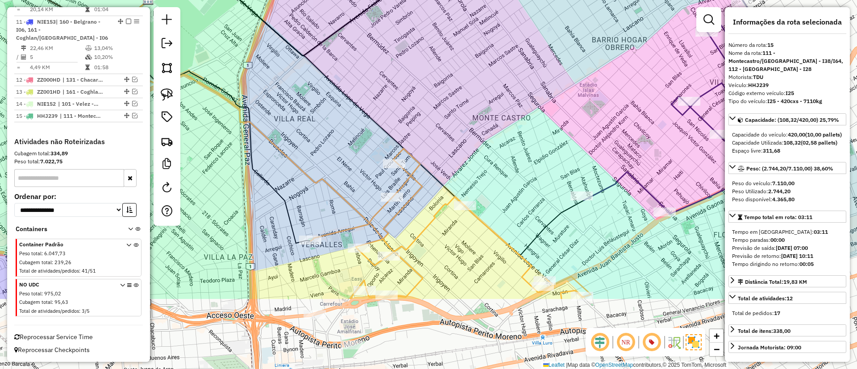
drag, startPoint x: 421, startPoint y: 89, endPoint x: 425, endPoint y: 174, distance: 85.3
click at [421, 82] on div "Janela de atendimento Grade de atendimento Capacidade Transportadoras Veículos …" at bounding box center [428, 184] width 857 height 369
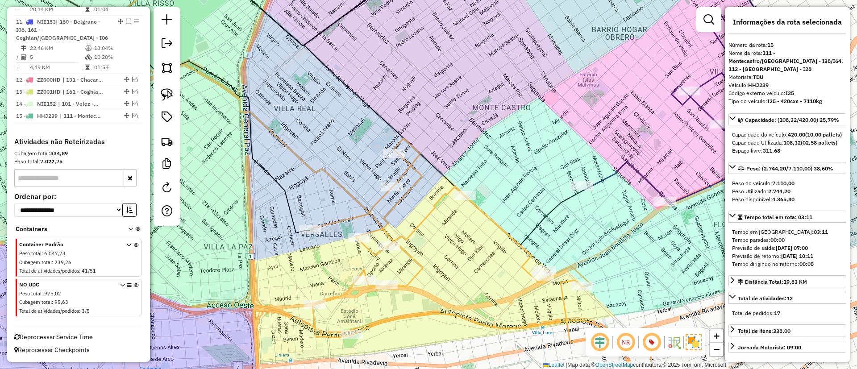
click at [431, 204] on icon at bounding box center [489, 271] width 357 height 267
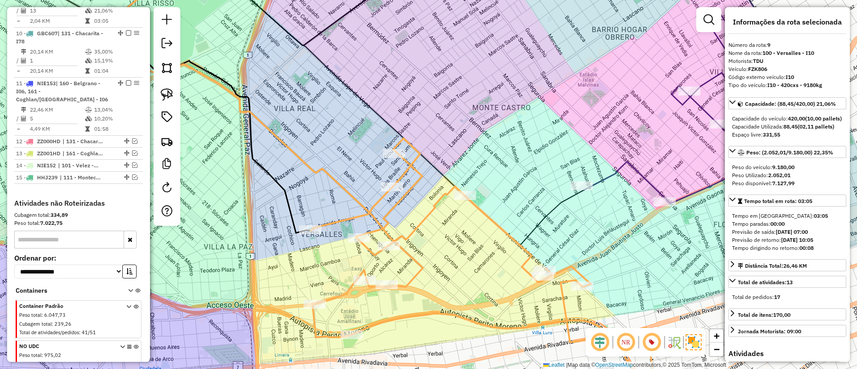
scroll to position [727, 0]
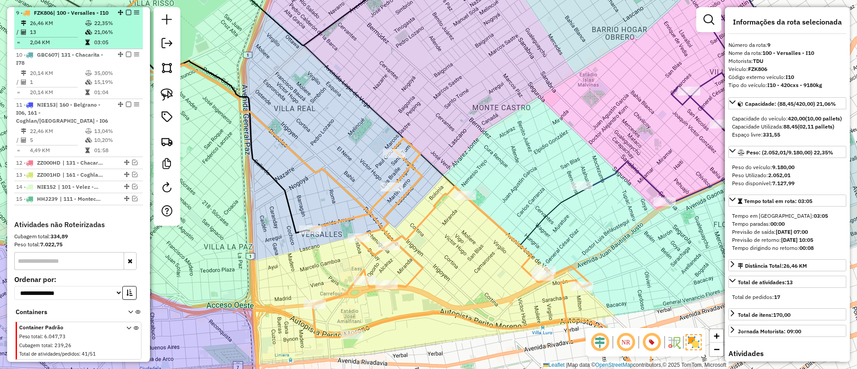
click at [129, 11] on div at bounding box center [125, 12] width 27 height 5
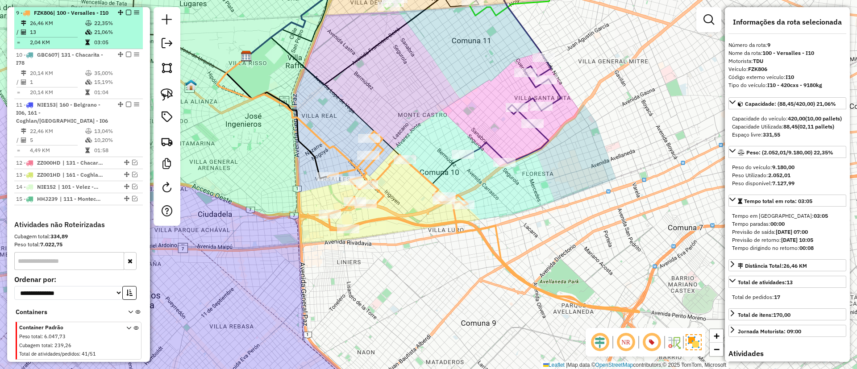
click at [126, 13] on em at bounding box center [128, 12] width 5 height 5
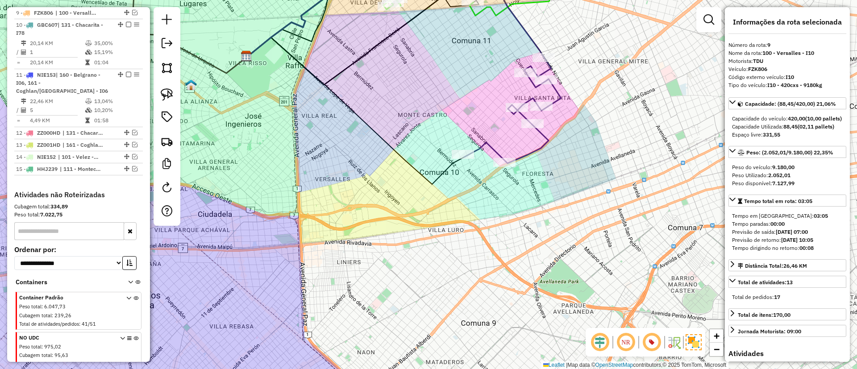
click at [538, 152] on icon at bounding box center [512, 111] width 97 height 106
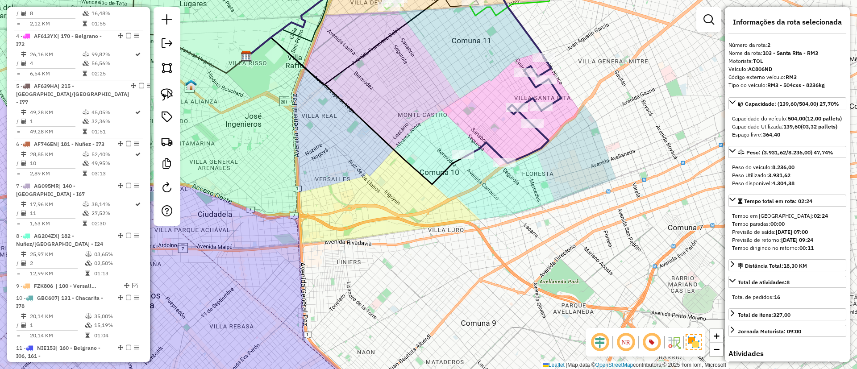
scroll to position [386, 0]
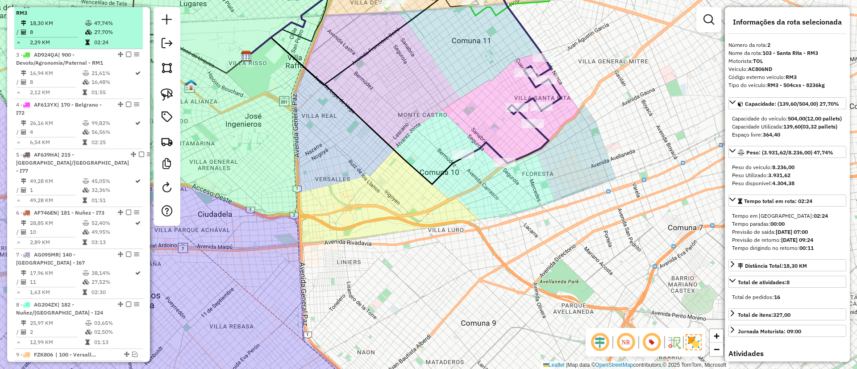
click at [126, 7] on em at bounding box center [128, 4] width 5 height 5
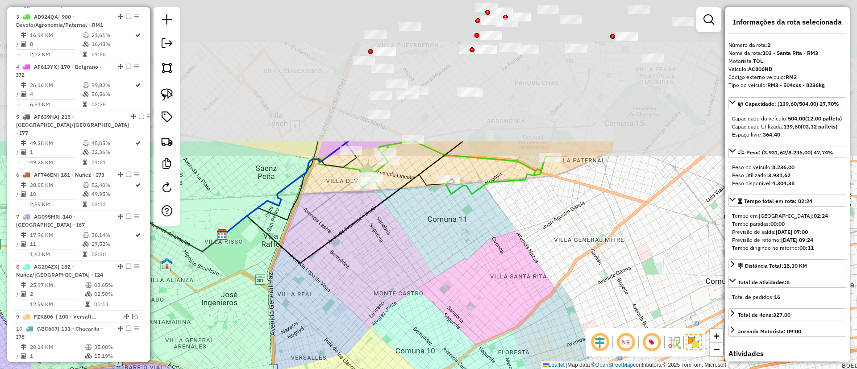
drag, startPoint x: 500, startPoint y: 119, endPoint x: 488, endPoint y: 270, distance: 150.9
click at [474, 287] on div "Janela de atendimento Grade de atendimento Capacidade Transportadoras Veículos …" at bounding box center [428, 184] width 857 height 369
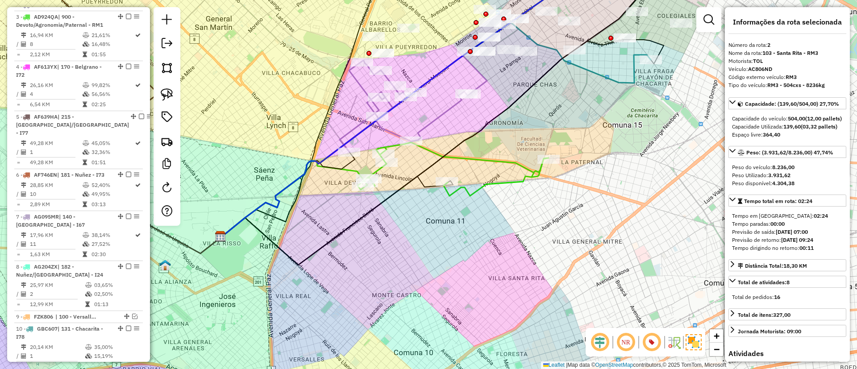
click at [525, 171] on icon at bounding box center [452, 169] width 191 height 54
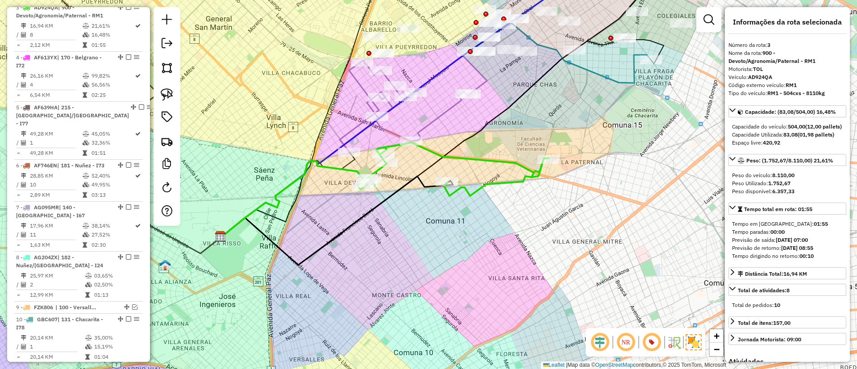
scroll to position [398, 0]
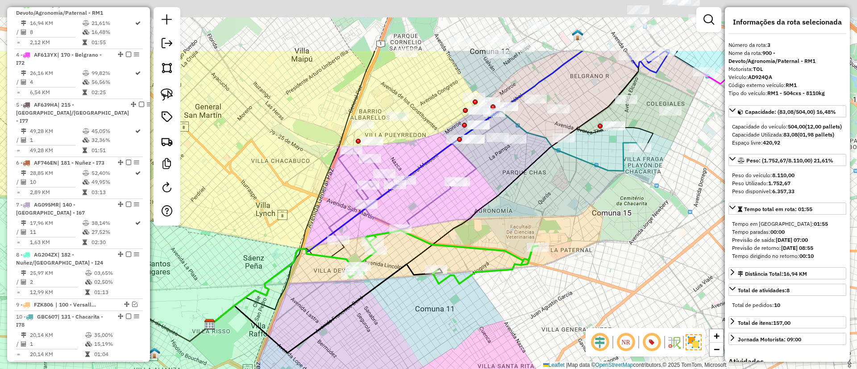
drag, startPoint x: 504, startPoint y: 140, endPoint x: 493, endPoint y: 229, distance: 89.0
click at [493, 229] on div "Janela de atendimento Grade de atendimento Capacidade Transportadoras Veículos …" at bounding box center [428, 184] width 857 height 369
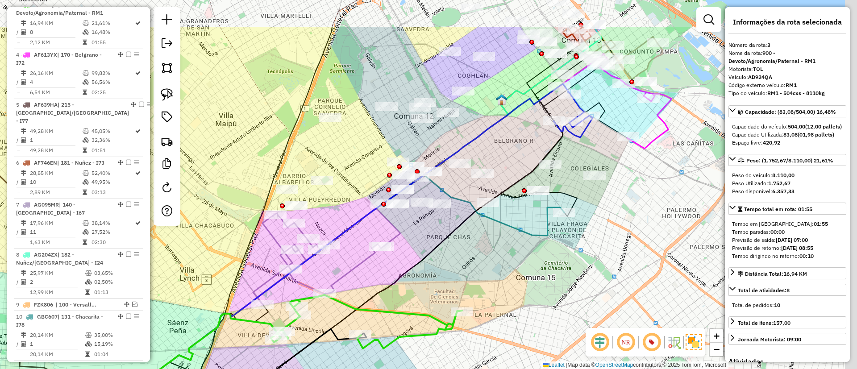
drag, startPoint x: 509, startPoint y: 218, endPoint x: 446, endPoint y: 275, distance: 84.7
click at [446, 275] on div "Janela de atendimento Grade de atendimento Capacidade Transportadoras Veículos …" at bounding box center [428, 184] width 857 height 369
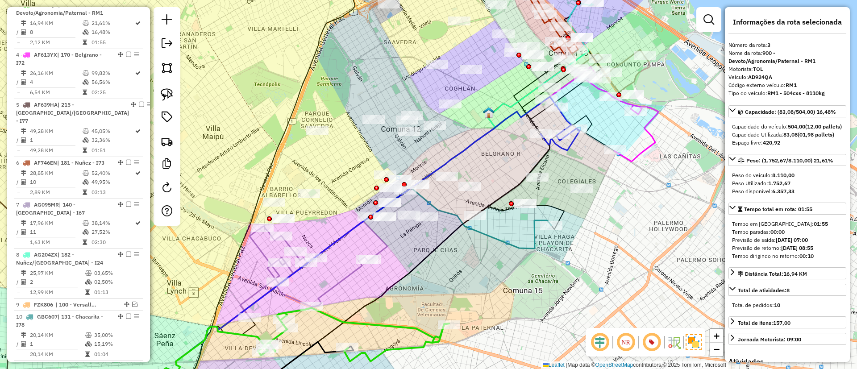
click at [525, 242] on div "Janela de atendimento Grade de atendimento Capacidade Transportadoras Veículos …" at bounding box center [428, 184] width 857 height 369
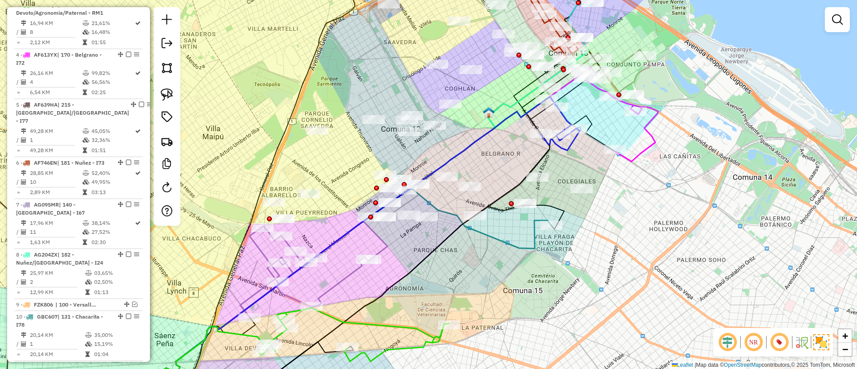
click at [525, 248] on icon at bounding box center [336, 295] width 430 height 215
select select "**********"
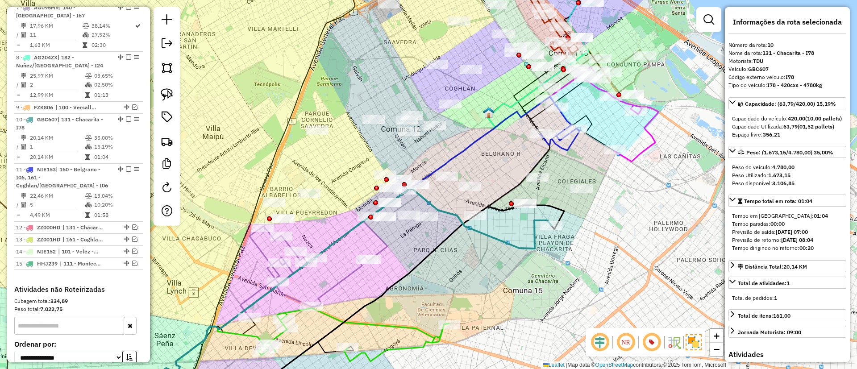
scroll to position [702, 0]
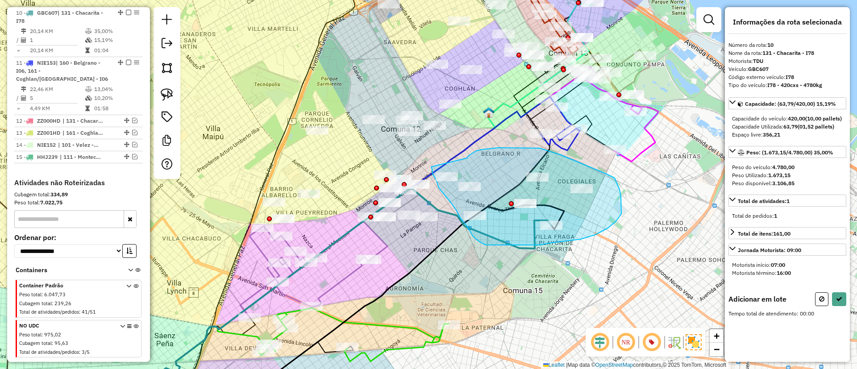
drag, startPoint x: 467, startPoint y: 158, endPoint x: 431, endPoint y: 166, distance: 37.6
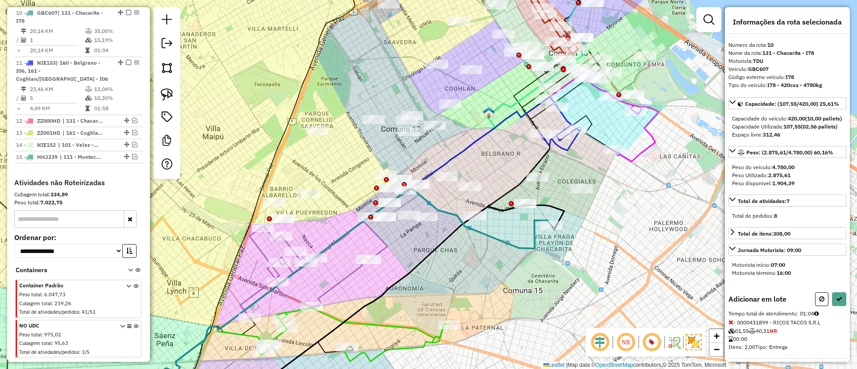
select select "**********"
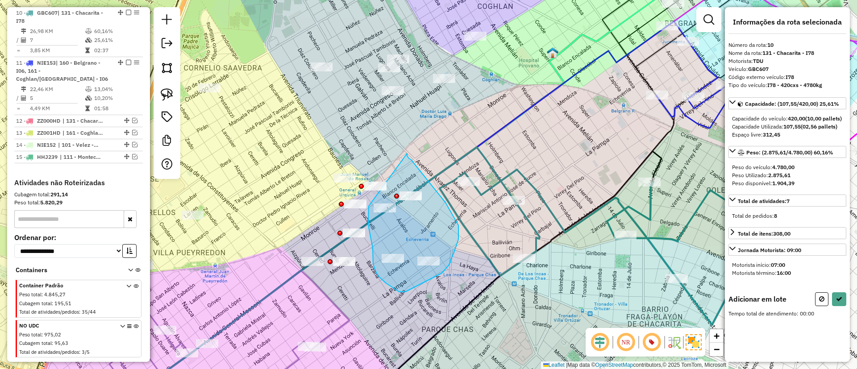
drag, startPoint x: 407, startPoint y: 154, endPoint x: 369, endPoint y: 206, distance: 64.4
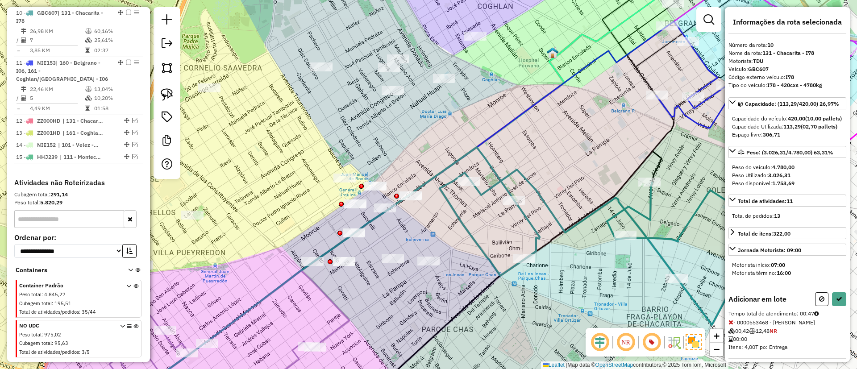
select select "**********"
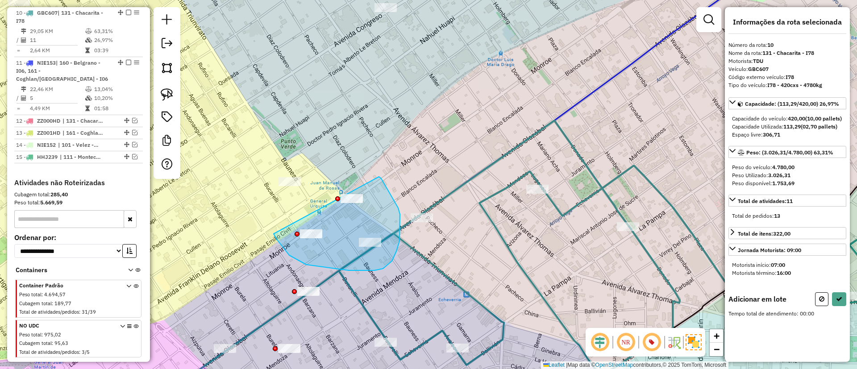
drag, startPoint x: 289, startPoint y: 255, endPoint x: 379, endPoint y: 176, distance: 119.8
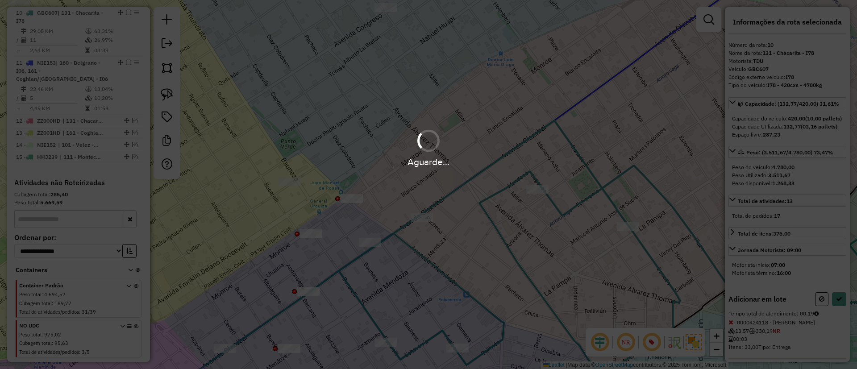
select select "**********"
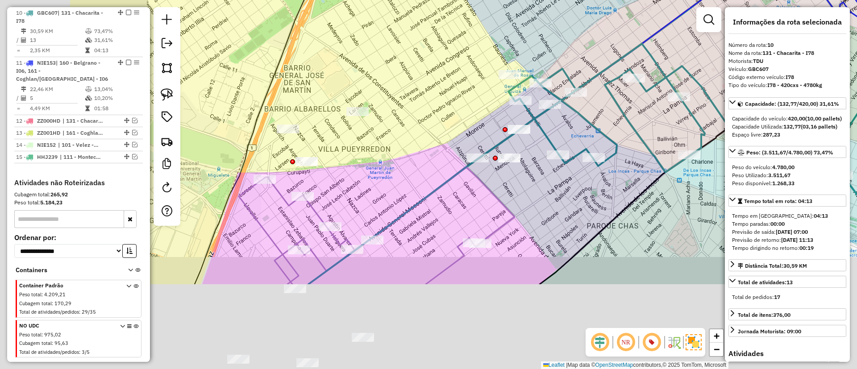
drag, startPoint x: 546, startPoint y: 164, endPoint x: 607, endPoint y: 108, distance: 82.1
click at [609, 108] on div "Janela de atendimento Grade de atendimento Capacidade Transportadoras Veículos …" at bounding box center [428, 184] width 857 height 369
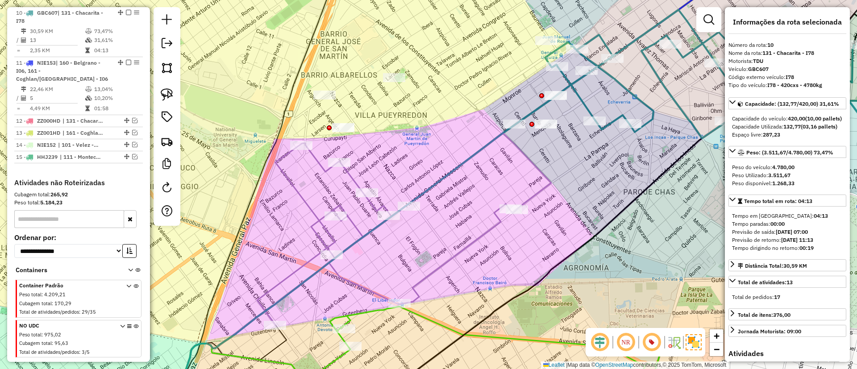
click at [482, 230] on icon at bounding box center [404, 228] width 294 height 191
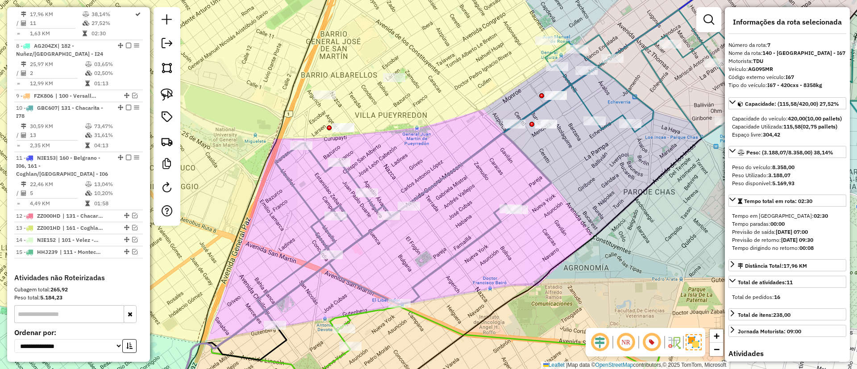
scroll to position [590, 0]
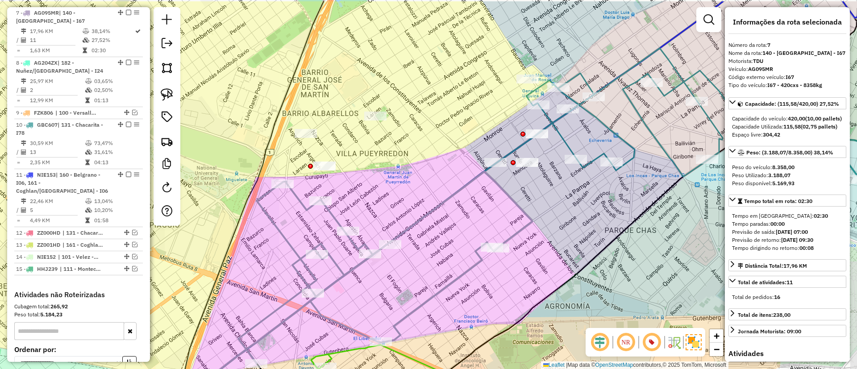
drag, startPoint x: 463, startPoint y: 224, endPoint x: 447, endPoint y: 255, distance: 35.5
click at [447, 255] on div "Janela de atendimento Grade de atendimento Capacidade Transportadoras Veículos …" at bounding box center [428, 184] width 857 height 369
click at [465, 274] on icon at bounding box center [385, 267] width 294 height 191
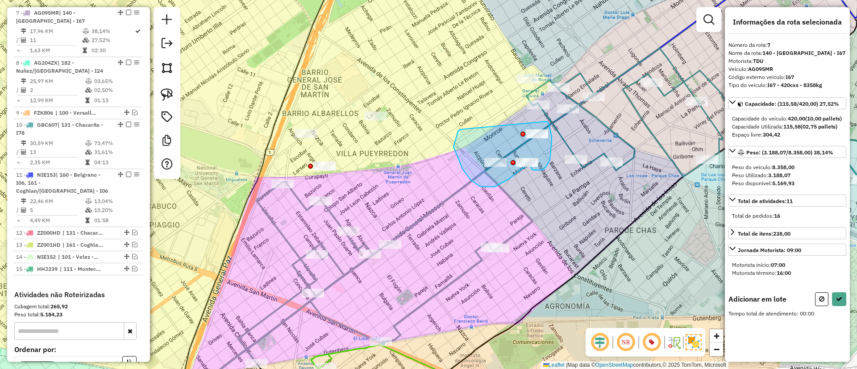
drag, startPoint x: 453, startPoint y: 147, endPoint x: 545, endPoint y: 119, distance: 95.2
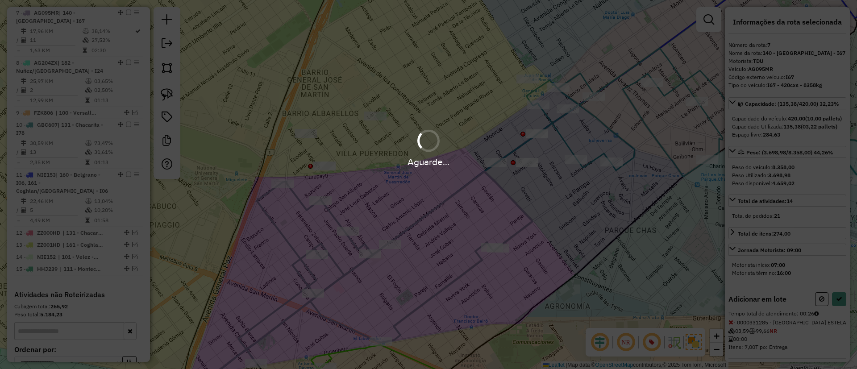
select select "**********"
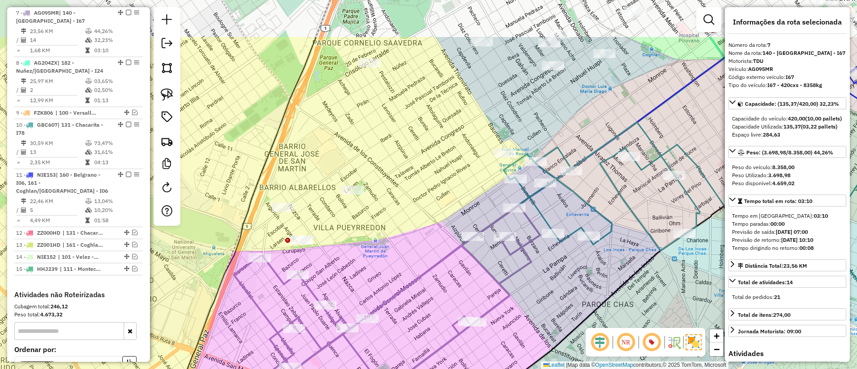
drag, startPoint x: 458, startPoint y: 37, endPoint x: 438, endPoint y: 178, distance: 142.0
click at [431, 183] on div "Janela de atendimento Grade de atendimento Capacidade Transportadoras Veículos …" at bounding box center [428, 184] width 857 height 369
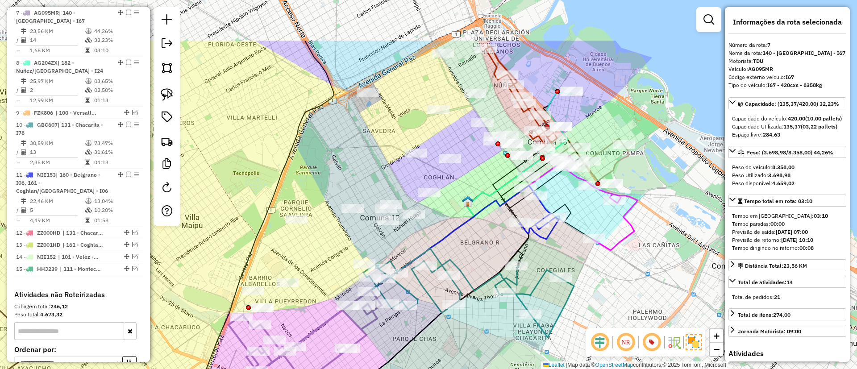
drag, startPoint x: 575, startPoint y: 133, endPoint x: 501, endPoint y: 198, distance: 98.0
click at [459, 201] on div "Janela de atendimento Grade de atendimento Capacidade Transportadoras Veículos …" at bounding box center [428, 184] width 857 height 369
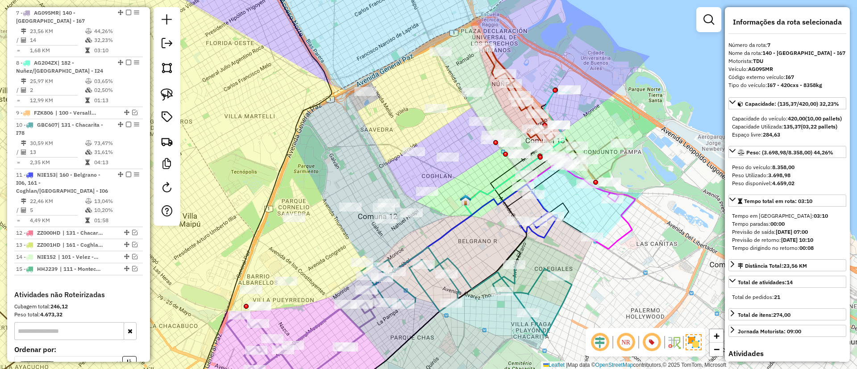
click at [547, 229] on icon at bounding box center [536, 211] width 39 height 54
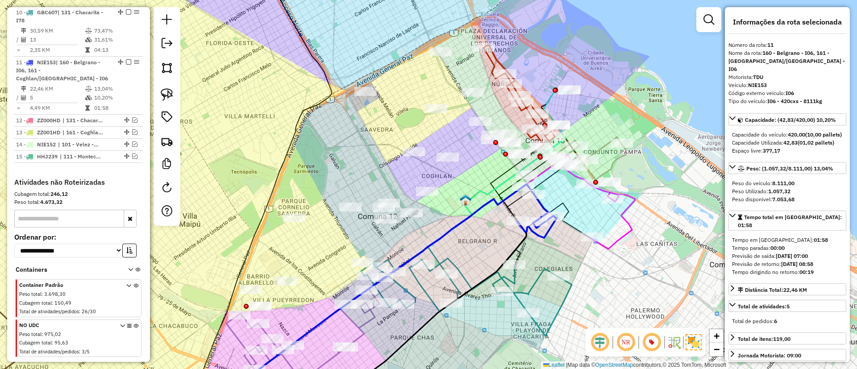
scroll to position [735, 0]
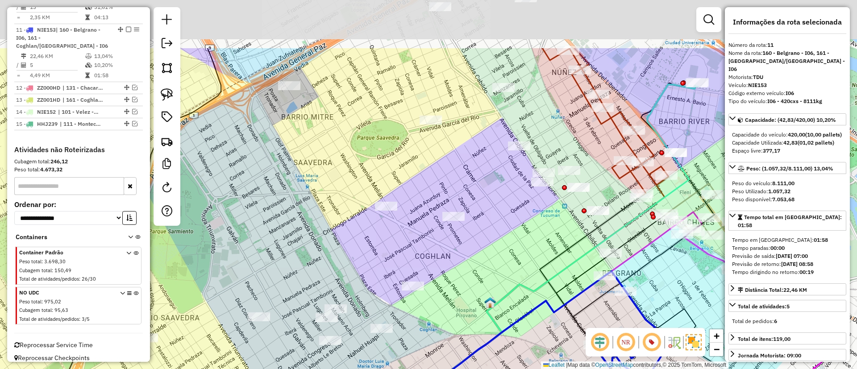
drag, startPoint x: 478, startPoint y: 170, endPoint x: 499, endPoint y: 255, distance: 87.6
click at [499, 255] on div "Janela de atendimento Grade de atendimento Capacidade Transportadoras Veículos …" at bounding box center [428, 184] width 857 height 369
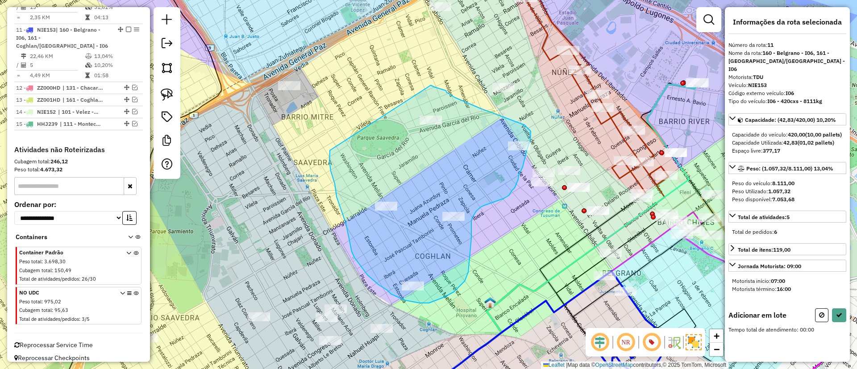
drag, startPoint x: 329, startPoint y: 152, endPoint x: 431, endPoint y: 85, distance: 121.4
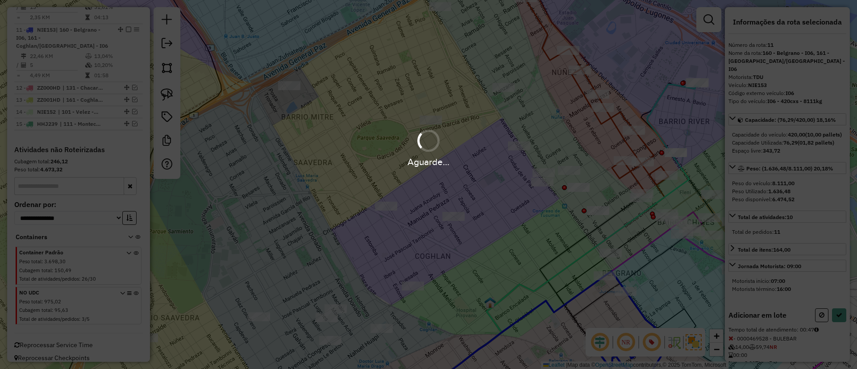
select select "**********"
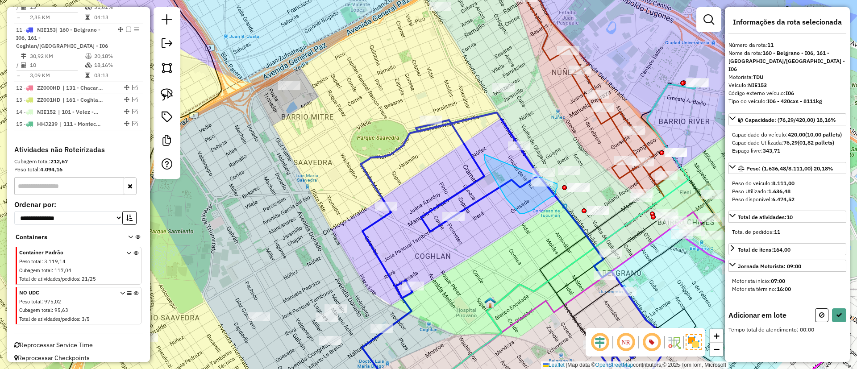
drag, startPoint x: 506, startPoint y: 199, endPoint x: 557, endPoint y: 184, distance: 53.0
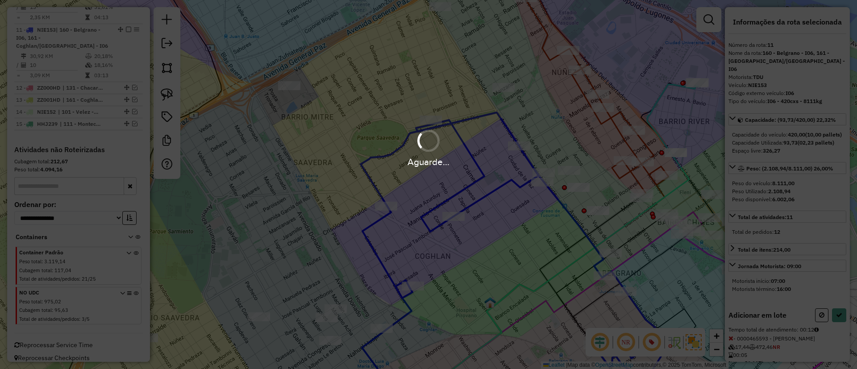
select select "**********"
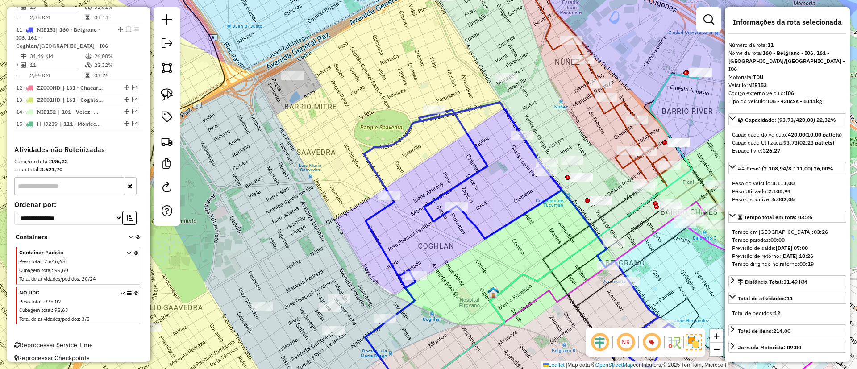
drag, startPoint x: 532, startPoint y: 204, endPoint x: 589, endPoint y: 69, distance: 147.0
click at [591, 102] on icon at bounding box center [520, 235] width 312 height 266
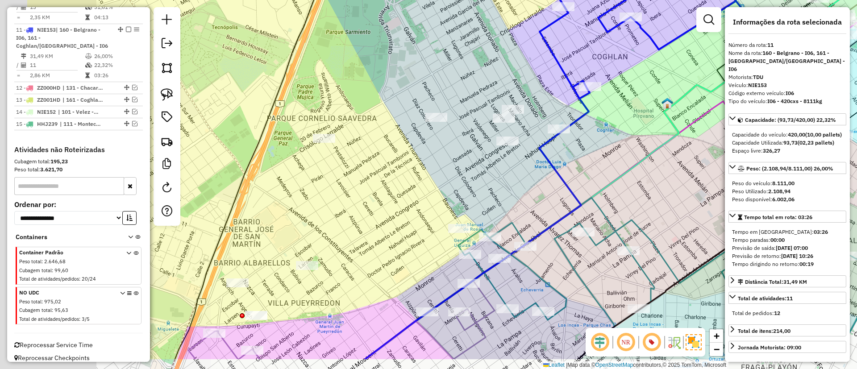
drag, startPoint x: 502, startPoint y: 169, endPoint x: 618, endPoint y: 121, distance: 125.5
click at [618, 121] on div "Rota 11 - Placa NIE153 0000465593 - [PERSON_NAME] Janela de atendimento Grade d…" at bounding box center [428, 184] width 857 height 369
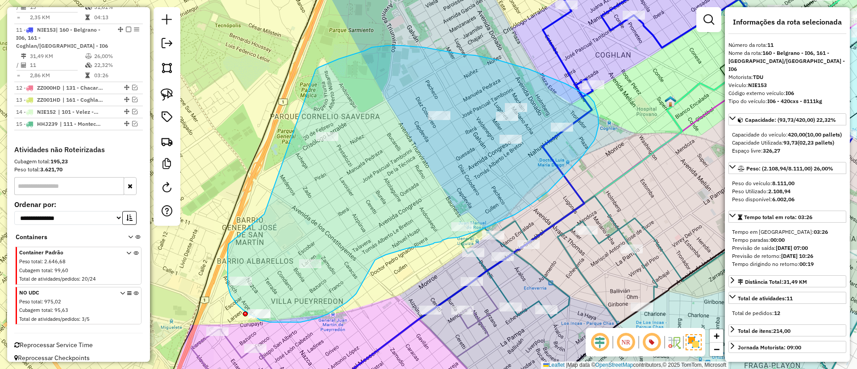
drag, startPoint x: 229, startPoint y: 244, endPoint x: 314, endPoint y: 70, distance: 193.8
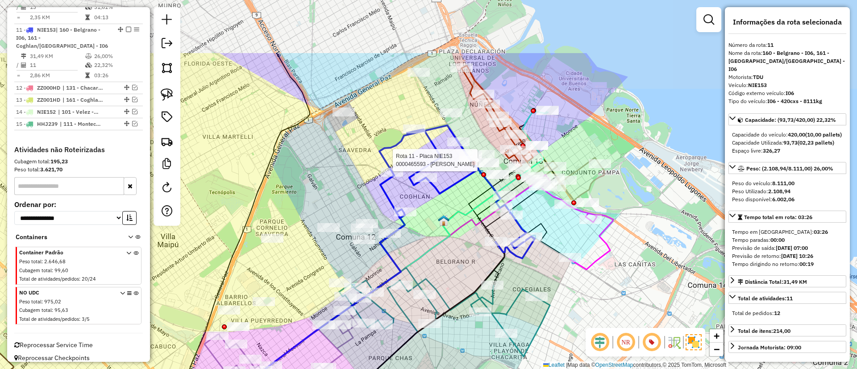
drag, startPoint x: 527, startPoint y: 157, endPoint x: 446, endPoint y: 258, distance: 129.6
click at [446, 258] on div "Rota 11 - Placa NIE153 0000465593 - [PERSON_NAME] Janela de atendimento Grade d…" at bounding box center [428, 184] width 857 height 369
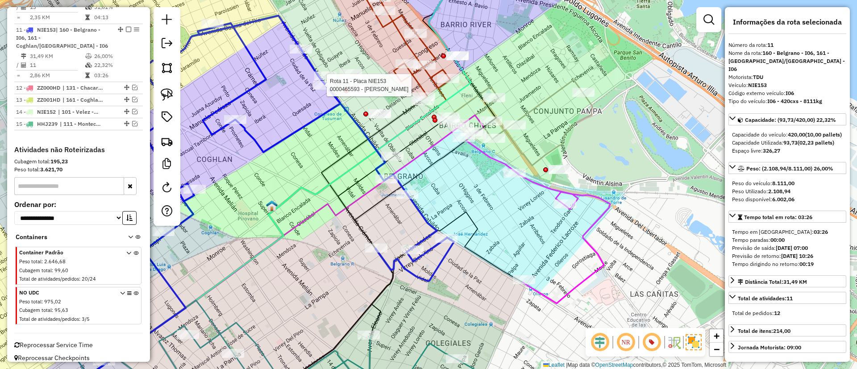
click at [590, 251] on icon at bounding box center [538, 221] width 144 height 163
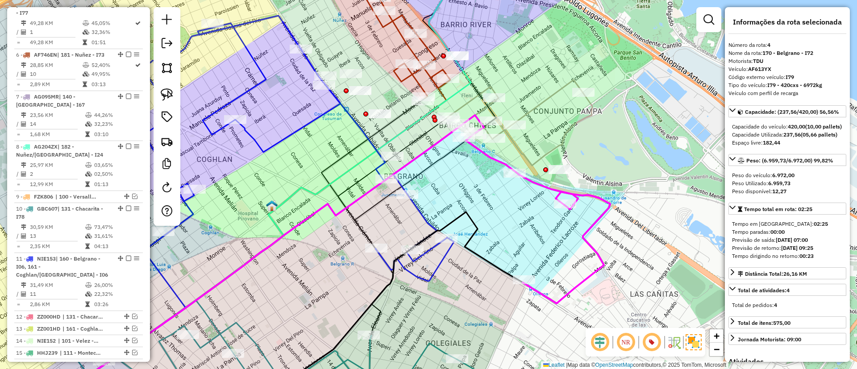
scroll to position [448, 0]
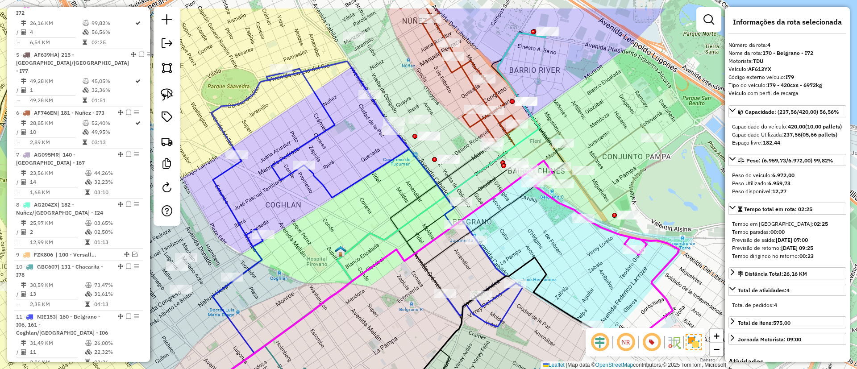
drag, startPoint x: 542, startPoint y: 236, endPoint x: 611, endPoint y: 282, distance: 82.4
click at [611, 282] on div "Janela de atendimento Grade de atendimento Capacidade Transportadoras Veículos …" at bounding box center [428, 184] width 857 height 369
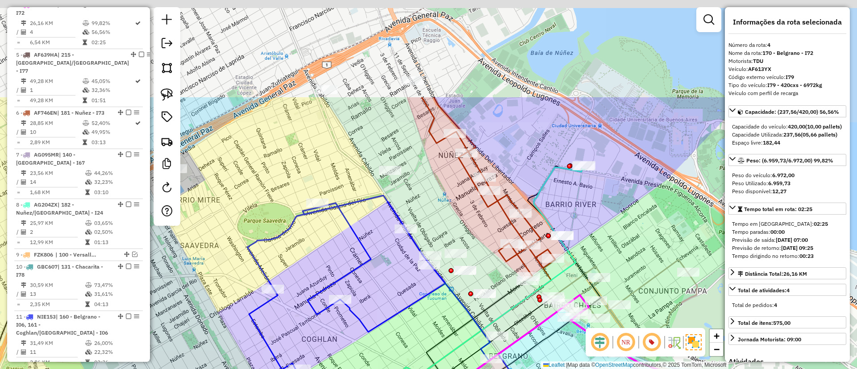
drag, startPoint x: 386, startPoint y: 84, endPoint x: 422, endPoint y: 219, distance: 139.1
click at [422, 219] on div "Janela de atendimento Grade de atendimento Capacidade Transportadoras Veículos …" at bounding box center [428, 184] width 857 height 369
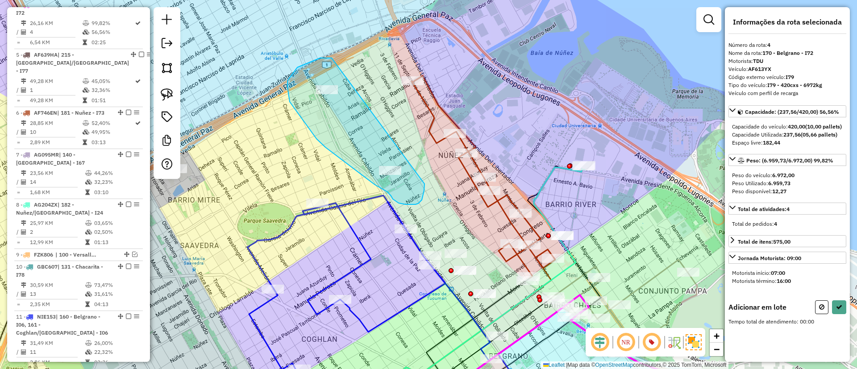
drag, startPoint x: 287, startPoint y: 81, endPoint x: 422, endPoint y: 172, distance: 162.5
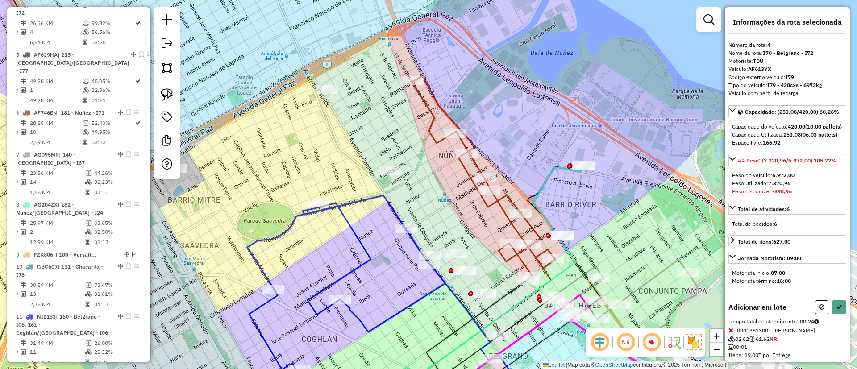
select select "**********"
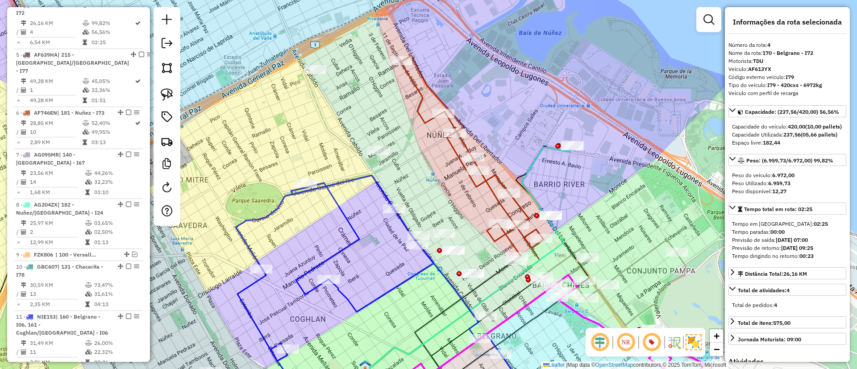
drag, startPoint x: 444, startPoint y: 208, endPoint x: 430, endPoint y: 178, distance: 32.9
click at [430, 178] on div "Janela de atendimento Grade de atendimento Capacidade Transportadoras Veículos …" at bounding box center [428, 184] width 857 height 369
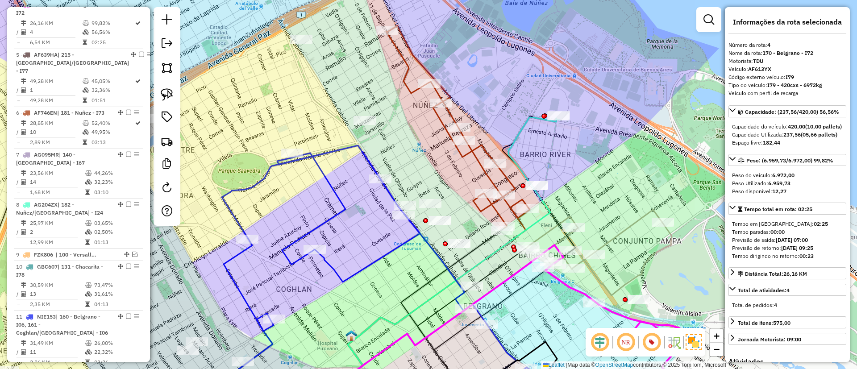
click at [500, 280] on icon at bounding box center [436, 325] width 254 height 161
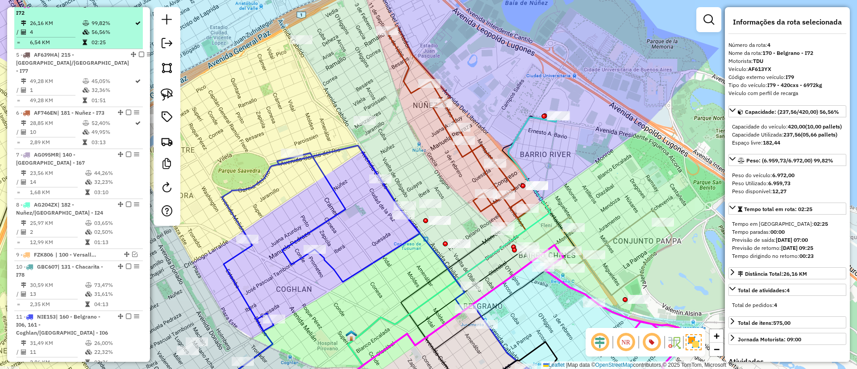
click at [126, 7] on em at bounding box center [128, 4] width 5 height 5
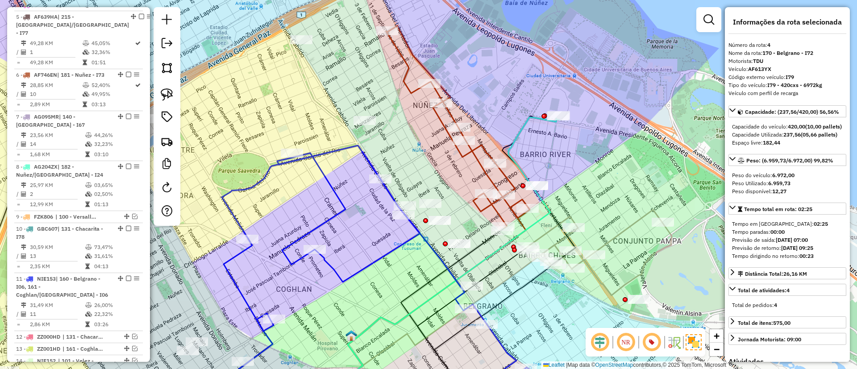
click at [622, 233] on icon at bounding box center [599, 253] width 145 height 86
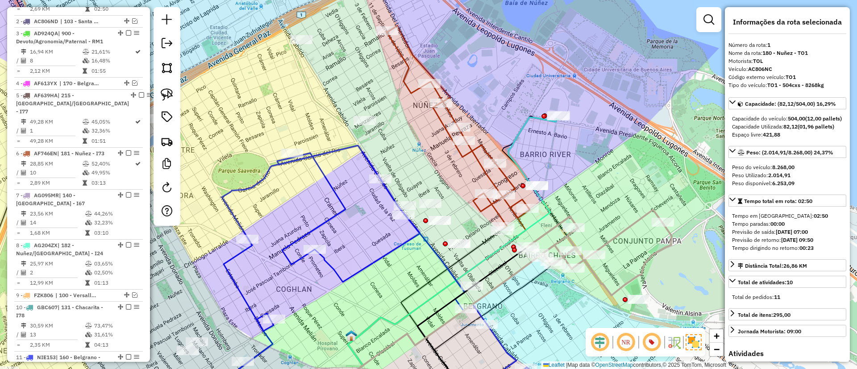
scroll to position [336, 0]
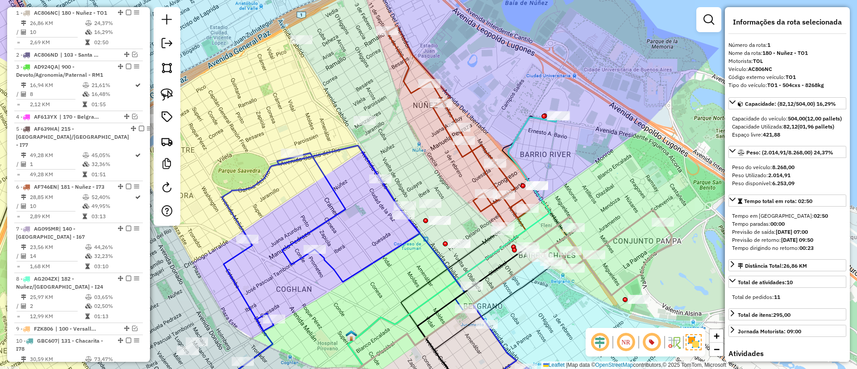
drag, startPoint x: 622, startPoint y: 233, endPoint x: 591, endPoint y: 199, distance: 45.8
click at [591, 210] on icon at bounding box center [599, 253] width 145 height 86
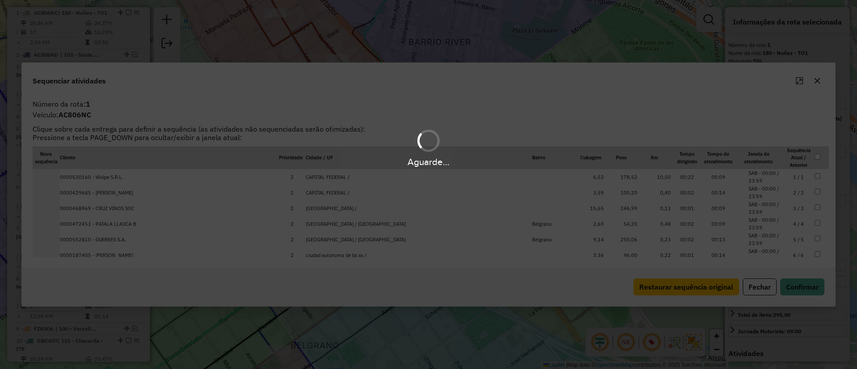
drag, startPoint x: 597, startPoint y: 170, endPoint x: 592, endPoint y: 219, distance: 49.4
click at [613, 239] on div "Aguarde..." at bounding box center [428, 184] width 857 height 369
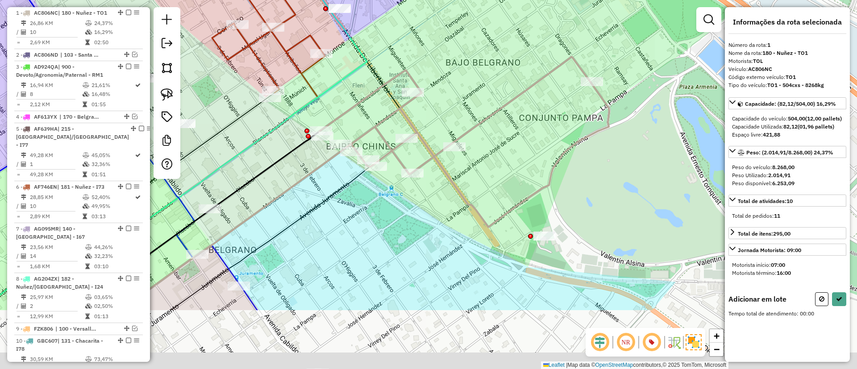
drag, startPoint x: 583, startPoint y: 213, endPoint x: 503, endPoint y: 117, distance: 124.2
click at [499, 115] on div "Janela de atendimento Grade de atendimento Capacidade Transportadoras Veículos …" at bounding box center [428, 184] width 857 height 369
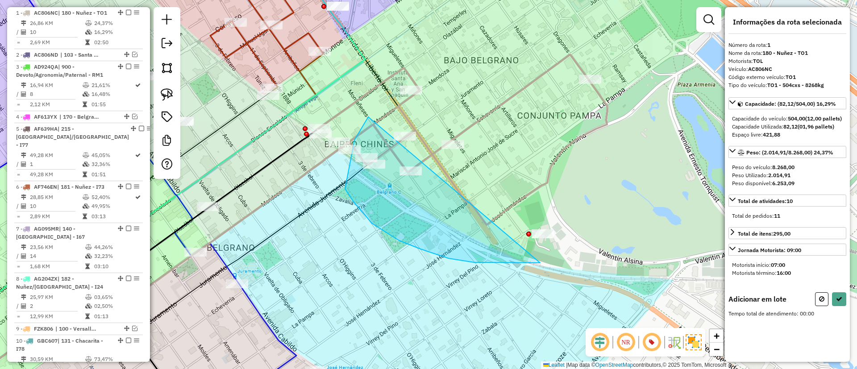
drag, startPoint x: 354, startPoint y: 140, endPoint x: 605, endPoint y: 130, distance: 251.0
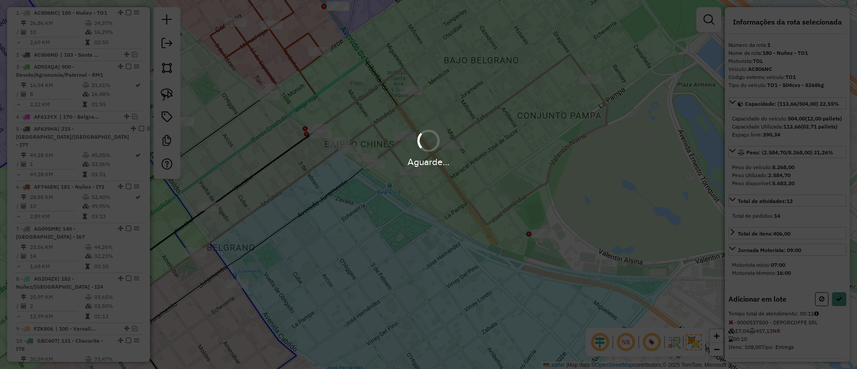
select select "**********"
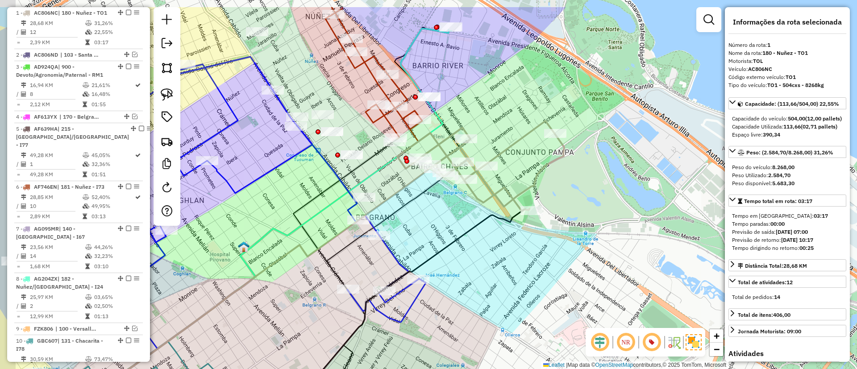
drag, startPoint x: 474, startPoint y: 87, endPoint x: 524, endPoint y: 208, distance: 131.3
click at [524, 208] on div "Janela de atendimento Grade de atendimento Capacidade Transportadoras Veículos …" at bounding box center [428, 184] width 857 height 369
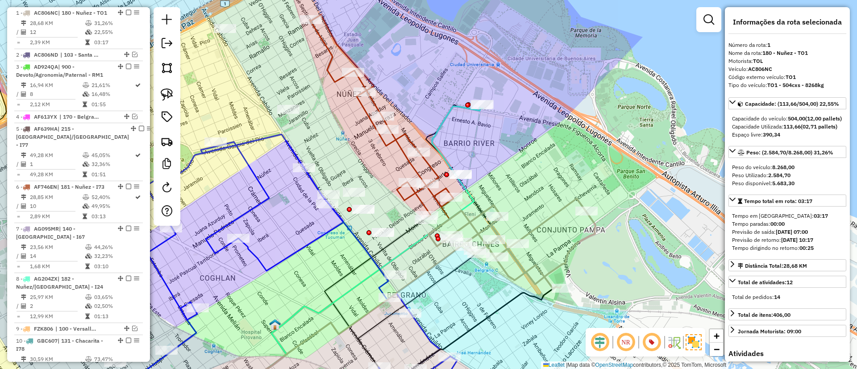
click at [433, 167] on icon at bounding box center [382, 116] width 144 height 202
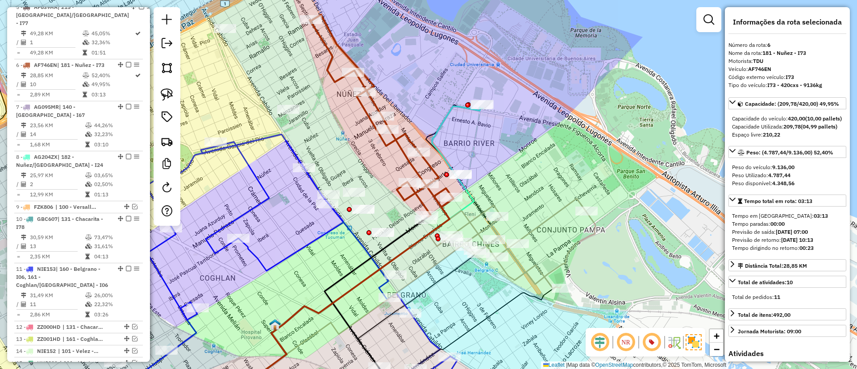
scroll to position [510, 0]
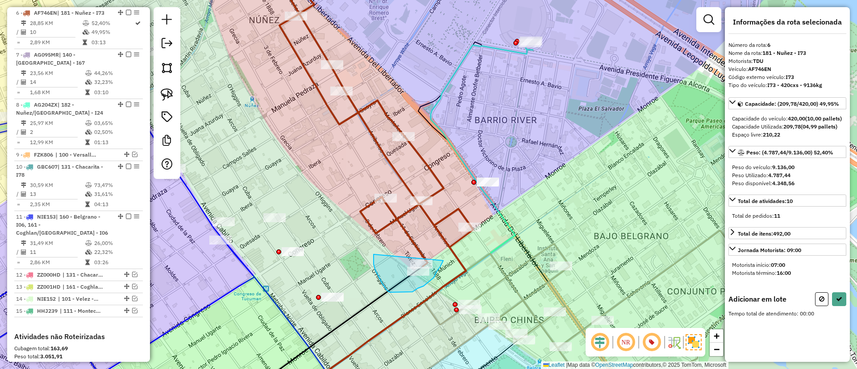
drag, startPoint x: 375, startPoint y: 270, endPoint x: 445, endPoint y: 252, distance: 71.7
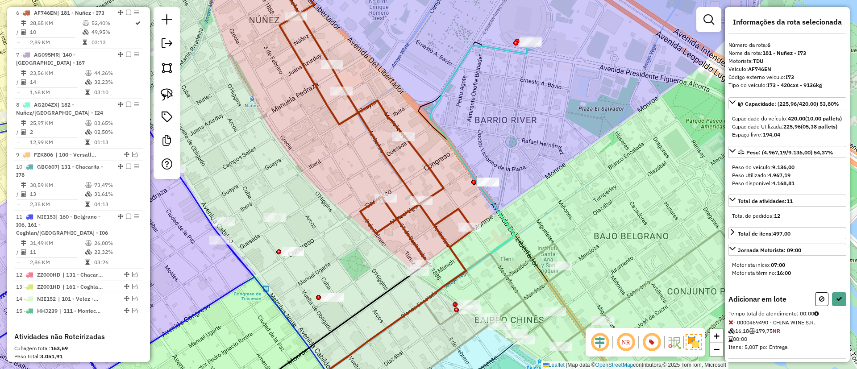
select select "**********"
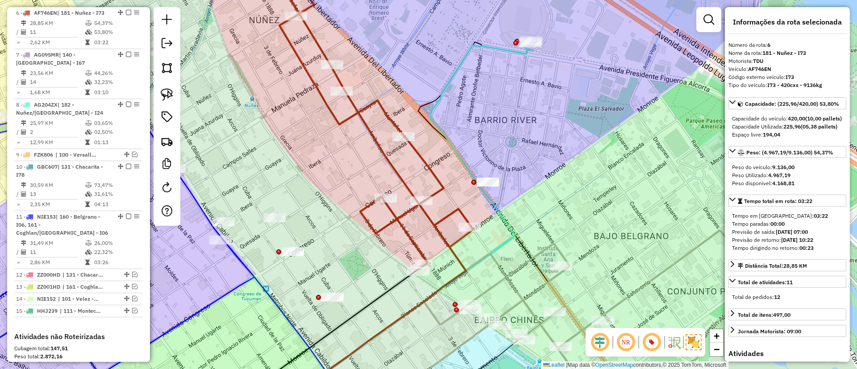
click at [517, 61] on div "Janela de atendimento Grade de atendimento Capacidade Transportadoras Veículos …" at bounding box center [428, 184] width 857 height 369
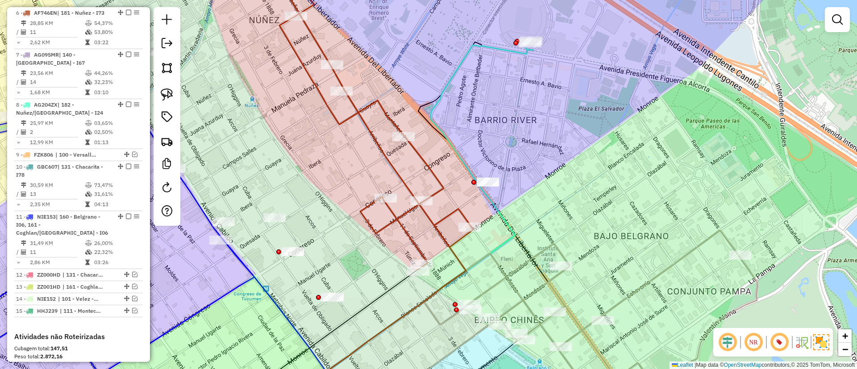
click at [515, 46] on div at bounding box center [515, 43] width 5 height 5
click at [466, 50] on icon at bounding box center [402, 225] width 249 height 361
select select "**********"
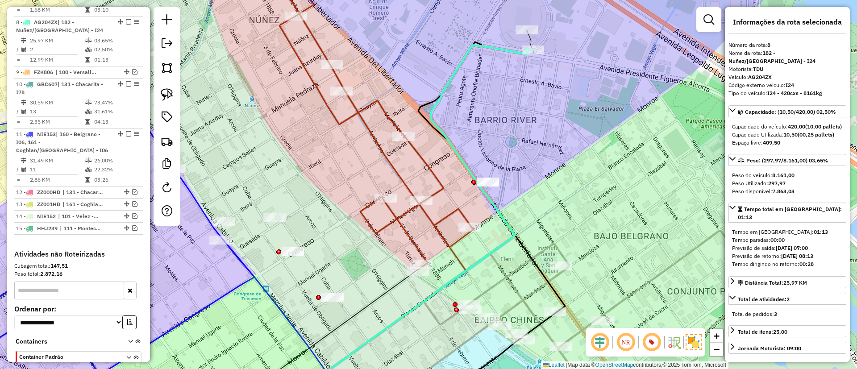
scroll to position [602, 0]
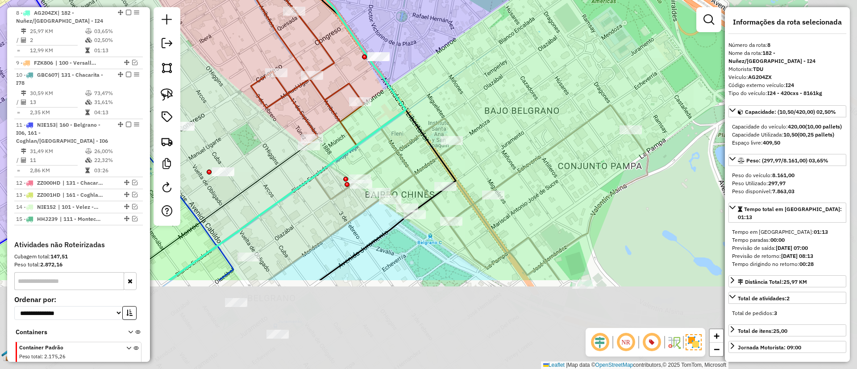
drag, startPoint x: 544, startPoint y: 110, endPoint x: 434, endPoint y: -16, distance: 166.4
click at [434, 0] on html "Aguarde... Pop-up bloqueado! Seu navegador bloqueou automáticamente a abertura …" at bounding box center [428, 184] width 857 height 369
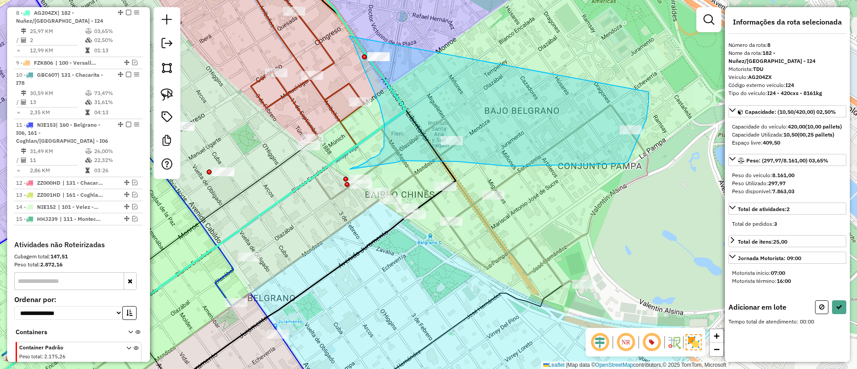
drag, startPoint x: 349, startPoint y: 36, endPoint x: 648, endPoint y: 92, distance: 304.6
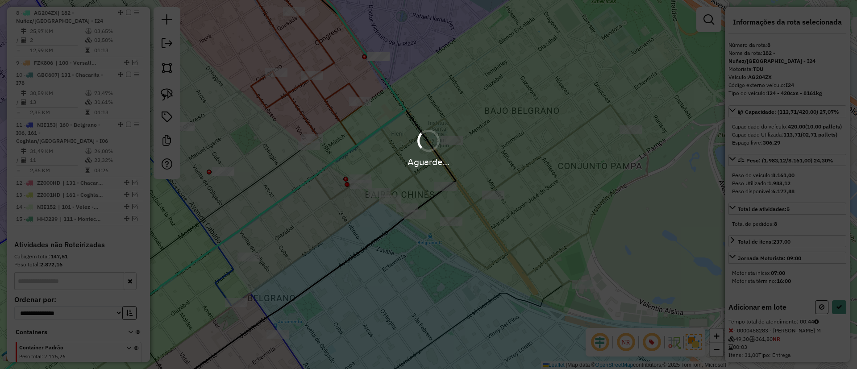
select select "**********"
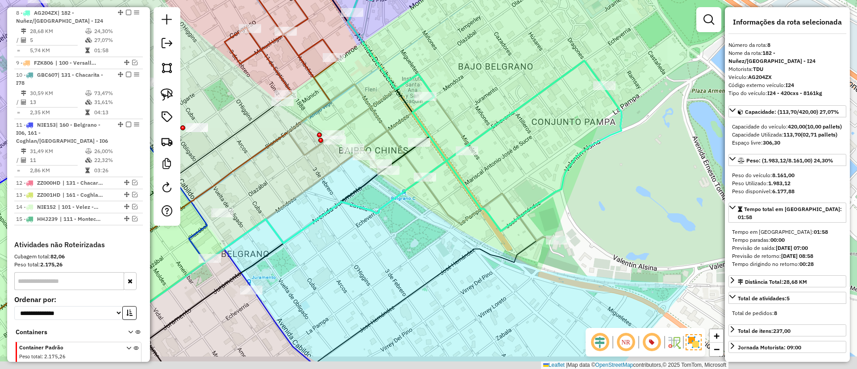
drag, startPoint x: 482, startPoint y: 278, endPoint x: 432, endPoint y: 220, distance: 76.6
click at [456, 233] on div "Janela de atendimento Grade de atendimento Capacidade Transportadoras Veículos …" at bounding box center [428, 184] width 857 height 369
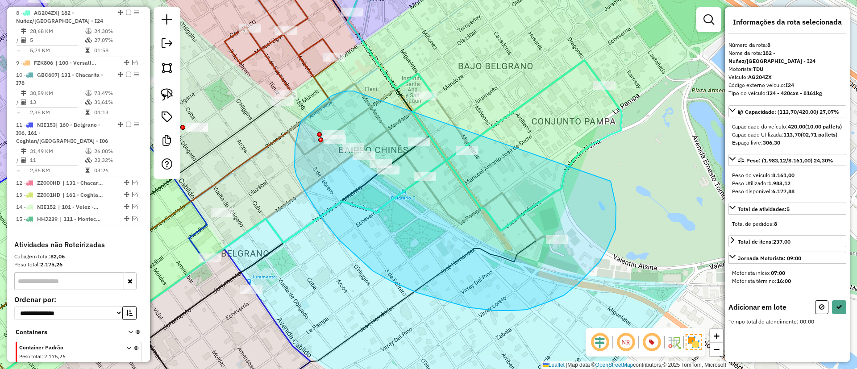
drag, startPoint x: 332, startPoint y: 96, endPoint x: 604, endPoint y: 169, distance: 281.9
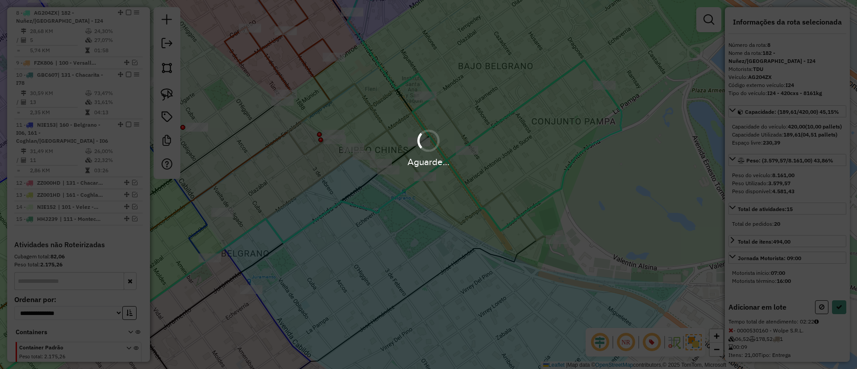
select select "**********"
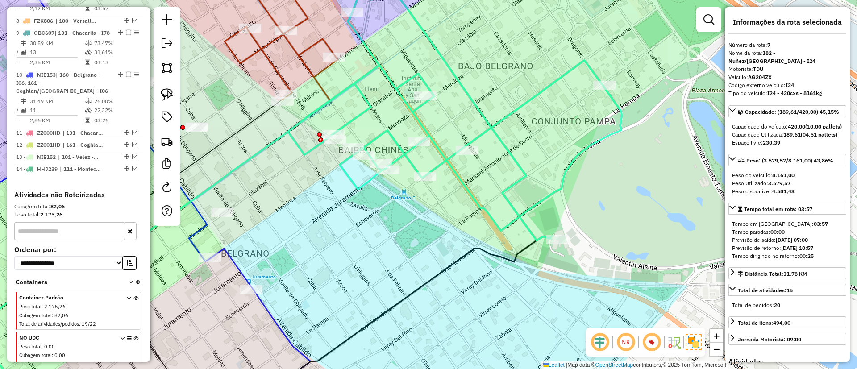
click at [413, 77] on icon at bounding box center [455, 102] width 334 height 278
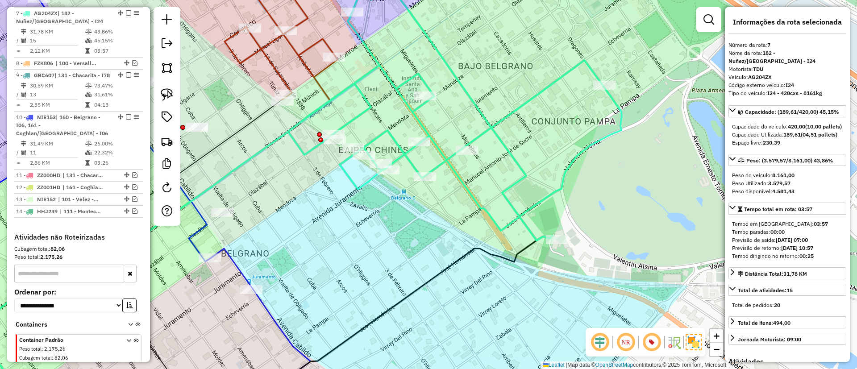
scroll to position [552, 0]
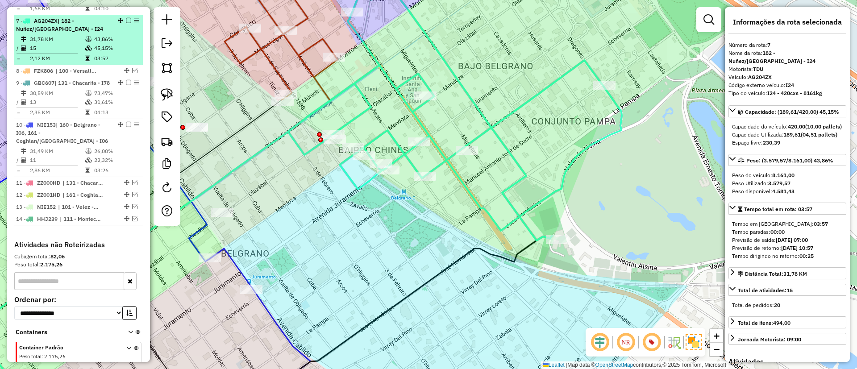
click at [128, 18] on em at bounding box center [128, 20] width 5 height 5
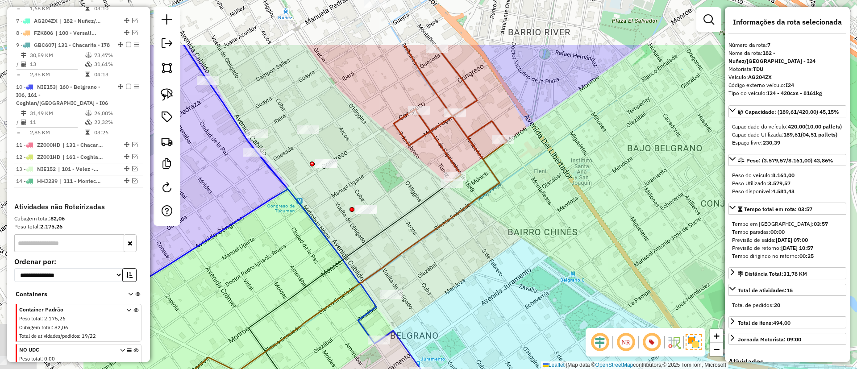
drag, startPoint x: 353, startPoint y: 93, endPoint x: 526, endPoint y: 173, distance: 191.1
click at [507, 173] on icon at bounding box center [450, 113] width 113 height 137
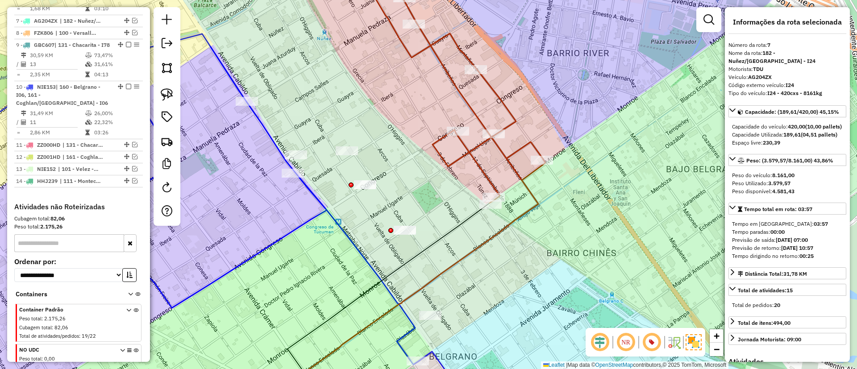
click at [480, 145] on icon at bounding box center [449, 83] width 191 height 240
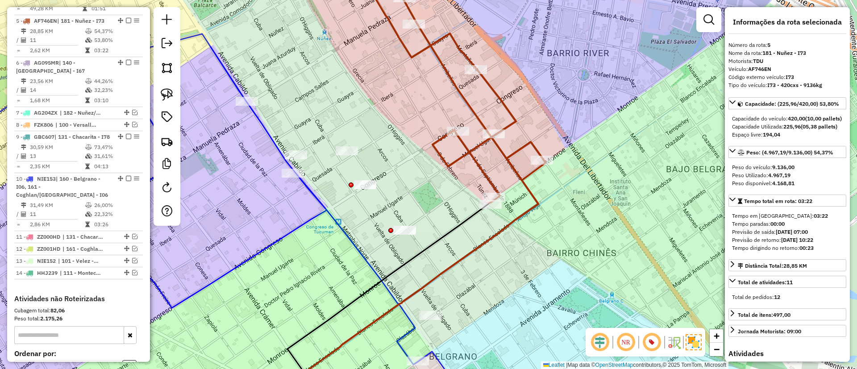
scroll to position [460, 0]
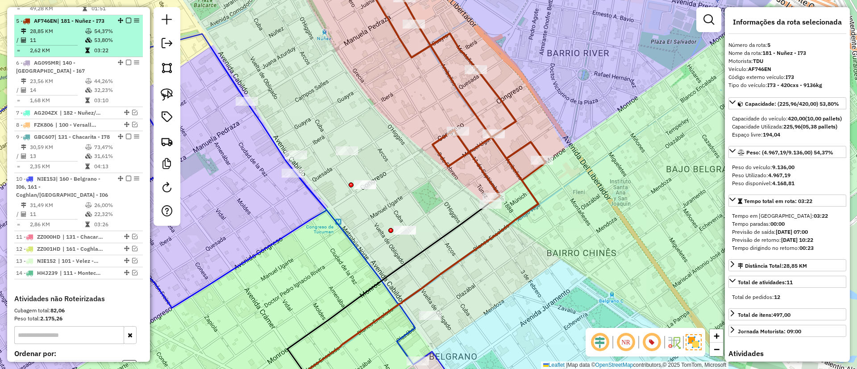
click at [127, 18] on em at bounding box center [128, 20] width 5 height 5
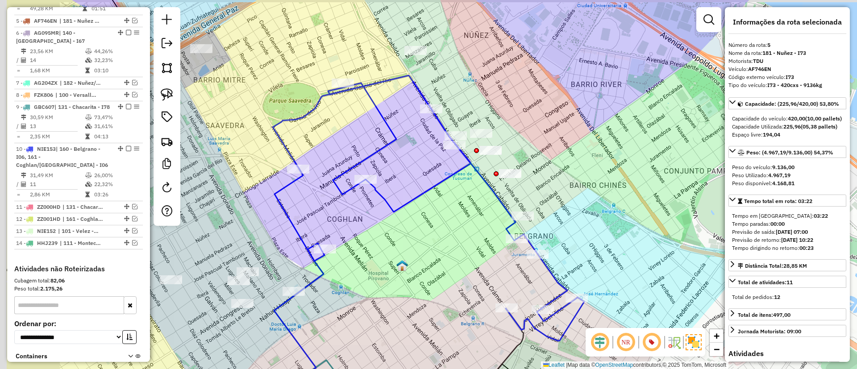
drag, startPoint x: 524, startPoint y: 108, endPoint x: 534, endPoint y: 108, distance: 9.8
click at [534, 108] on div "Janela de atendimento Grade de atendimento Capacidade Transportadoras Veículos …" at bounding box center [428, 184] width 857 height 369
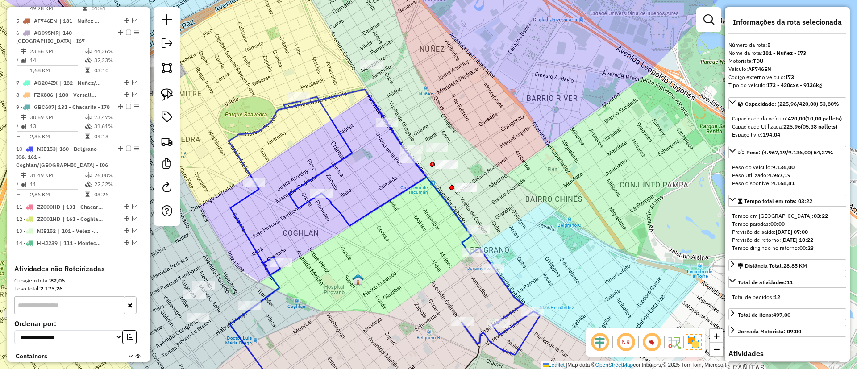
drag, startPoint x: 464, startPoint y: 184, endPoint x: 411, endPoint y: 196, distance: 54.1
click at [411, 196] on div "Janela de atendimento Grade de atendimento Capacidade Transportadoras Veículos …" at bounding box center [428, 184] width 857 height 369
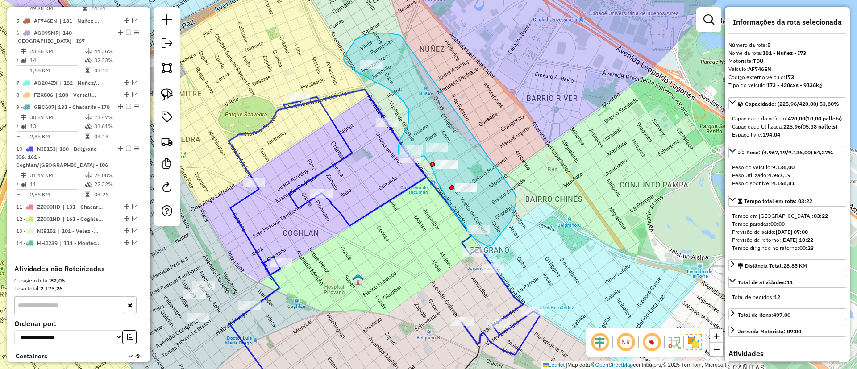
drag, startPoint x: 355, startPoint y: 40, endPoint x: 515, endPoint y: 191, distance: 220.0
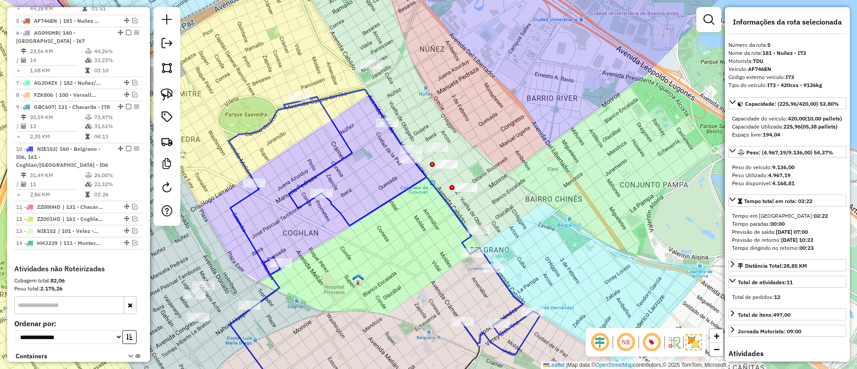
click at [386, 197] on icon at bounding box center [385, 222] width 312 height 266
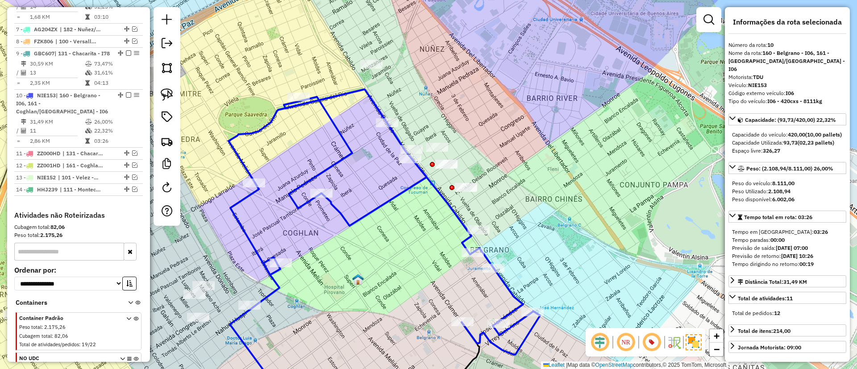
scroll to position [579, 0]
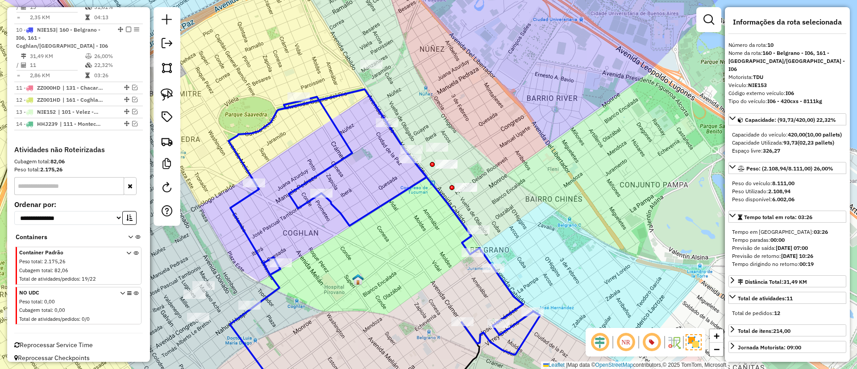
drag, startPoint x: 398, startPoint y: 223, endPoint x: 397, endPoint y: 199, distance: 24.1
click at [397, 199] on div "Janela de atendimento Grade de atendimento Capacidade Transportadoras Veículos …" at bounding box center [428, 184] width 857 height 369
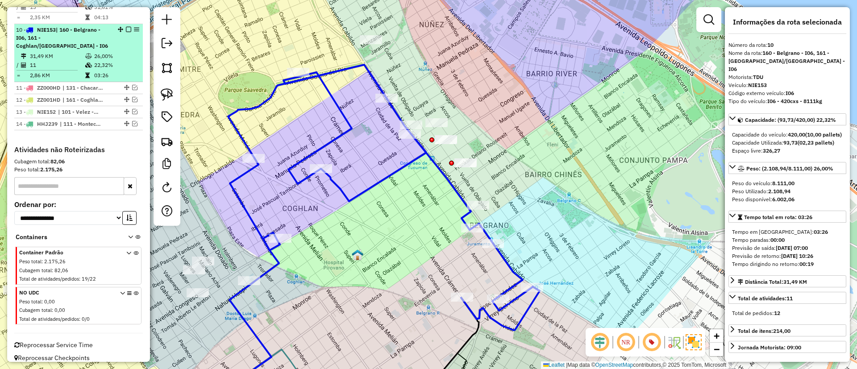
click at [126, 29] on em at bounding box center [128, 29] width 5 height 5
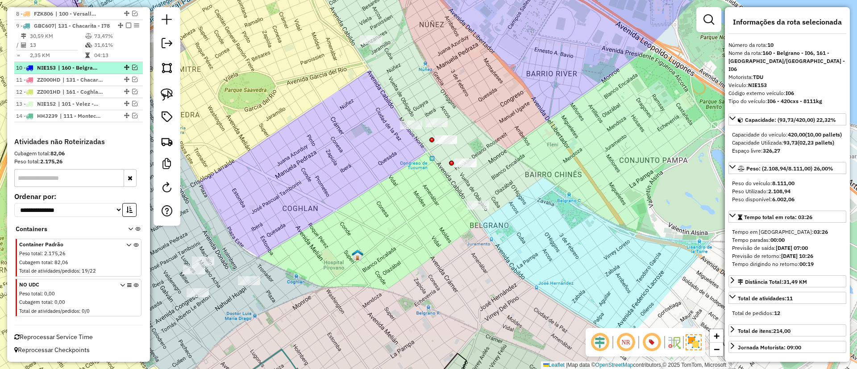
scroll to position [541, 0]
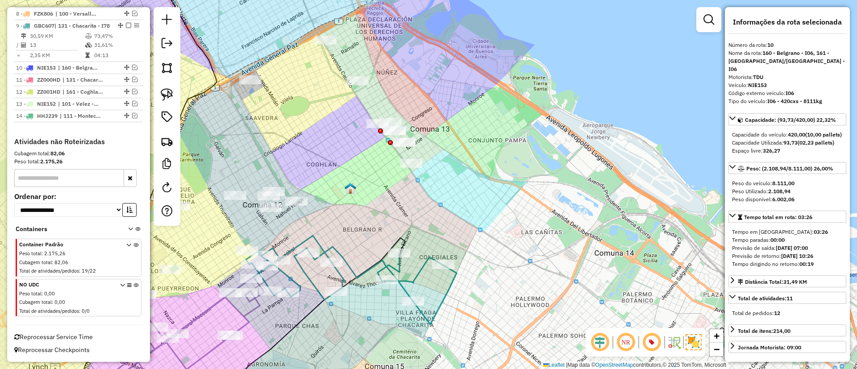
drag, startPoint x: 382, startPoint y: 197, endPoint x: 403, endPoint y: 203, distance: 21.3
click at [403, 203] on div "Janela de atendimento Grade de atendimento Capacidade Transportadoras Veículos …" at bounding box center [428, 184] width 857 height 369
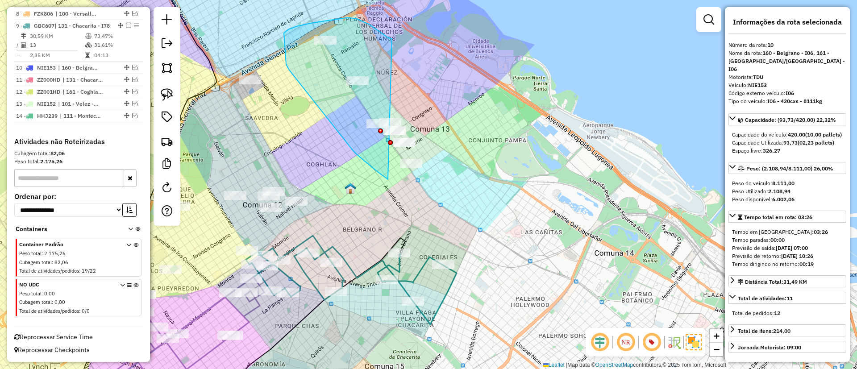
drag, startPoint x: 375, startPoint y: 28, endPoint x: 458, endPoint y: 159, distance: 154.9
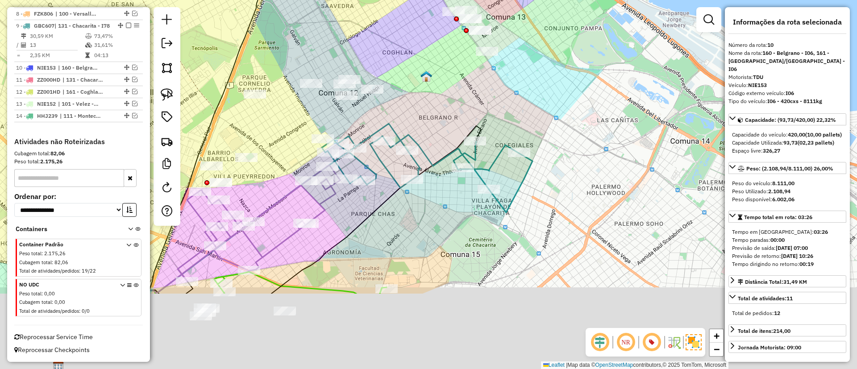
drag, startPoint x: 372, startPoint y: 166, endPoint x: 437, endPoint y: 100, distance: 93.7
click at [447, 77] on div "Janela de atendimento Grade de atendimento Capacidade Transportadoras Veículos …" at bounding box center [428, 184] width 857 height 369
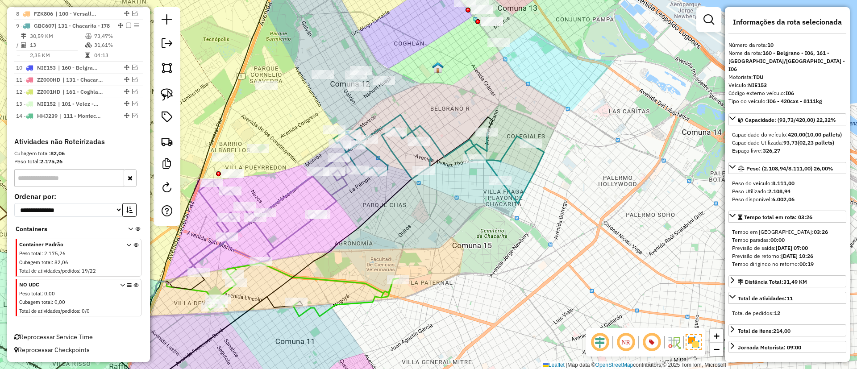
click at [437, 141] on icon at bounding box center [438, 159] width 211 height 89
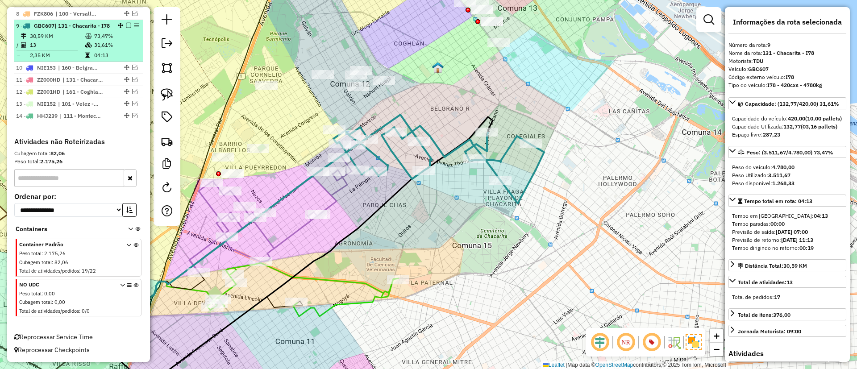
click at [126, 23] on em at bounding box center [128, 25] width 5 height 5
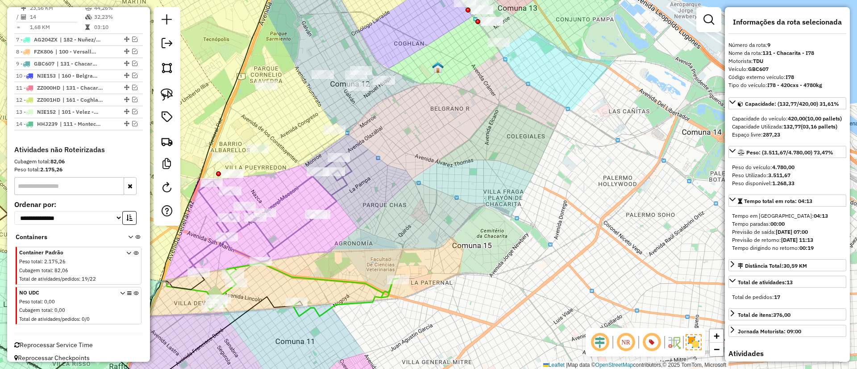
click at [329, 187] on icon at bounding box center [270, 214] width 162 height 116
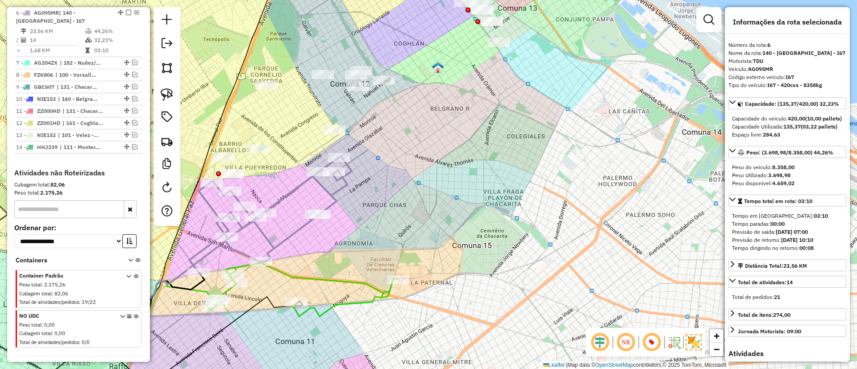
scroll to position [472, 0]
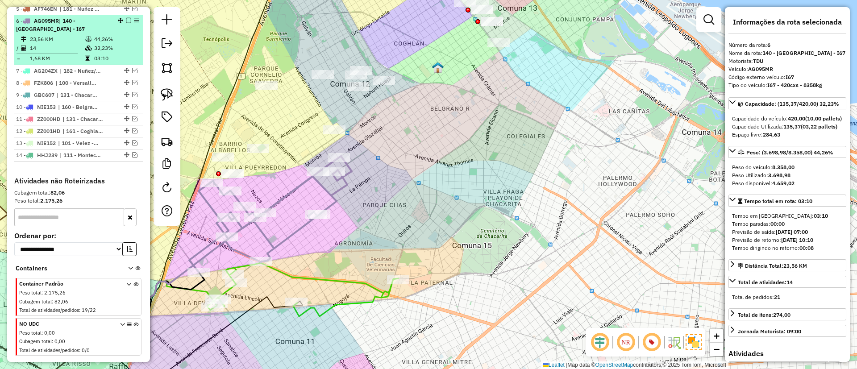
click at [126, 18] on em at bounding box center [128, 20] width 5 height 5
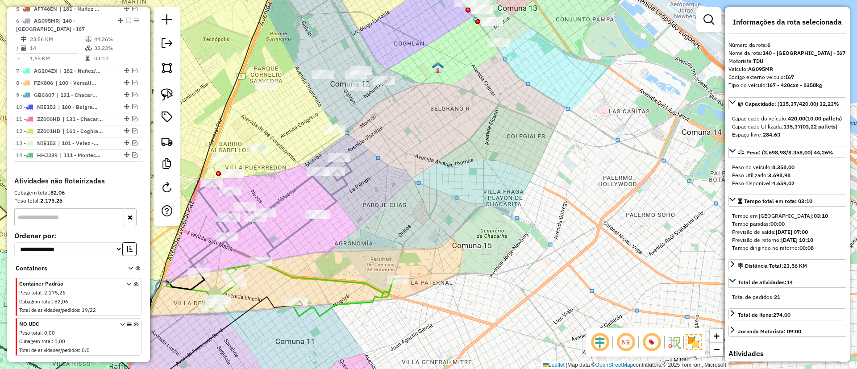
scroll to position [465, 0]
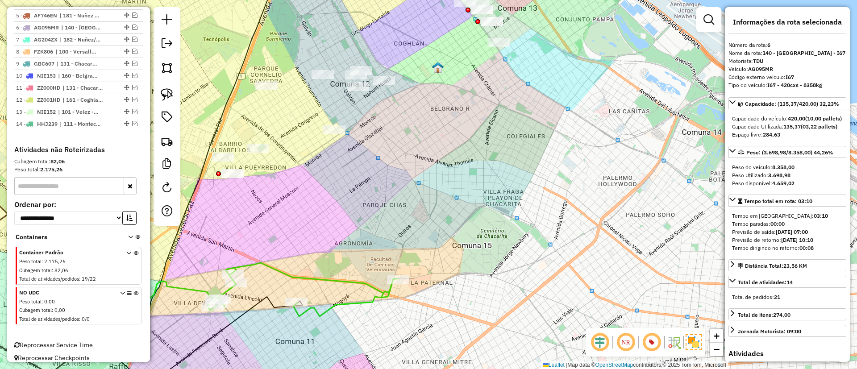
click at [315, 277] on icon at bounding box center [302, 290] width 191 height 54
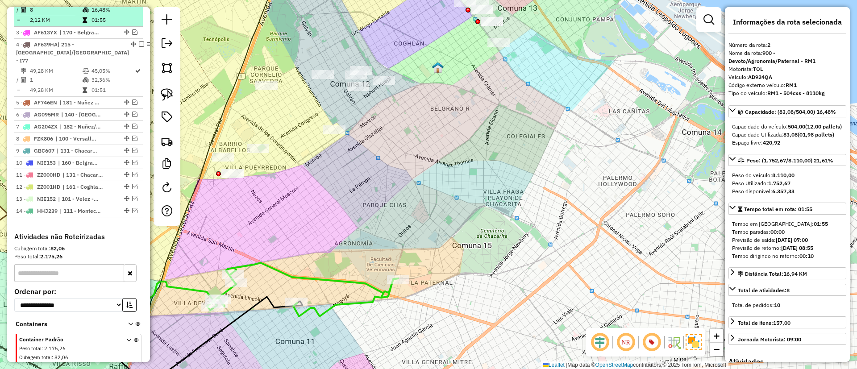
scroll to position [348, 0]
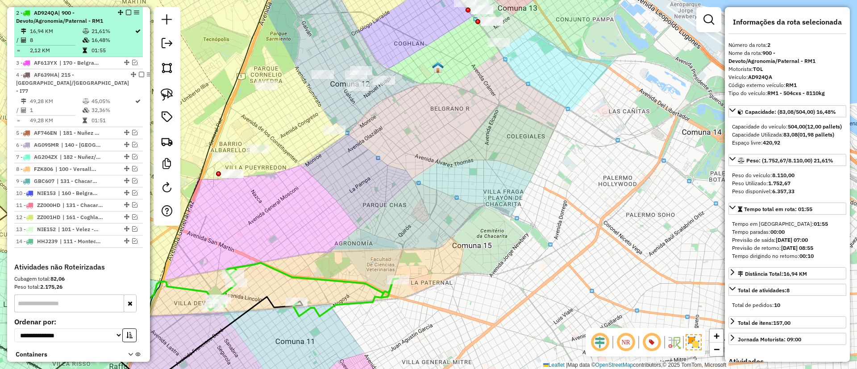
click at [127, 8] on li "2 - AD924QA | 900 - Devoto/Agronomia/[GEOGRAPHIC_DATA] - RM1 16,94 KM 21,61% / …" at bounding box center [78, 32] width 129 height 50
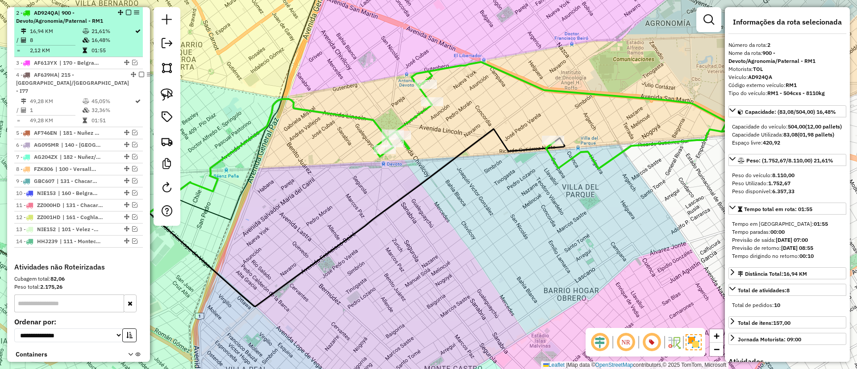
click at [129, 11] on div at bounding box center [125, 12] width 27 height 5
click at [127, 12] on em at bounding box center [128, 12] width 5 height 5
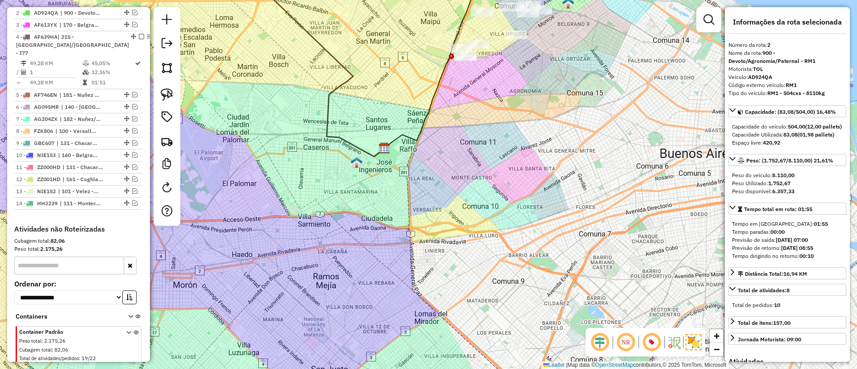
drag, startPoint x: 389, startPoint y: 79, endPoint x: 497, endPoint y: 262, distance: 213.0
click at [497, 262] on div "Janela de atendimento Grade de atendimento Capacidade Transportadoras Veículos …" at bounding box center [428, 184] width 857 height 369
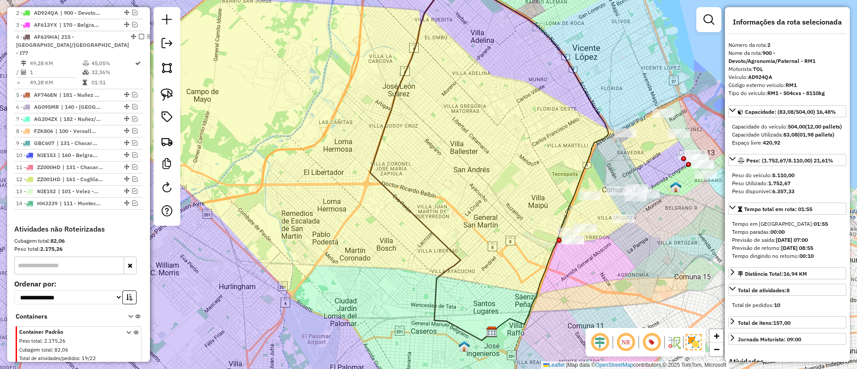
click at [378, 180] on icon at bounding box center [431, 152] width 122 height 378
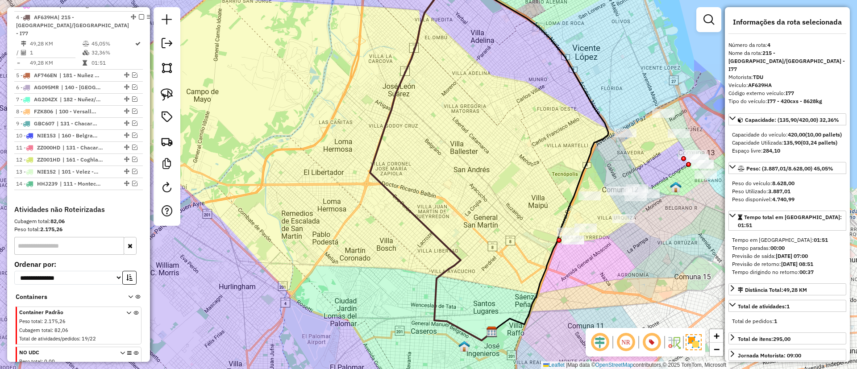
scroll to position [372, 0]
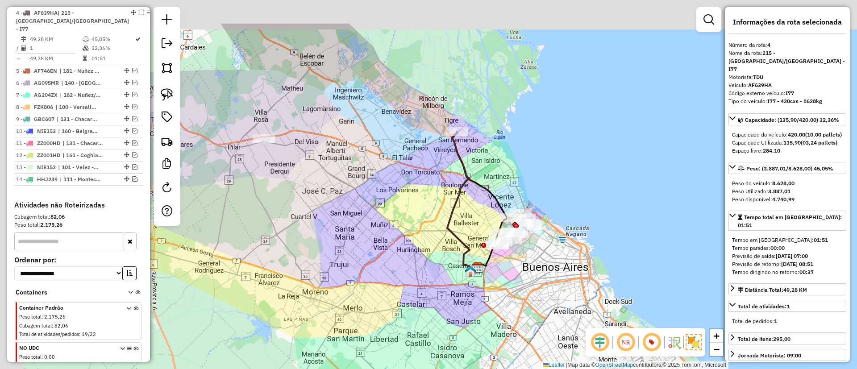
drag, startPoint x: 393, startPoint y: 174, endPoint x: 420, endPoint y: 187, distance: 30.1
click at [420, 187] on div "Janela de atendimento Grade de atendimento Capacidade Transportadoras Veículos …" at bounding box center [428, 184] width 857 height 369
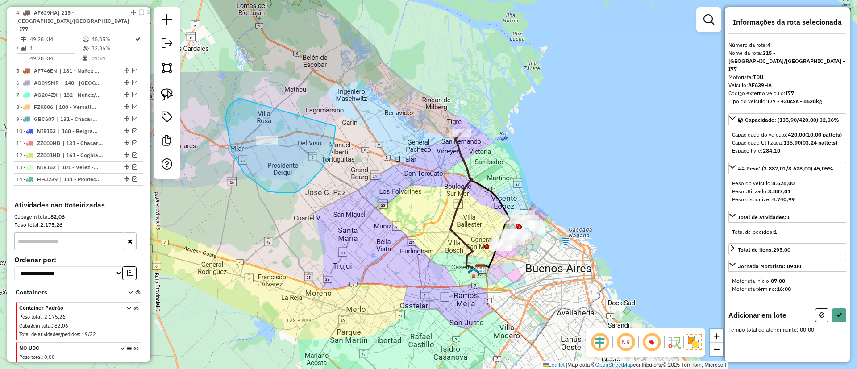
drag, startPoint x: 240, startPoint y: 165, endPoint x: 331, endPoint y: 117, distance: 103.4
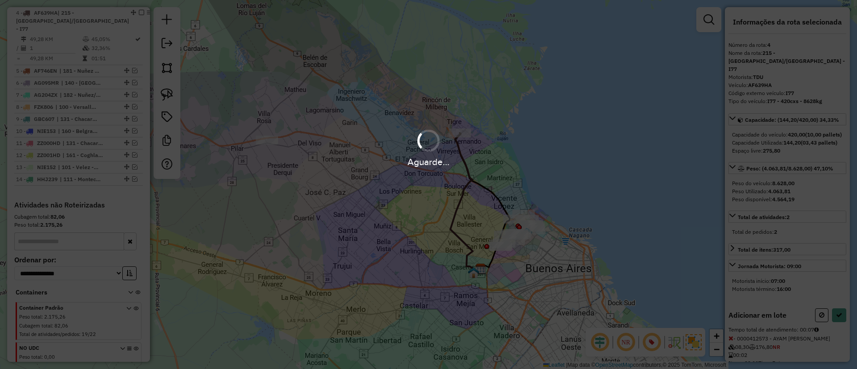
select select "**********"
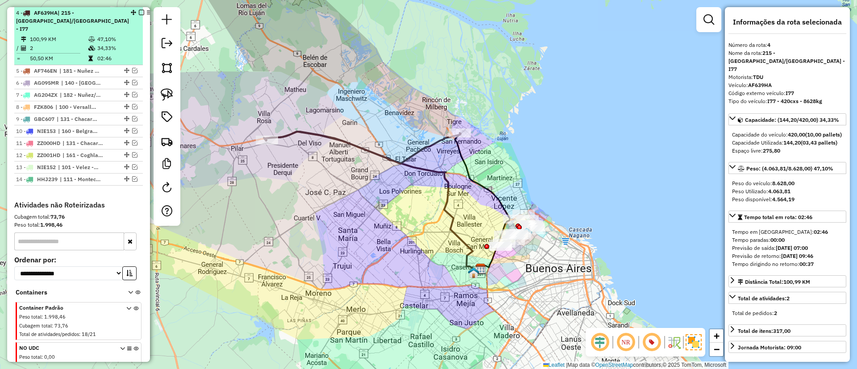
click at [139, 14] on em at bounding box center [141, 12] width 5 height 5
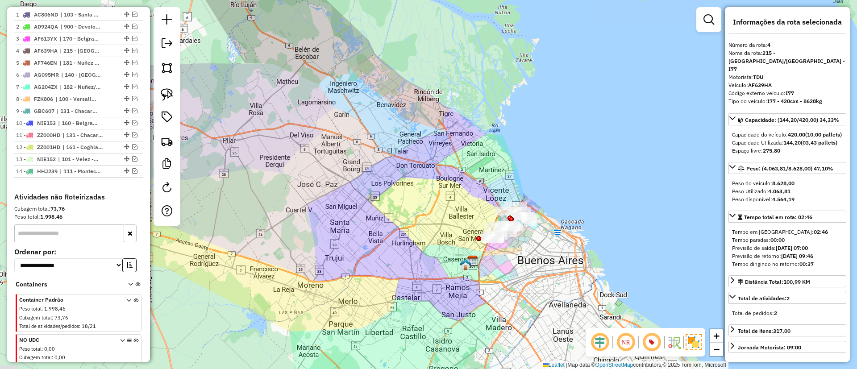
drag, startPoint x: 372, startPoint y: 164, endPoint x: 313, endPoint y: 101, distance: 86.5
click at [302, 100] on div "Janela de atendimento Grade de atendimento Capacidade Transportadoras Veículos …" at bounding box center [428, 184] width 857 height 369
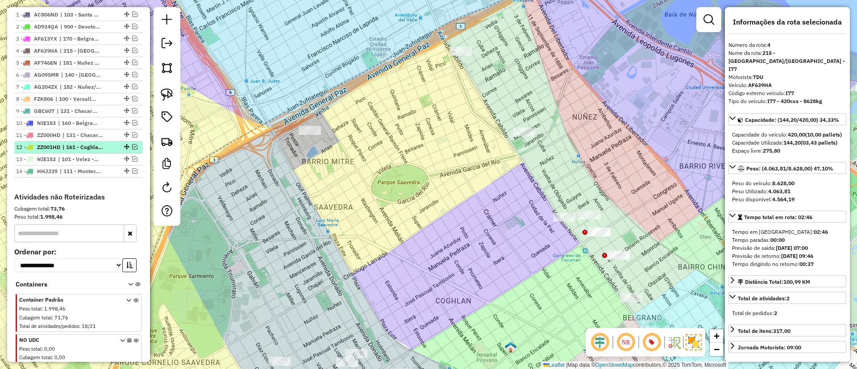
scroll to position [66, 0]
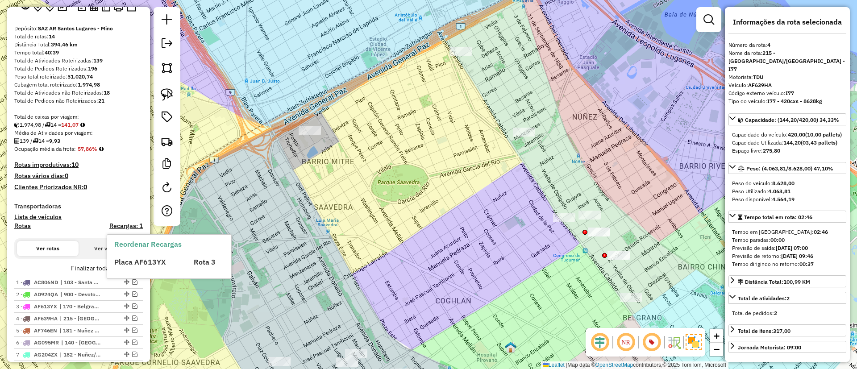
click at [101, 268] on label "Finalizar todas as rotas" at bounding box center [107, 268] width 72 height 9
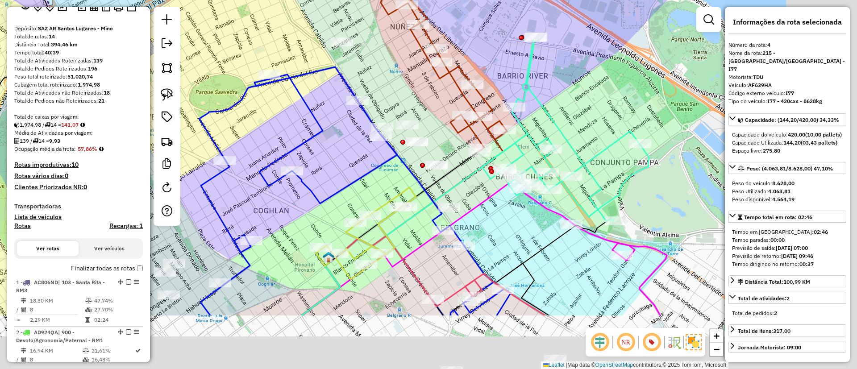
drag, startPoint x: 406, startPoint y: 245, endPoint x: 218, endPoint y: 151, distance: 209.8
click at [218, 153] on icon at bounding box center [355, 191] width 312 height 249
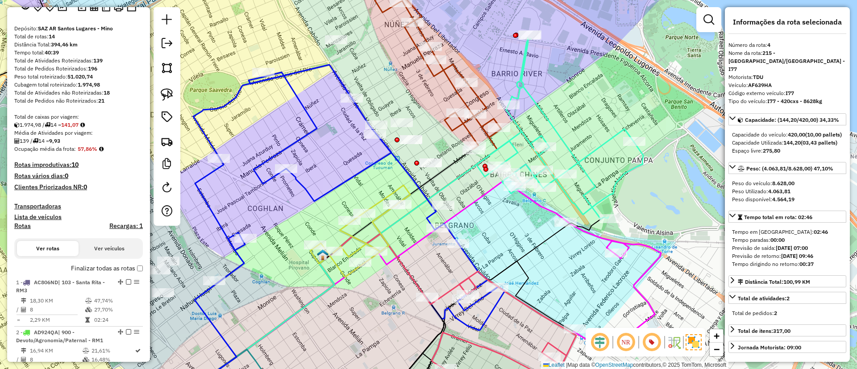
click at [635, 287] on icon at bounding box center [589, 270] width 144 height 163
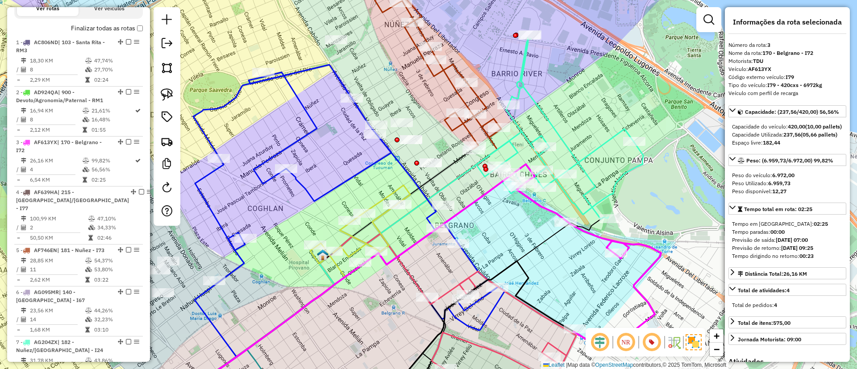
scroll to position [436, 0]
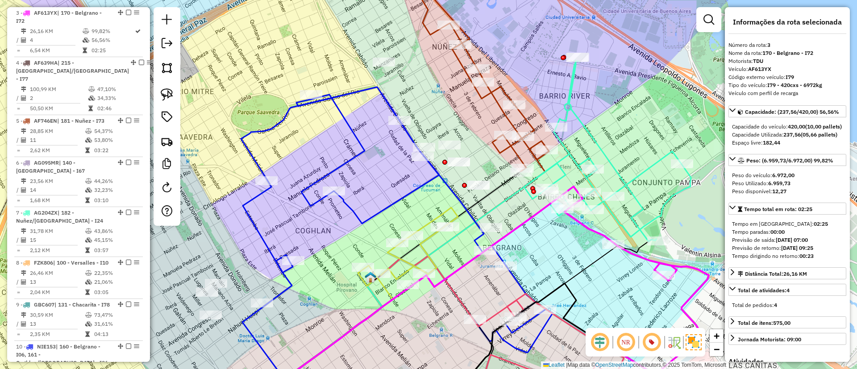
drag, startPoint x: 567, startPoint y: 274, endPoint x: 615, endPoint y: 297, distance: 52.7
click at [615, 297] on div "Janela de atendimento Grade de atendimento Capacidade Transportadoras Veículos …" at bounding box center [428, 184] width 857 height 369
click at [355, 157] on icon at bounding box center [397, 220] width 312 height 266
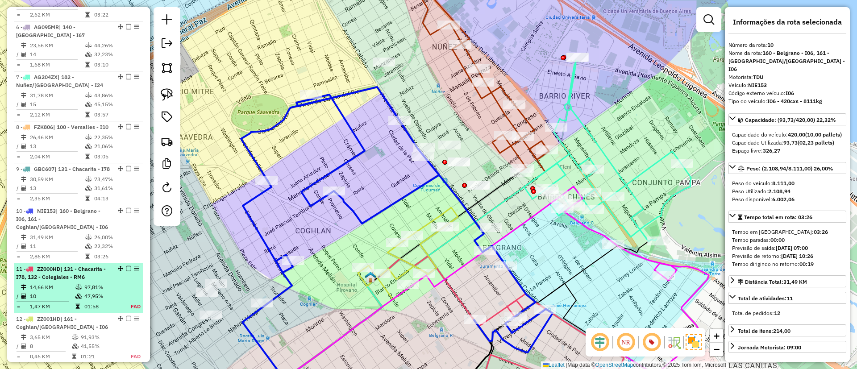
scroll to position [777, 0]
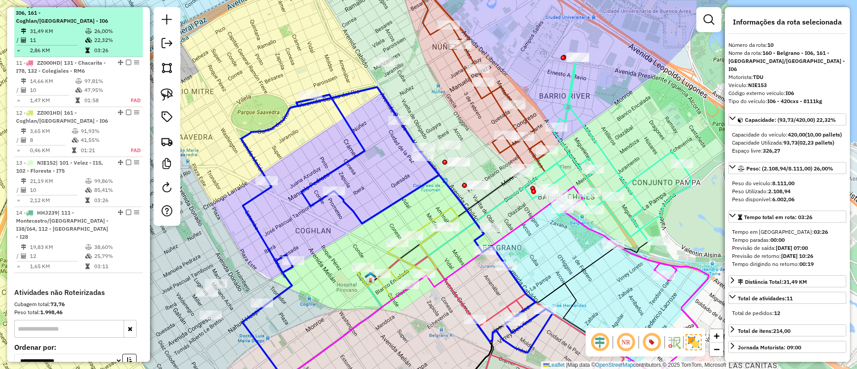
click at [127, 7] on em at bounding box center [128, 4] width 5 height 5
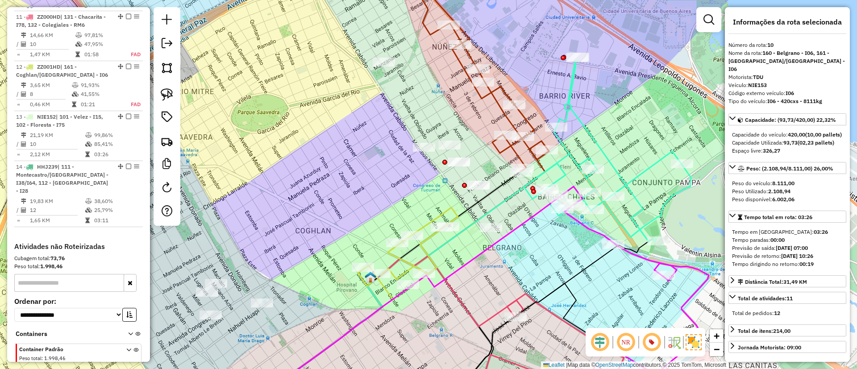
click at [424, 253] on icon at bounding box center [411, 254] width 94 height 92
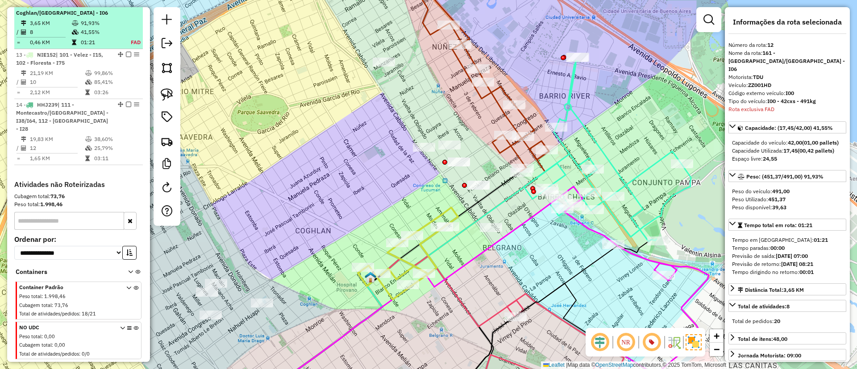
click at [126, 7] on em at bounding box center [128, 4] width 5 height 5
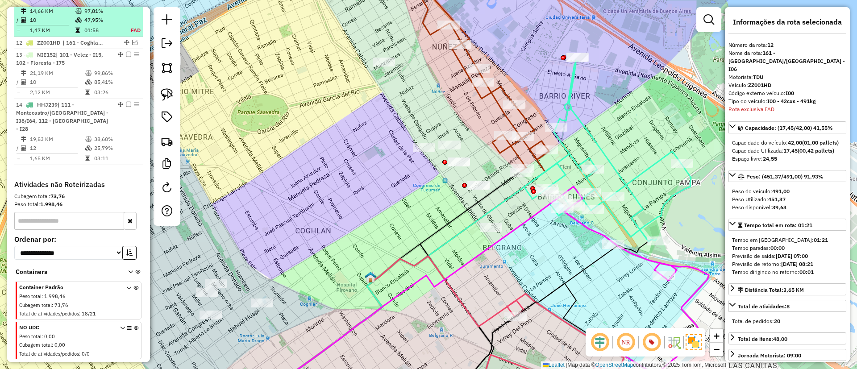
scroll to position [773, 0]
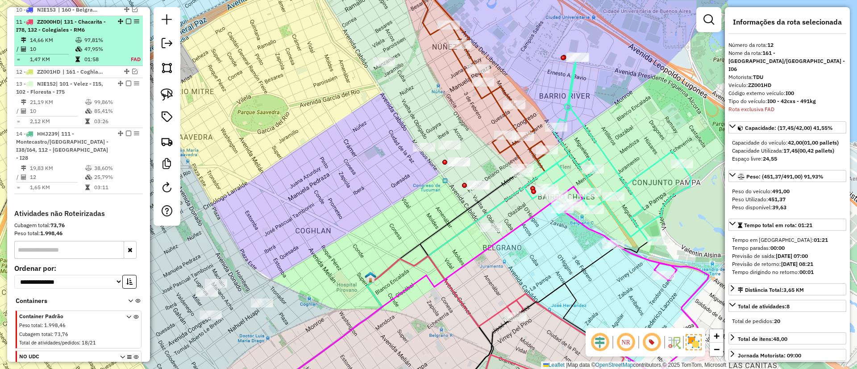
click at [126, 24] on em at bounding box center [128, 21] width 5 height 5
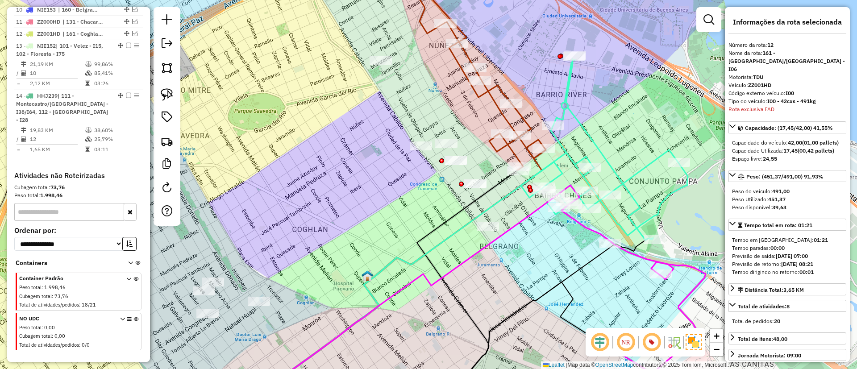
drag, startPoint x: 628, startPoint y: 281, endPoint x: 549, endPoint y: 251, distance: 84.5
click at [549, 251] on div "Janela de atendimento Grade de atendimento Capacidade Transportadoras Veículos …" at bounding box center [428, 184] width 857 height 369
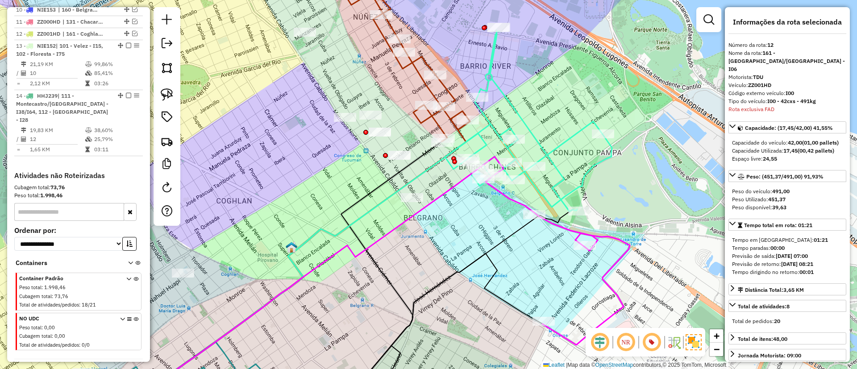
click at [608, 283] on icon at bounding box center [558, 263] width 144 height 163
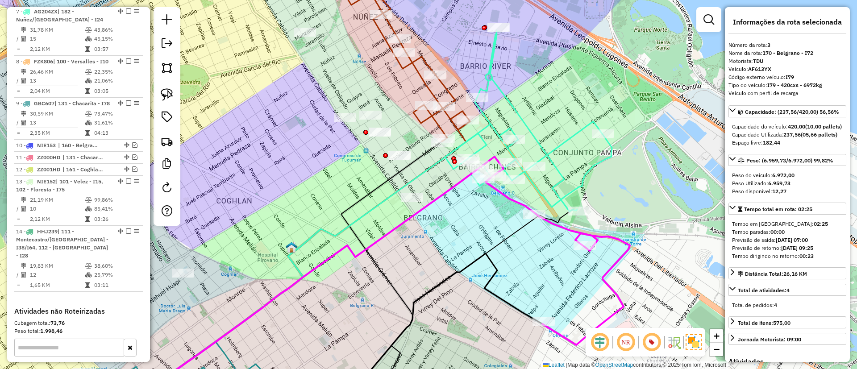
scroll to position [436, 0]
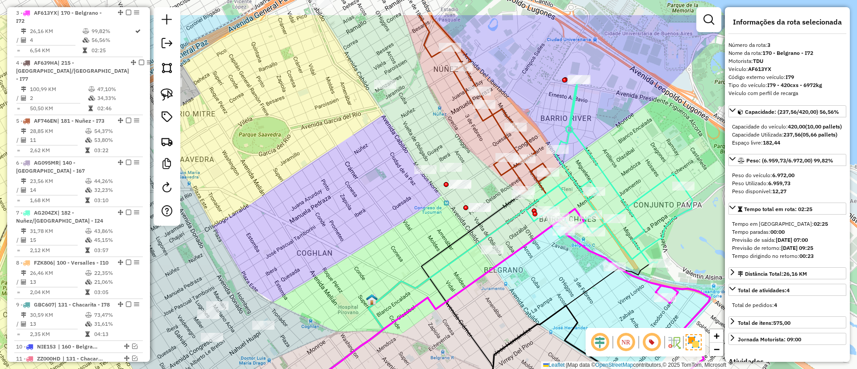
drag, startPoint x: 483, startPoint y: 266, endPoint x: 564, endPoint y: 318, distance: 95.8
click at [564, 318] on div "Janela de atendimento Grade de atendimento Capacidade Transportadoras Veículos …" at bounding box center [428, 184] width 857 height 369
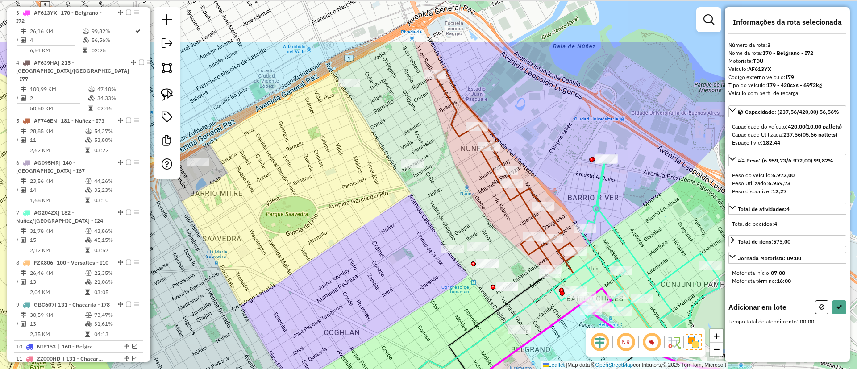
drag, startPoint x: 324, startPoint y: 95, endPoint x: 352, endPoint y: 175, distance: 84.0
click at [352, 175] on div "Janela de atendimento Grade de atendimento Capacidade Transportadoras Veículos …" at bounding box center [428, 184] width 857 height 369
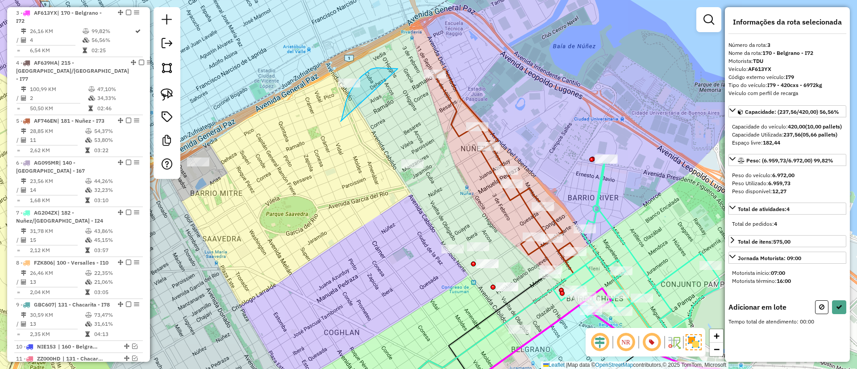
drag, startPoint x: 396, startPoint y: 68, endPoint x: 341, endPoint y: 121, distance: 76.1
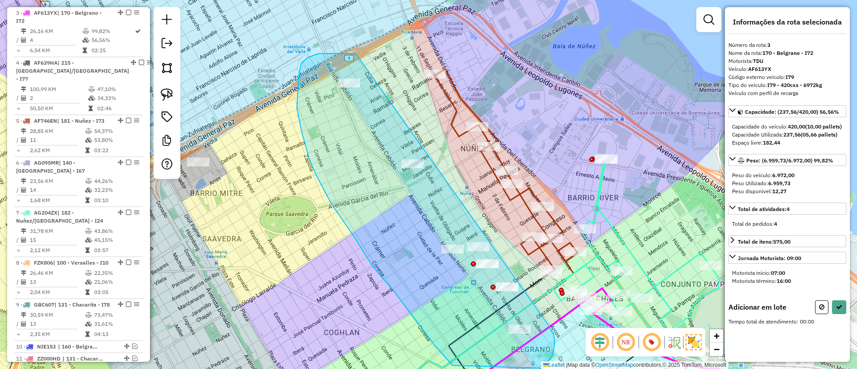
drag, startPoint x: 346, startPoint y: 54, endPoint x: 546, endPoint y: 319, distance: 331.8
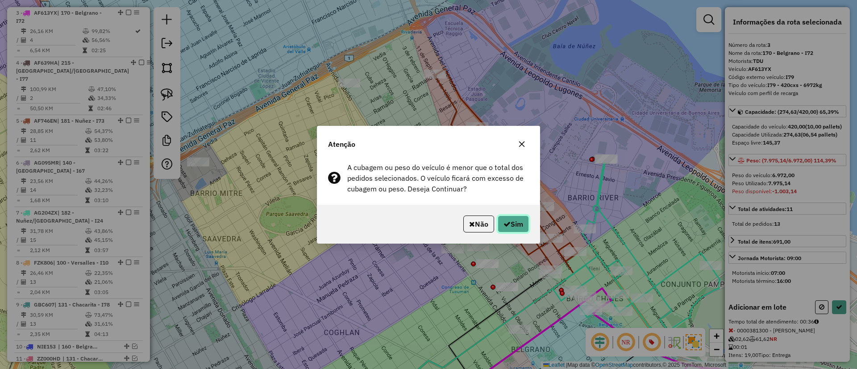
click at [501, 227] on button "Sim" at bounding box center [513, 224] width 31 height 17
select select "**********"
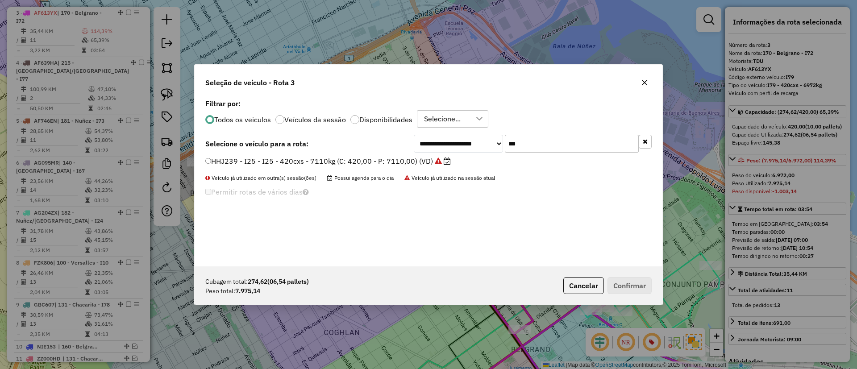
scroll to position [5, 3]
click at [578, 147] on input "***" at bounding box center [572, 144] width 134 height 18
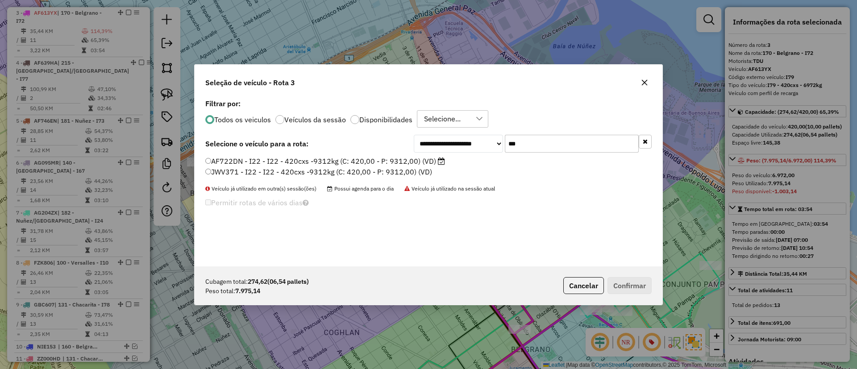
type input "***"
click at [398, 163] on label "AF722DN - I22 - I22 - 420cxs -9312kg (C: 420,00 - P: 9312,00) (VD)" at bounding box center [325, 161] width 240 height 11
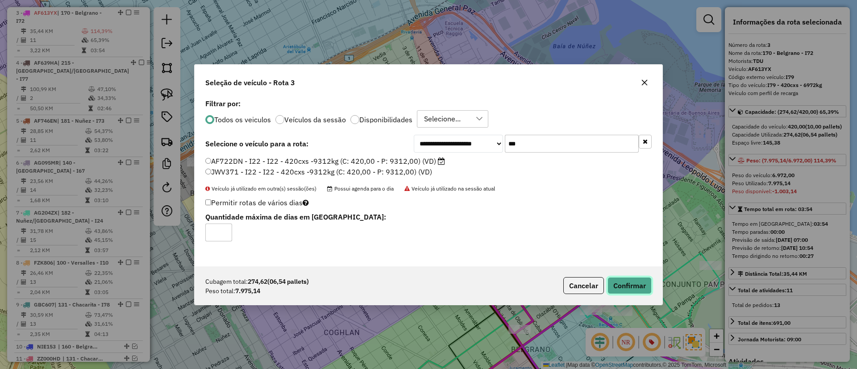
click at [639, 279] on button "Confirmar" at bounding box center [629, 285] width 44 height 17
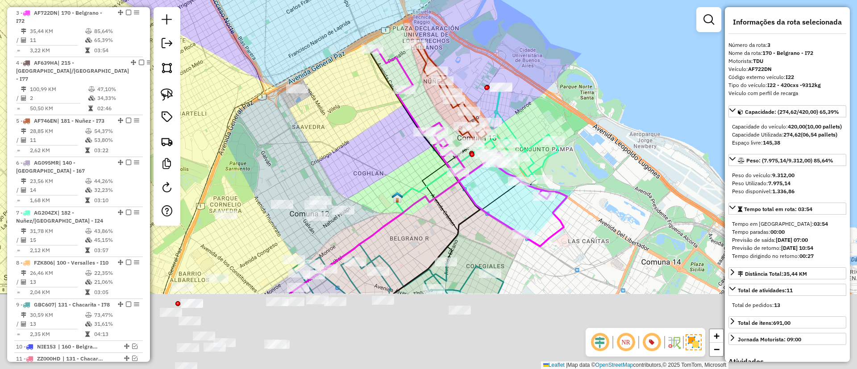
drag, startPoint x: 394, startPoint y: 264, endPoint x: 399, endPoint y: 127, distance: 137.1
click at [398, 129] on div "Janela de atendimento Grade de atendimento Capacidade Transportadoras Veículos …" at bounding box center [428, 184] width 857 height 369
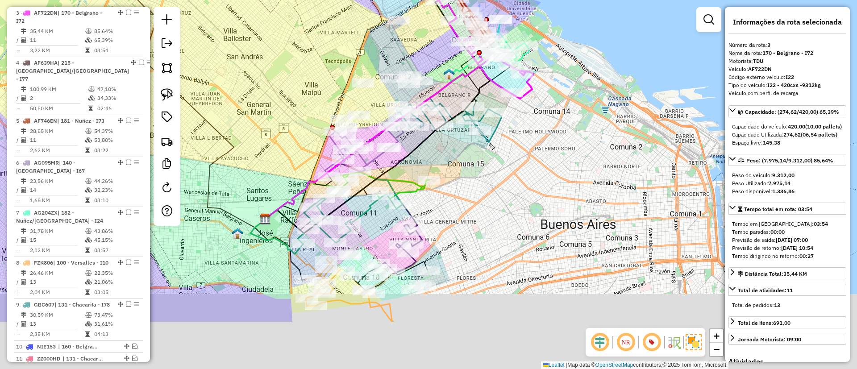
drag, startPoint x: 643, startPoint y: 140, endPoint x: 656, endPoint y: 93, distance: 49.0
click at [656, 93] on div "Janela de atendimento Grade de atendimento Capacidade Transportadoras Veículos …" at bounding box center [428, 184] width 857 height 369
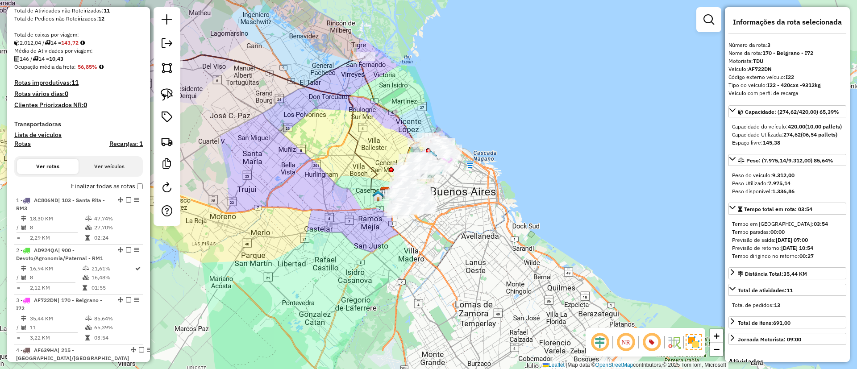
scroll to position [101, 0]
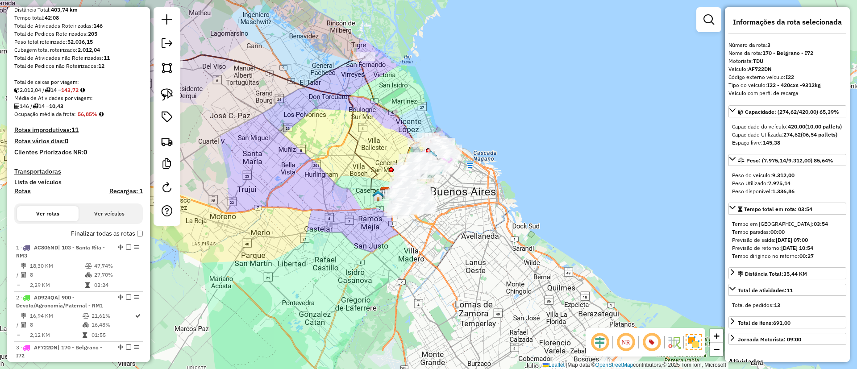
click at [107, 233] on label "Finalizar todas as rotas" at bounding box center [107, 233] width 72 height 9
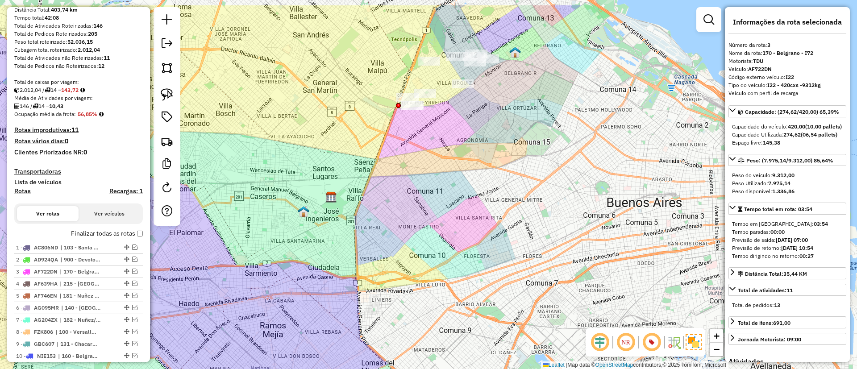
drag, startPoint x: 508, startPoint y: 151, endPoint x: 508, endPoint y: 171, distance: 19.6
click at [508, 171] on div "Janela de atendimento Grade de atendimento Capacidade Transportadoras Veículos …" at bounding box center [428, 184] width 857 height 369
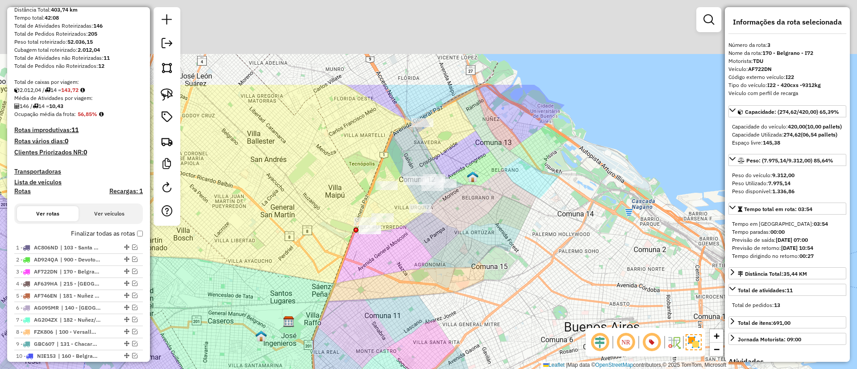
drag, startPoint x: 498, startPoint y: 158, endPoint x: 453, endPoint y: 287, distance: 136.6
click at [453, 286] on div "Janela de atendimento Grade de atendimento Capacidade Transportadoras Veículos …" at bounding box center [428, 184] width 857 height 369
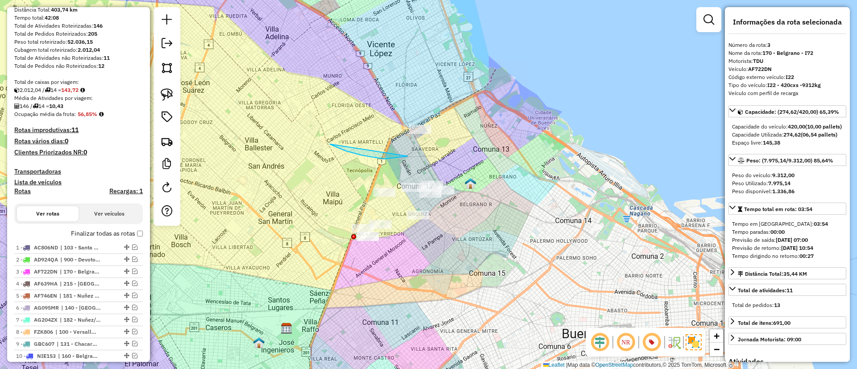
drag, startPoint x: 345, startPoint y: 151, endPoint x: 427, endPoint y: 58, distance: 123.7
drag, startPoint x: 420, startPoint y: 182, endPoint x: 476, endPoint y: 92, distance: 106.1
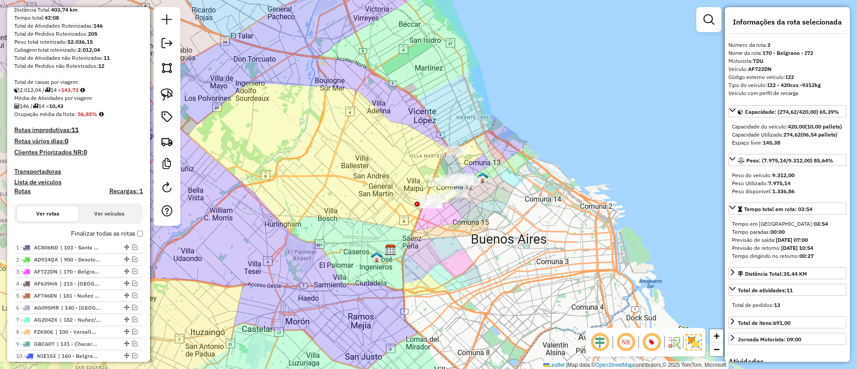
click at [113, 230] on label "Finalizar todas as rotas" at bounding box center [107, 233] width 72 height 9
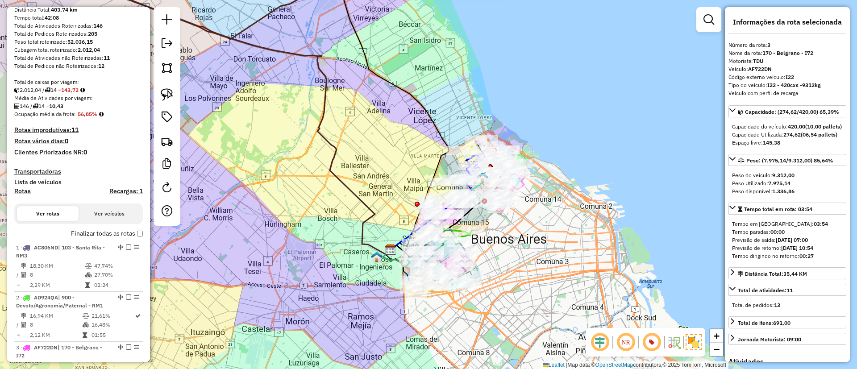
click at [18, 193] on h4 "Rotas" at bounding box center [22, 191] width 17 height 8
select select "*"
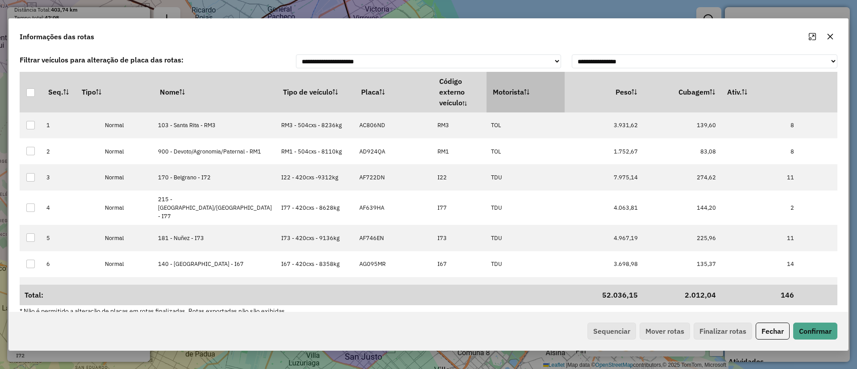
click at [524, 89] on icon at bounding box center [526, 91] width 5 height 5
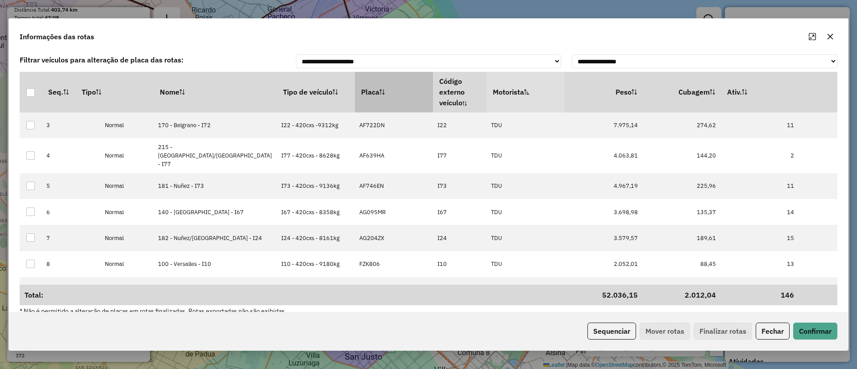
click at [383, 92] on icon at bounding box center [383, 91] width 0 height 5
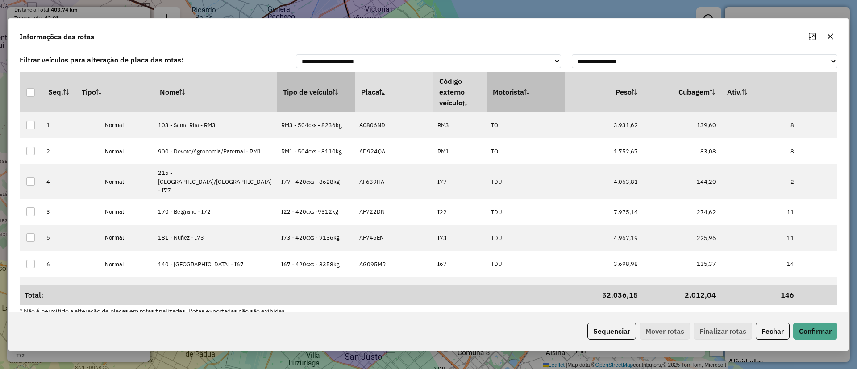
click at [278, 92] on th "Tipo de veículo" at bounding box center [316, 92] width 78 height 40
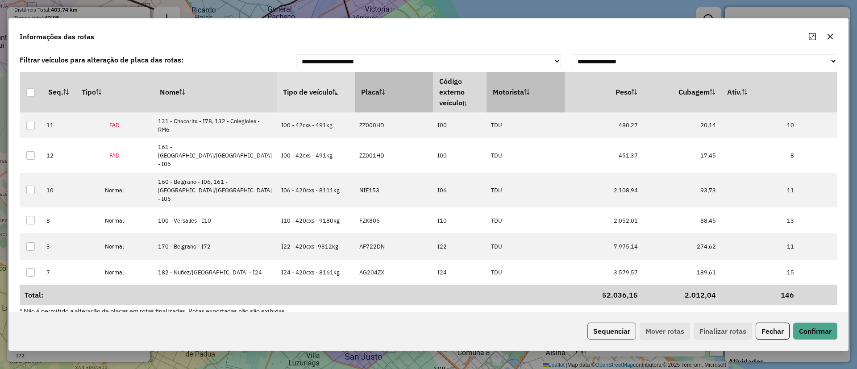
click at [624, 328] on button "Sequenciar" at bounding box center [611, 331] width 49 height 17
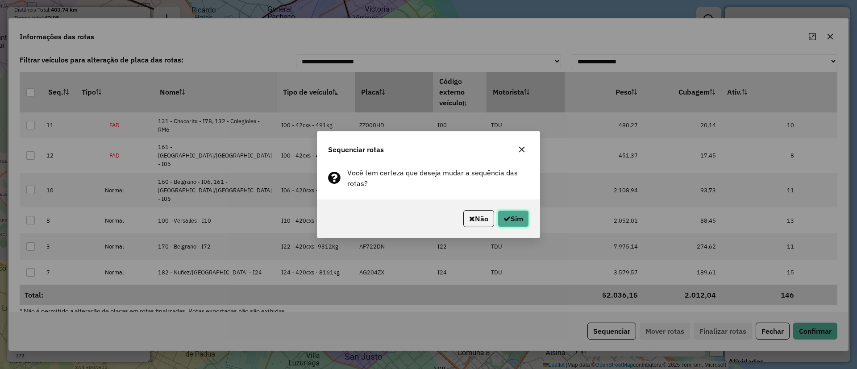
click at [524, 216] on button "Sim" at bounding box center [513, 218] width 31 height 17
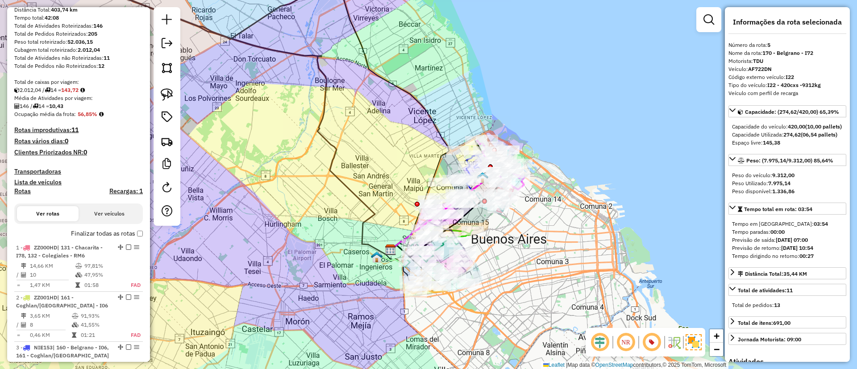
click at [96, 229] on label "Finalizar todas as rotas" at bounding box center [107, 233] width 72 height 9
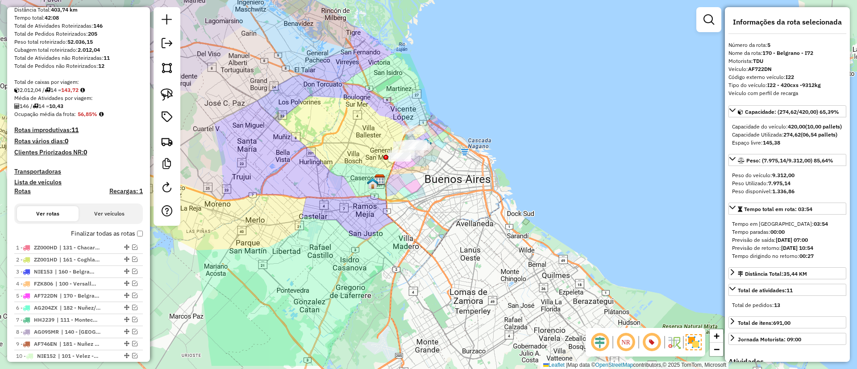
drag, startPoint x: 353, startPoint y: 253, endPoint x: 395, endPoint y: 323, distance: 81.4
click at [379, 212] on div "Janela de atendimento Grade de atendimento Capacidade Transportadoras Veículos …" at bounding box center [428, 184] width 857 height 369
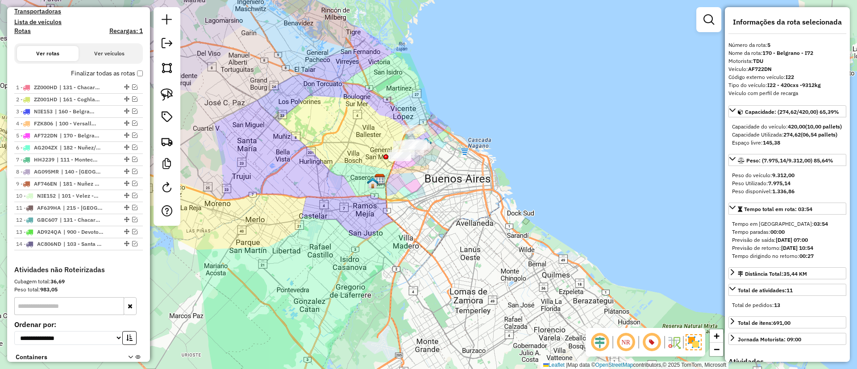
scroll to position [268, 0]
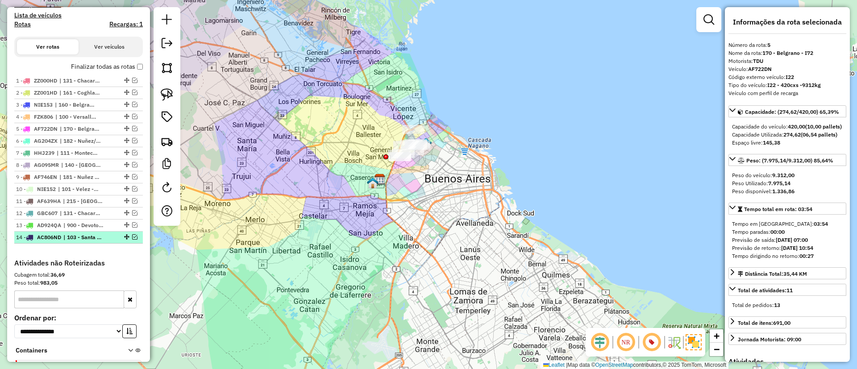
click at [76, 233] on span "| 103 - Santa Rita - RM3" at bounding box center [83, 237] width 41 height 8
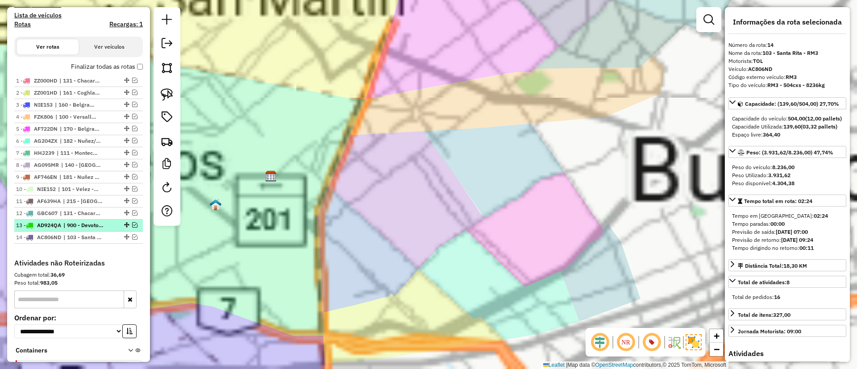
click at [77, 225] on span "| 900 - Devoto/Agronomia/Paternal - RM1" at bounding box center [83, 225] width 41 height 8
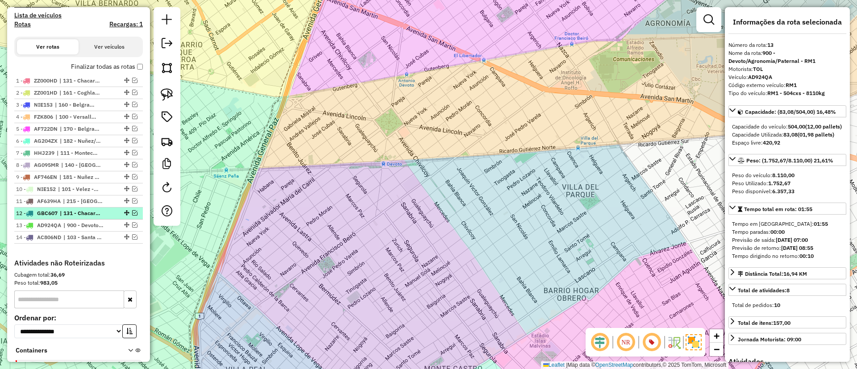
click at [75, 213] on span "| 131 - Chacarita - I78" at bounding box center [80, 213] width 41 height 8
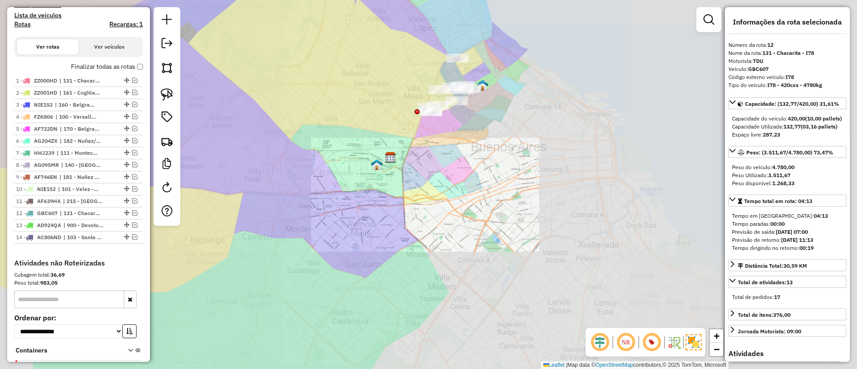
drag, startPoint x: 475, startPoint y: 153, endPoint x: 466, endPoint y: 167, distance: 17.1
click at [466, 167] on div "Janela de atendimento Grade de atendimento Capacidade Transportadoras Veículos …" at bounding box center [428, 184] width 857 height 369
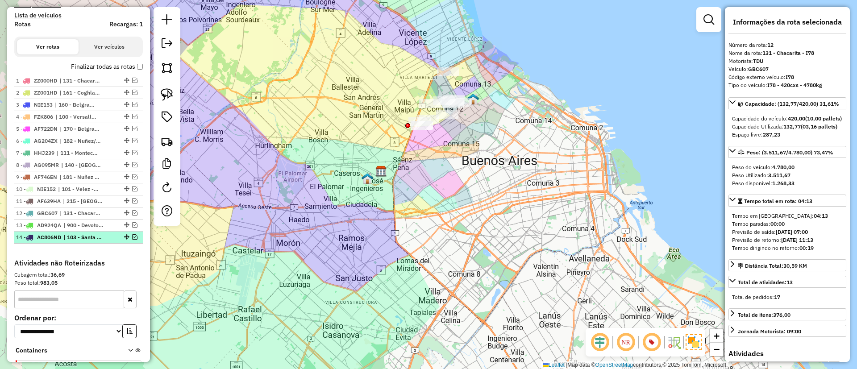
click at [83, 236] on span "| 103 - Santa Rita - RM3" at bounding box center [83, 237] width 41 height 8
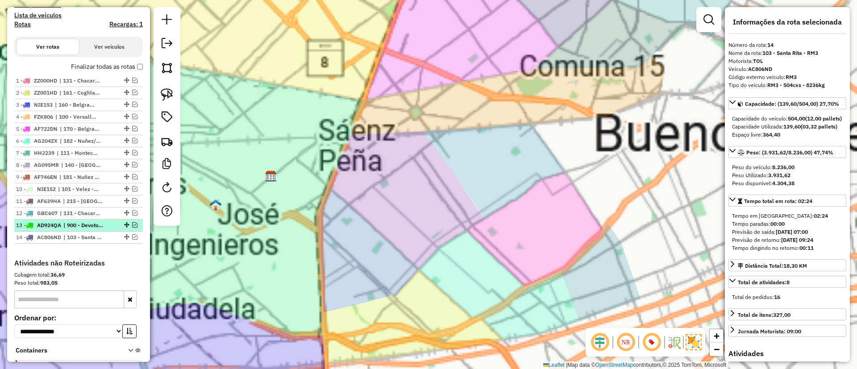
click at [80, 225] on span "| 900 - Devoto/Agronomia/Paternal - RM1" at bounding box center [83, 225] width 41 height 8
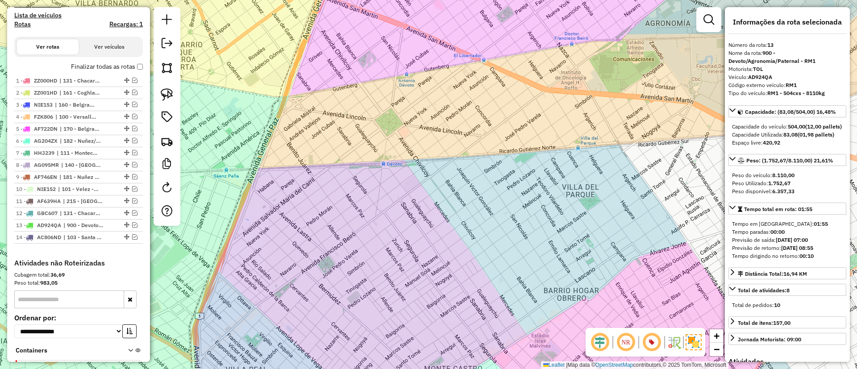
click at [93, 65] on label "Finalizar todas as rotas" at bounding box center [107, 66] width 72 height 9
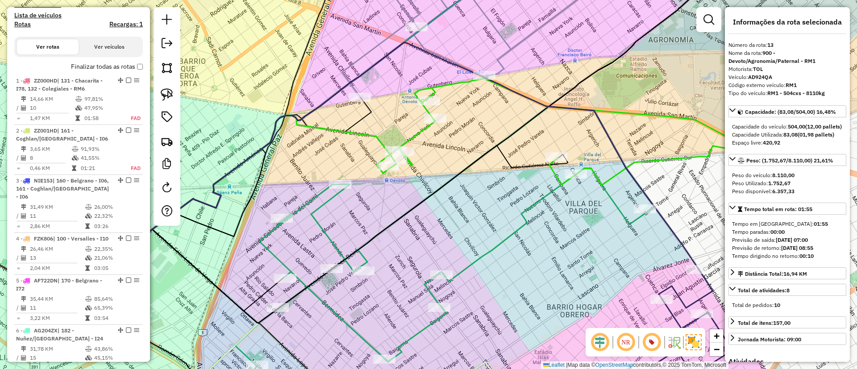
drag, startPoint x: 520, startPoint y: 97, endPoint x: 475, endPoint y: 255, distance: 164.7
click at [476, 255] on icon at bounding box center [401, 155] width 594 height 227
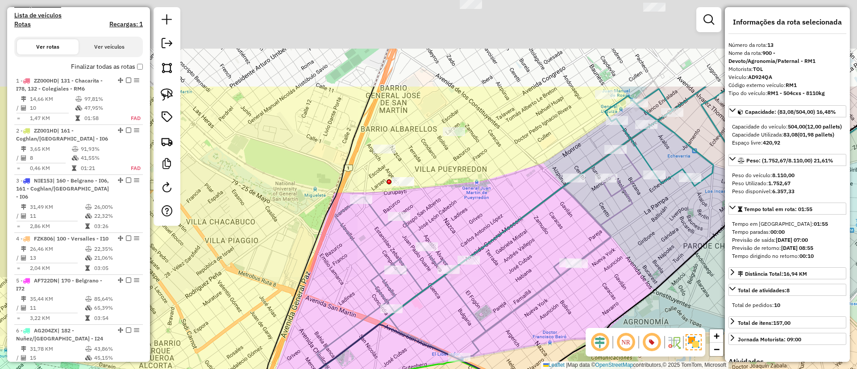
drag, startPoint x: 470, startPoint y: 103, endPoint x: 478, endPoint y: 232, distance: 128.7
click at [479, 278] on div "Janela de atendimento Grade de atendimento Capacidade Transportadoras Veículos …" at bounding box center [428, 184] width 857 height 369
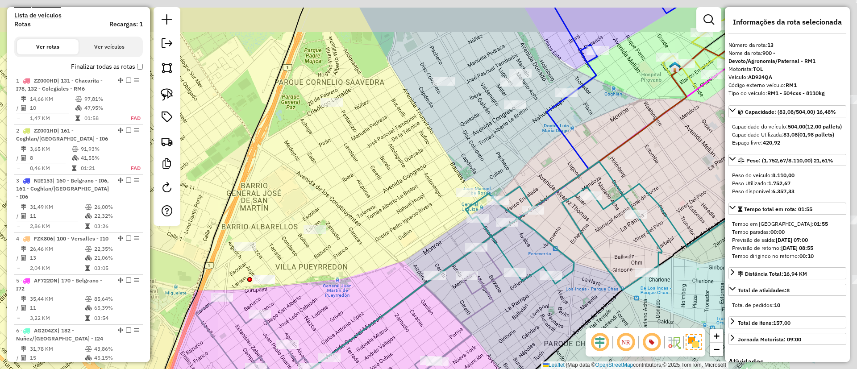
drag, startPoint x: 517, startPoint y: 96, endPoint x: 255, endPoint y: 154, distance: 268.4
click at [256, 155] on div "Janela de atendimento Grade de atendimento Capacidade Transportadoras Veículos …" at bounding box center [428, 184] width 857 height 369
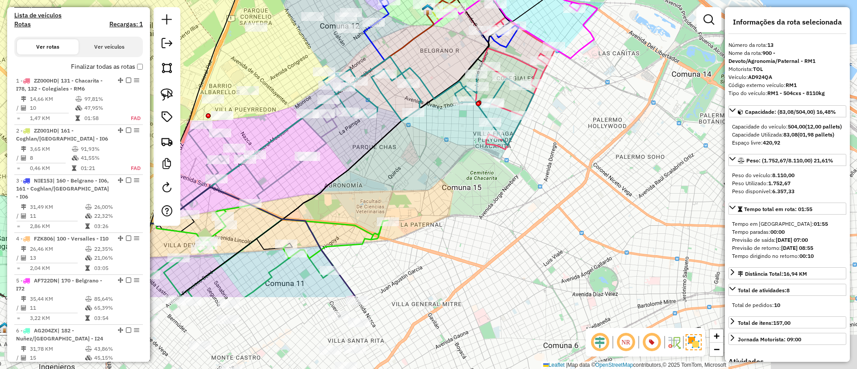
drag, startPoint x: 461, startPoint y: 279, endPoint x: 491, endPoint y: 75, distance: 206.6
click at [491, 76] on div "Janela de atendimento Grade de atendimento Capacidade Transportadoras Veículos …" at bounding box center [428, 184] width 857 height 369
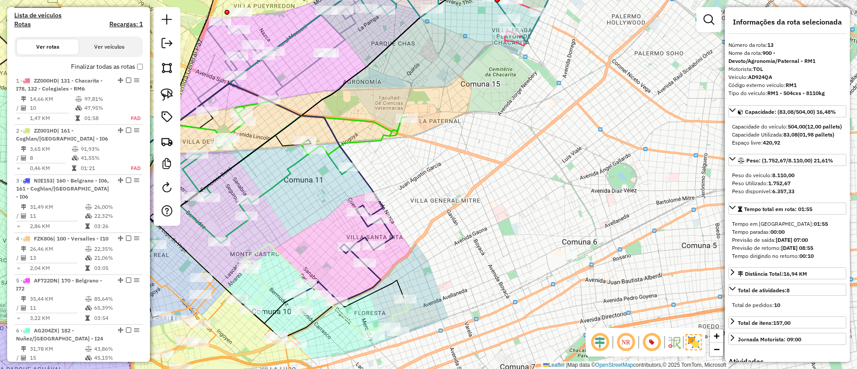
click at [367, 179] on icon at bounding box center [227, 139] width 297 height 113
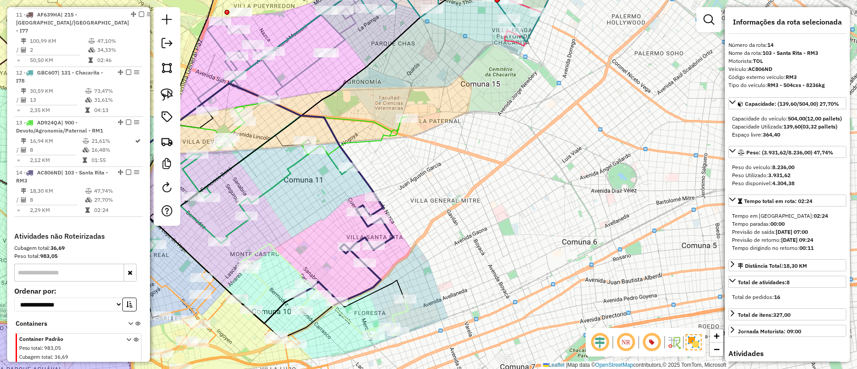
scroll to position [920, 0]
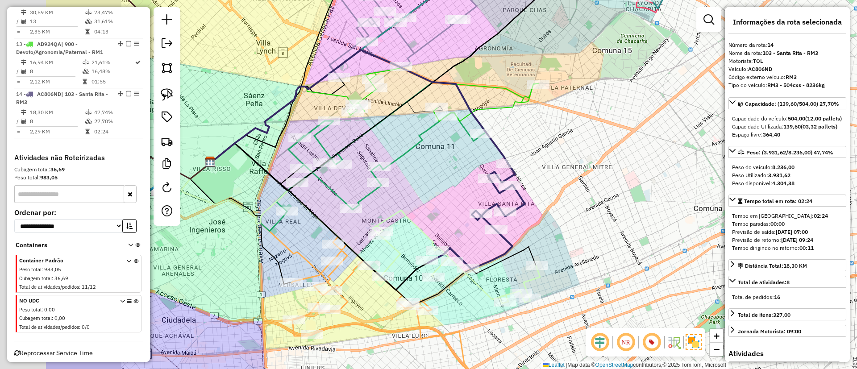
drag, startPoint x: 417, startPoint y: 179, endPoint x: 549, endPoint y: 145, distance: 135.9
click at [549, 145] on div "Janela de atendimento Grade de atendimento Capacidade Transportadoras Veículos …" at bounding box center [428, 184] width 857 height 369
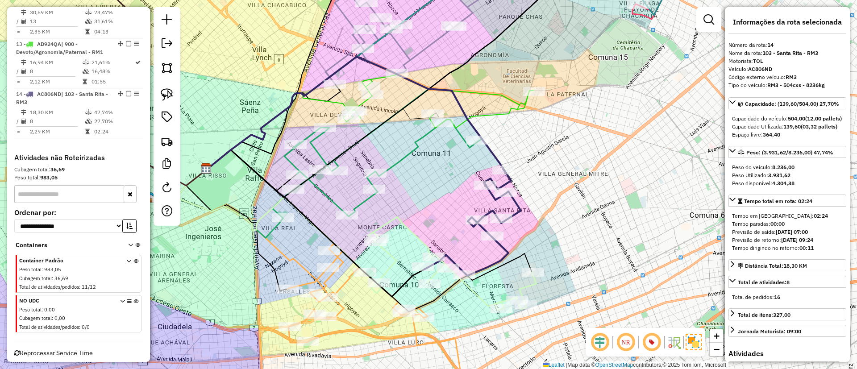
drag, startPoint x: 375, startPoint y: 149, endPoint x: 225, endPoint y: 348, distance: 248.6
click at [225, 348] on div "Janela de atendimento Grade de atendimento Capacidade Transportadoras Veículos …" at bounding box center [428, 184] width 857 height 369
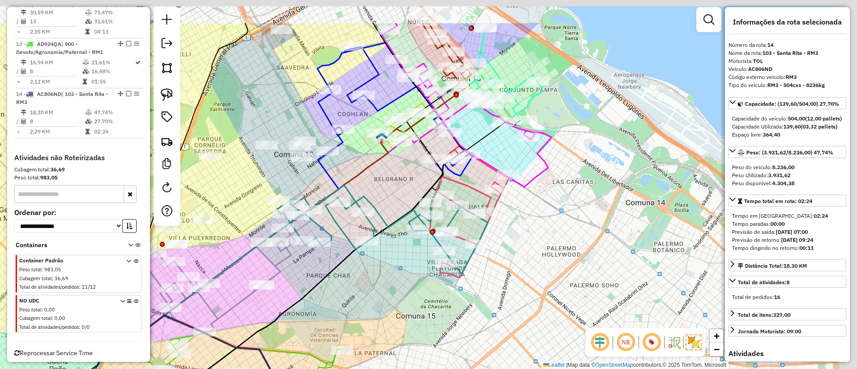
drag, startPoint x: 397, startPoint y: 285, endPoint x: 410, endPoint y: 260, distance: 28.1
click at [377, 304] on div "Janela de atendimento Grade de atendimento Capacidade Transportadoras Veículos …" at bounding box center [428, 184] width 857 height 369
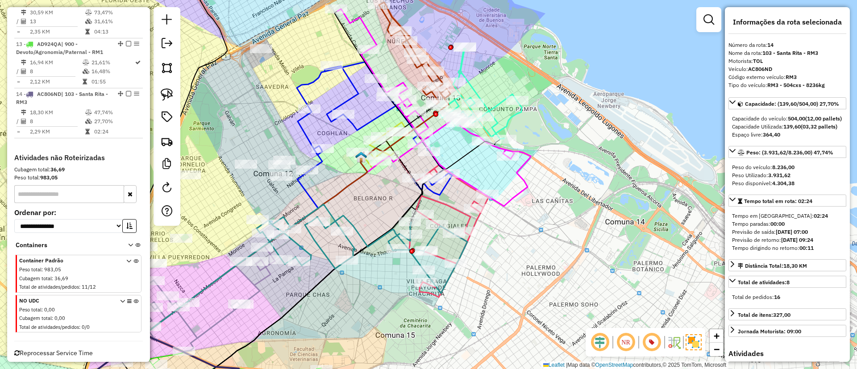
click at [525, 176] on icon at bounding box center [433, 107] width 193 height 197
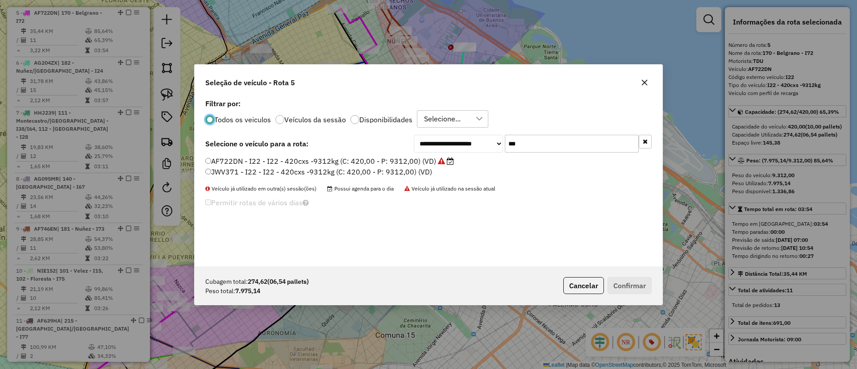
scroll to position [5, 3]
drag, startPoint x: 557, startPoint y: 132, endPoint x: 544, endPoint y: 138, distance: 14.8
click at [544, 138] on div "**********" at bounding box center [429, 182] width 468 height 170
drag, startPoint x: 541, startPoint y: 140, endPoint x: 478, endPoint y: 144, distance: 63.5
click at [478, 144] on div "**********" at bounding box center [533, 144] width 238 height 18
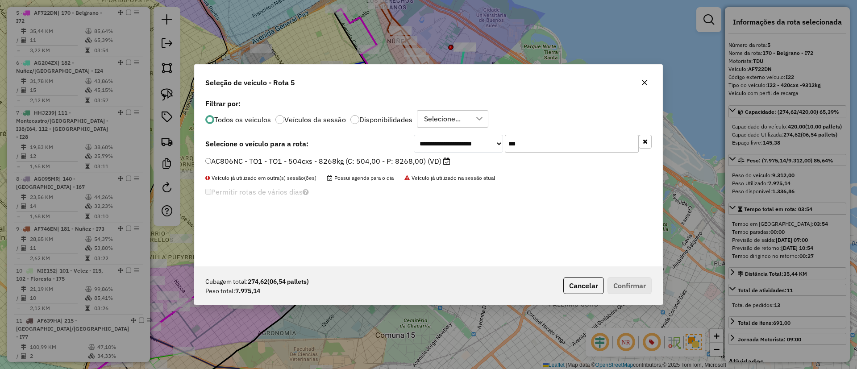
type input "***"
click at [390, 157] on label "AC806NC - TO1 - TO1 - 504cxs - 8268kg (C: 504,00 - P: 8268,00) (VD)" at bounding box center [327, 161] width 245 height 11
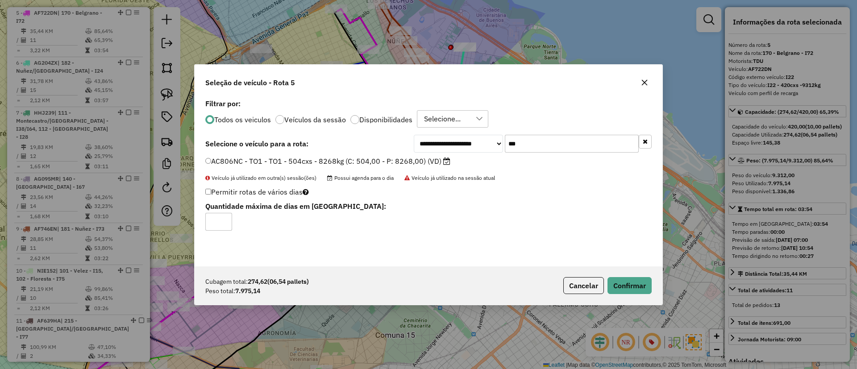
click at [398, 159] on label "AC806NC - TO1 - TO1 - 504cxs - 8268kg (C: 504,00 - P: 8268,00) (VD)" at bounding box center [327, 161] width 245 height 11
click at [622, 285] on button "Confirmar" at bounding box center [629, 285] width 44 height 17
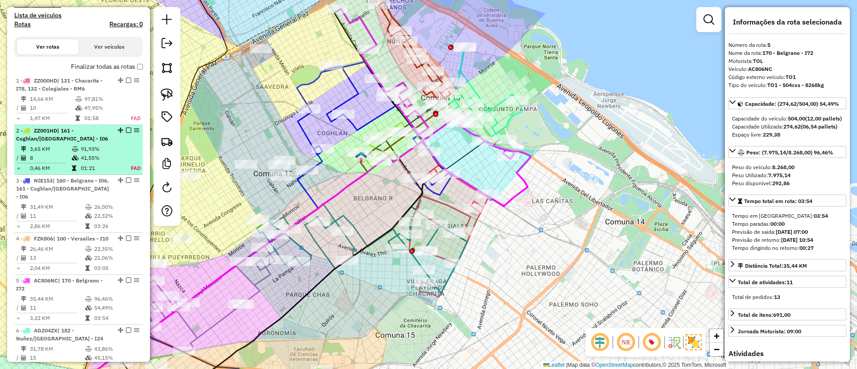
scroll to position [134, 0]
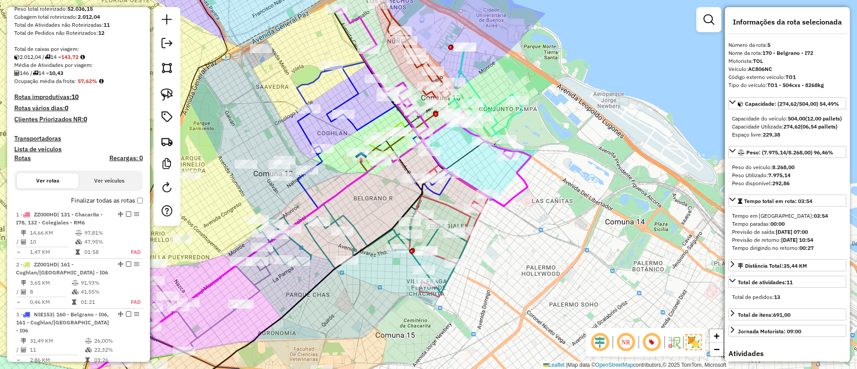
click at [105, 199] on label "Finalizar todas as rotas" at bounding box center [107, 200] width 72 height 9
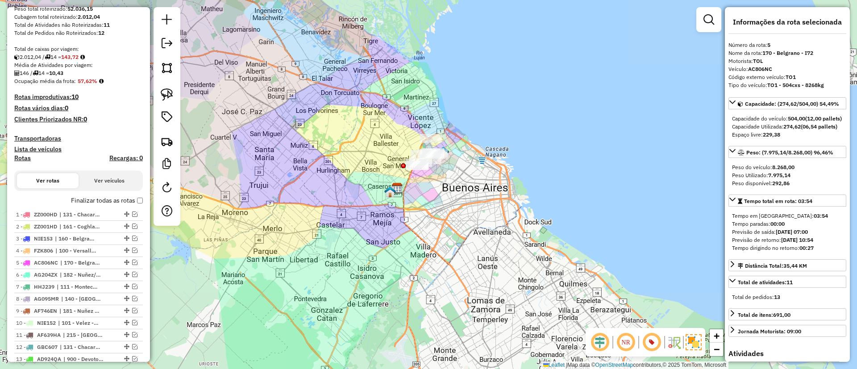
drag, startPoint x: 438, startPoint y: 187, endPoint x: 438, endPoint y: 141, distance: 45.5
click at [490, 186] on div "Janela de atendimento Grade de atendimento Capacidade Transportadoras Veículos …" at bounding box center [428, 184] width 857 height 369
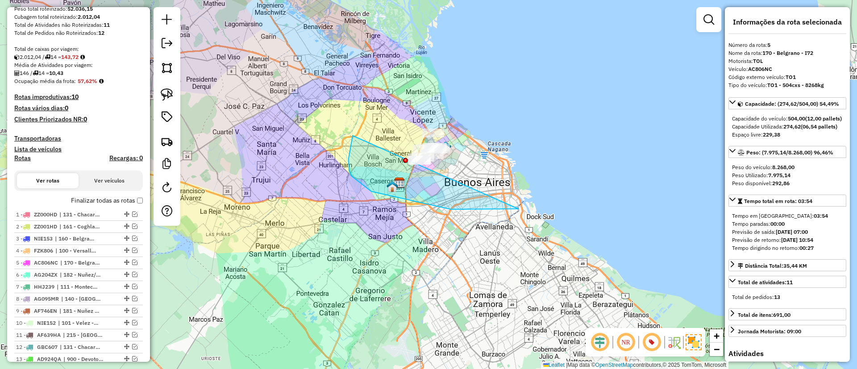
drag, startPoint x: 518, startPoint y: 209, endPoint x: 550, endPoint y: 54, distance: 158.1
